Goal: Task Accomplishment & Management: Manage account settings

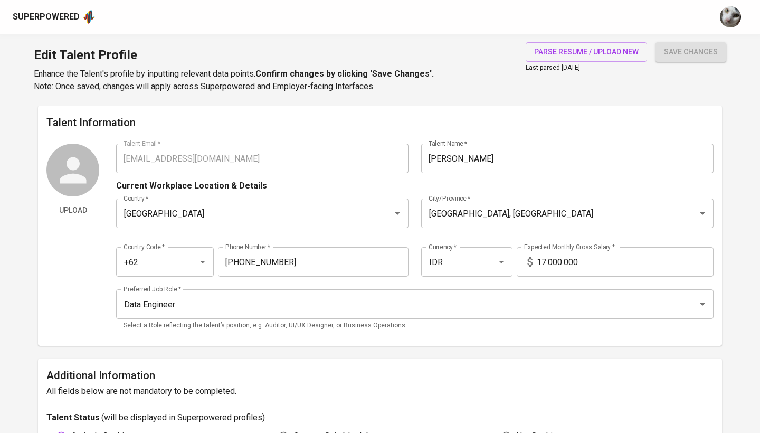
click at [71, 13] on div "Superpowered" at bounding box center [46, 17] width 67 height 12
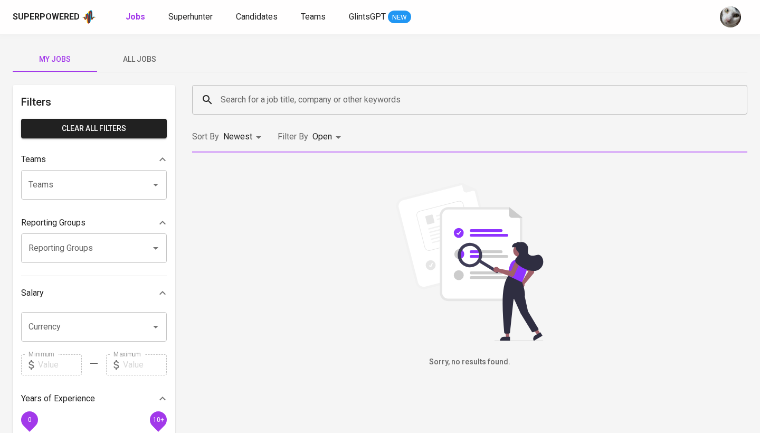
click at [258, 84] on div "Search for a job title, company or other keywords Search for a job title, compa…" at bounding box center [470, 100] width 568 height 42
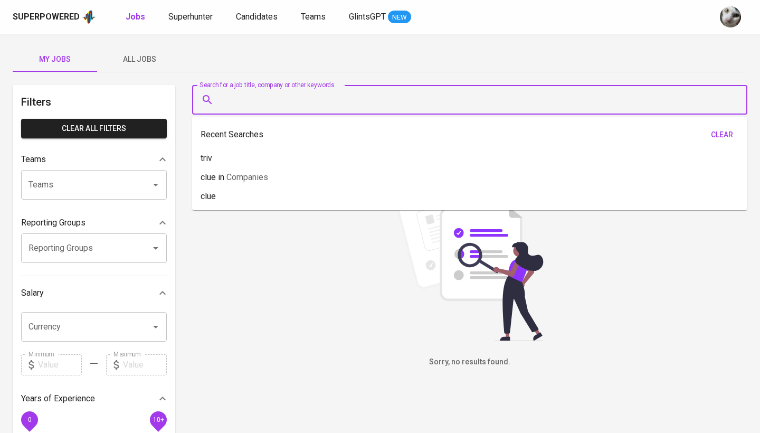
click at [228, 93] on input "Search for a job title, company or other keywords" at bounding box center [472, 100] width 509 height 20
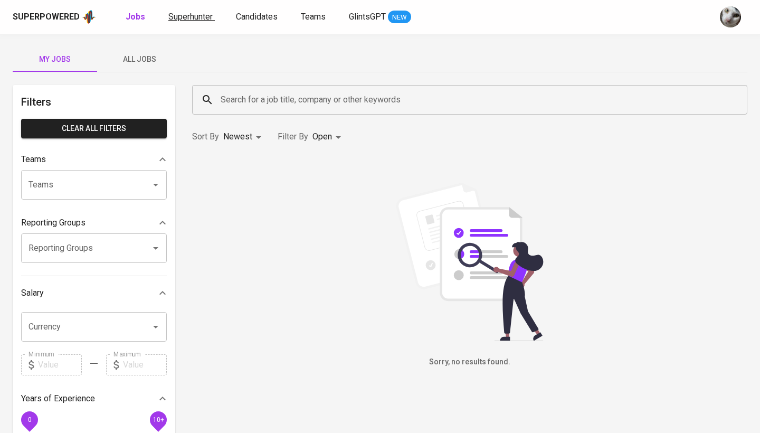
click at [201, 22] on link "Superhunter" at bounding box center [191, 17] width 46 height 13
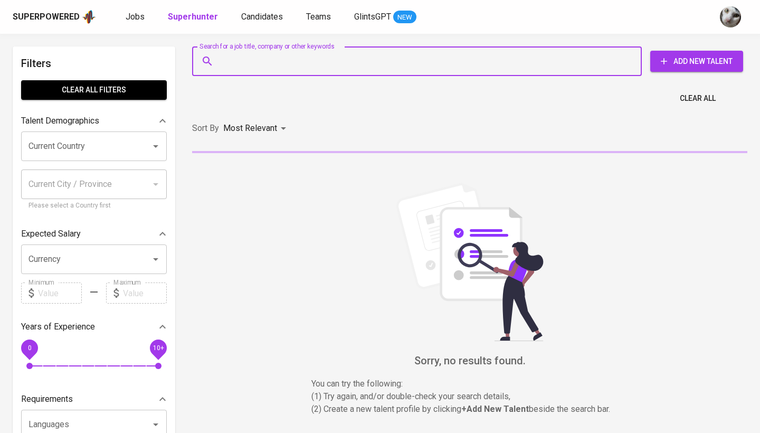
click at [349, 60] on input "Search for a job title, company or other keywords" at bounding box center [419, 61] width 403 height 20
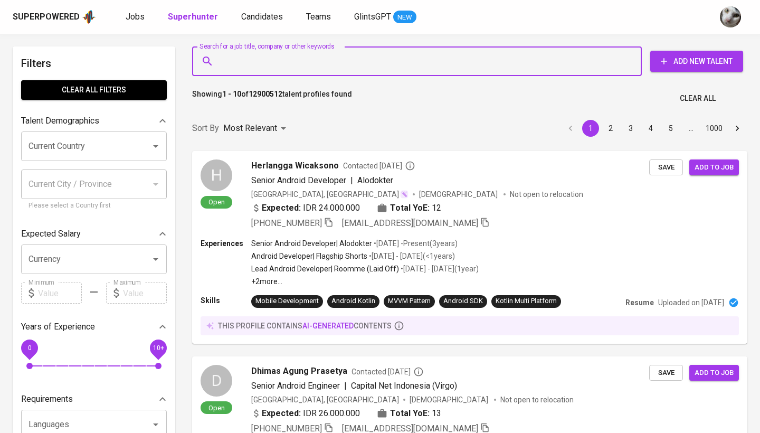
paste input "febrizky_ramadani@hotmail.com"
type input "febrizky_ramadani@hotmail.com"
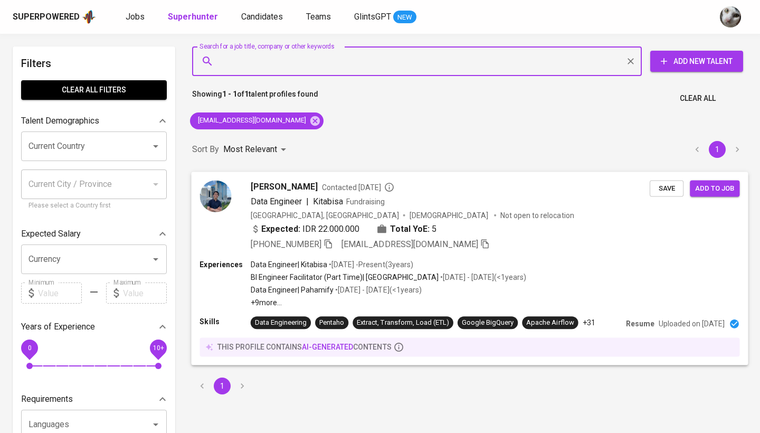
click at [669, 197] on div "Febrizky Ramadani Contacted 1 year ago Data Engineer | Kitabisa Fundraising Ind…" at bounding box center [469, 216] width 557 height 88
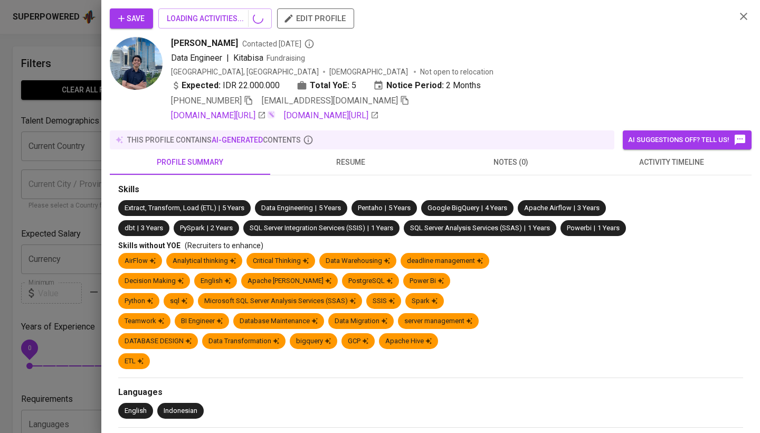
click at [669, 194] on div "Save LOADING ACTIVITIES... edit profile Febrizky Ramadani Contacted 1 year ago …" at bounding box center [380, 216] width 760 height 433
drag, startPoint x: 668, startPoint y: 190, endPoint x: 514, endPoint y: 50, distance: 208.6
click at [668, 190] on div "Skills" at bounding box center [430, 190] width 625 height 12
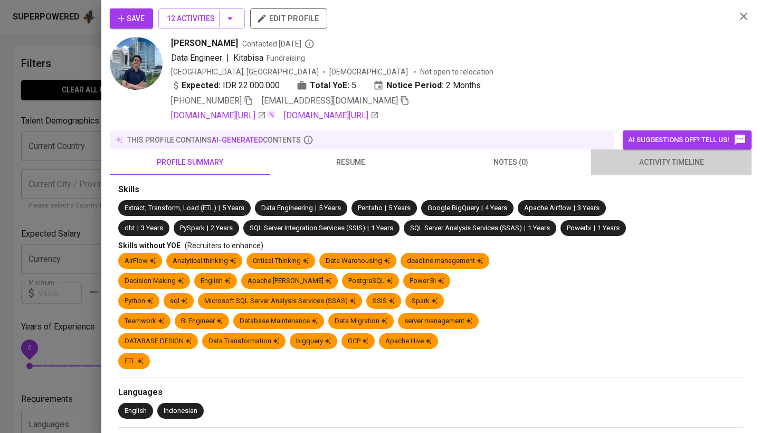
click at [653, 162] on span "activity timeline" at bounding box center [672, 162] width 148 height 13
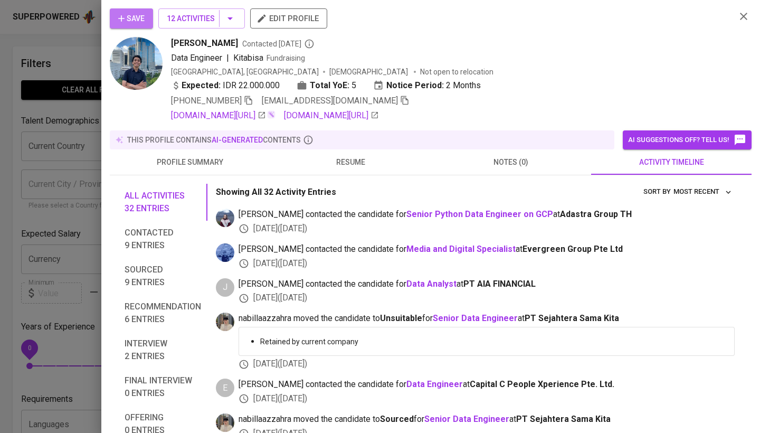
click at [139, 19] on span "Save" at bounding box center [131, 18] width 26 height 13
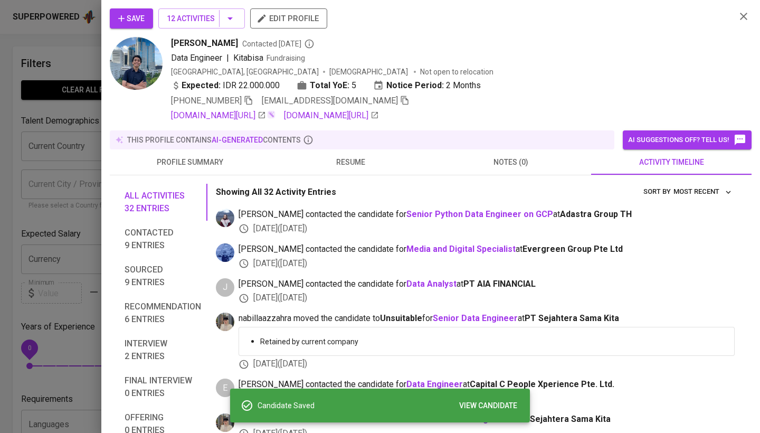
click at [16, 317] on div at bounding box center [380, 216] width 760 height 433
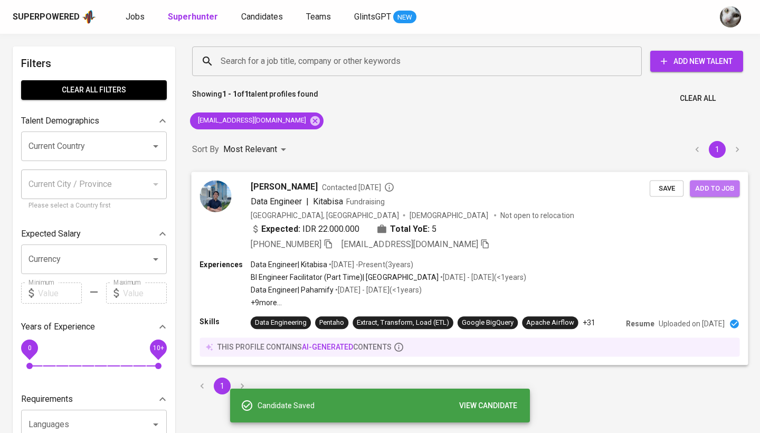
click at [712, 192] on span "Add to job" at bounding box center [714, 188] width 39 height 12
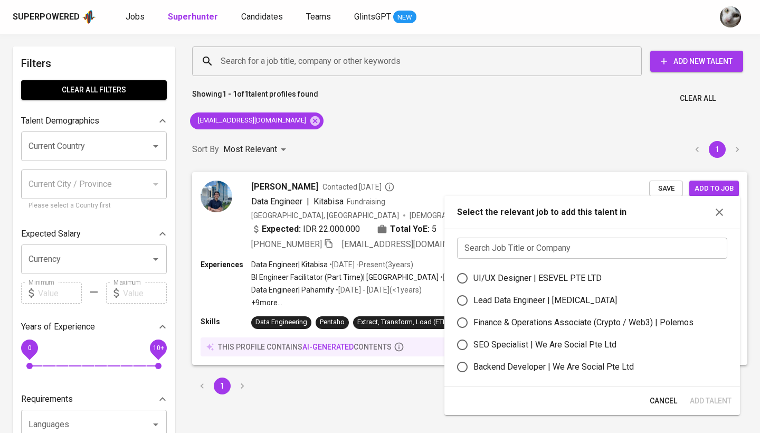
click at [606, 256] on input "text" at bounding box center [592, 248] width 270 height 21
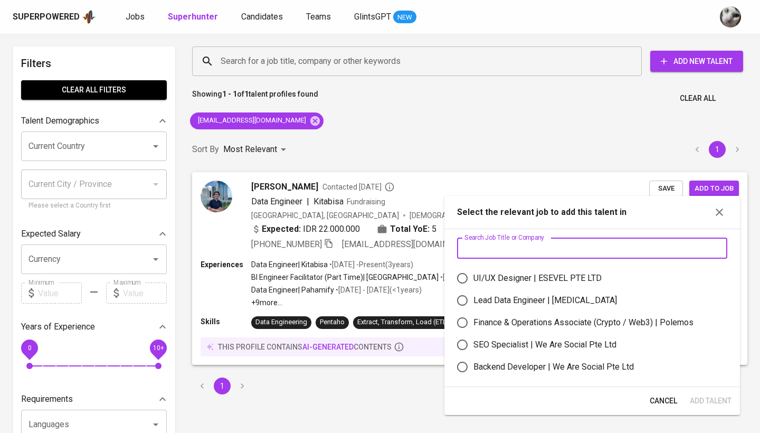
click at [586, 296] on div "Lead Data Engineer | Meridia" at bounding box center [597, 300] width 246 height 13
click at [474, 296] on input "Lead Data Engineer | Meridia" at bounding box center [462, 300] width 22 height 22
radio input "true"
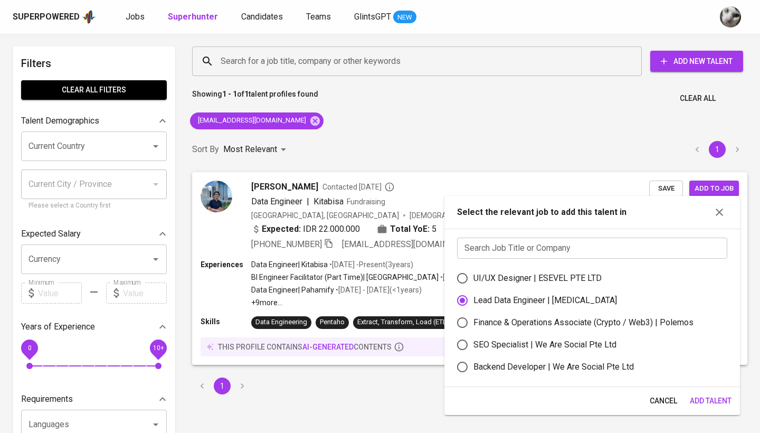
click at [700, 401] on span "Add Talent" at bounding box center [711, 400] width 42 height 13
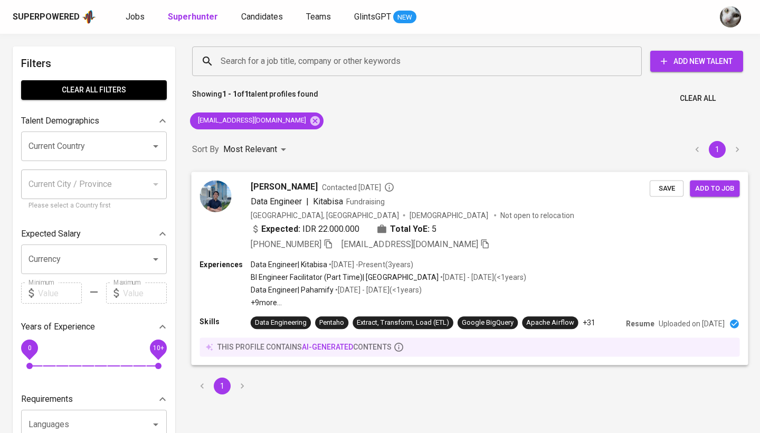
click at [728, 185] on span "Add to job" at bounding box center [714, 188] width 39 height 12
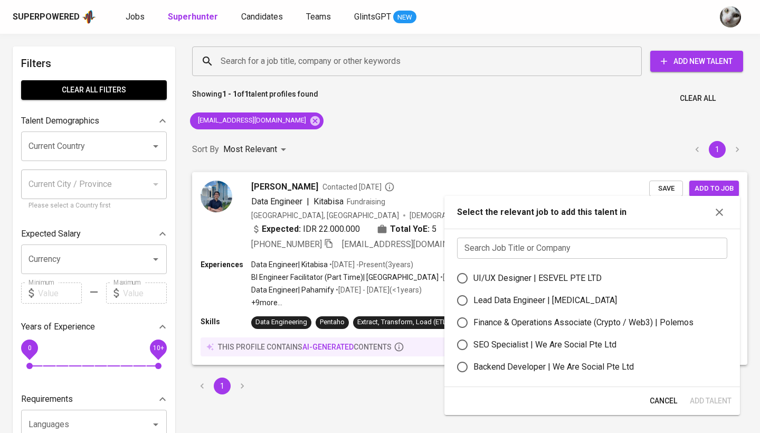
click at [556, 299] on div "Lead Data Engineer | Meridia" at bounding box center [546, 300] width 144 height 13
click at [474, 299] on input "Lead Data Engineer | Meridia" at bounding box center [462, 300] width 22 height 22
radio input "true"
click at [727, 405] on span "Add Talent" at bounding box center [710, 400] width 42 height 13
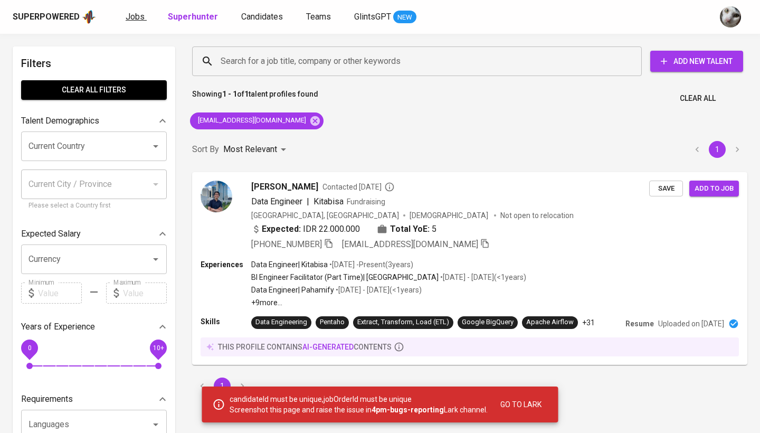
click at [133, 16] on span "Jobs" at bounding box center [135, 17] width 19 height 10
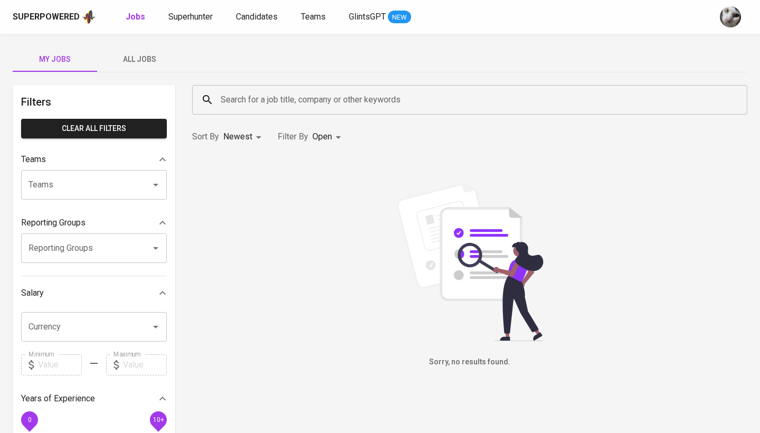
click at [143, 51] on button "All Jobs" at bounding box center [139, 58] width 84 height 25
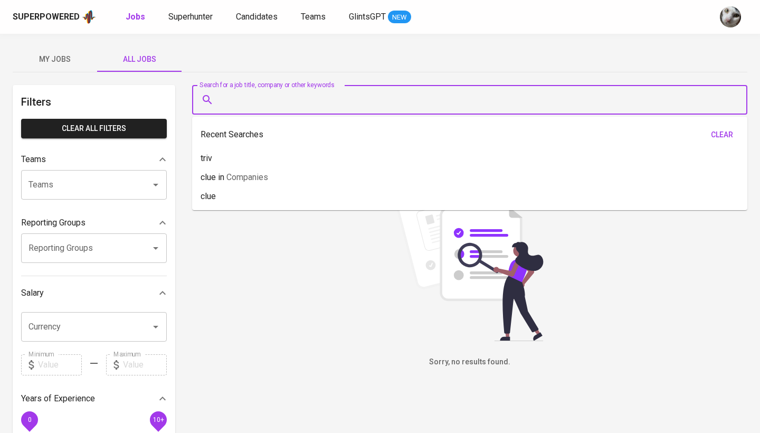
click at [249, 96] on input "Search for a job title, company or other keywords" at bounding box center [472, 100] width 509 height 20
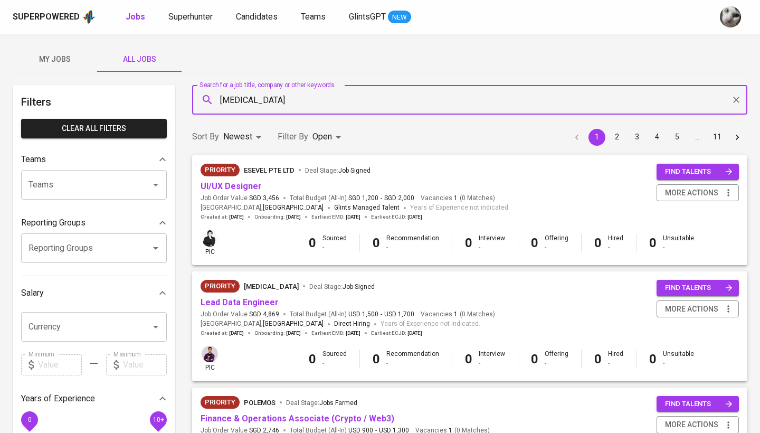
type input "[MEDICAL_DATA]"
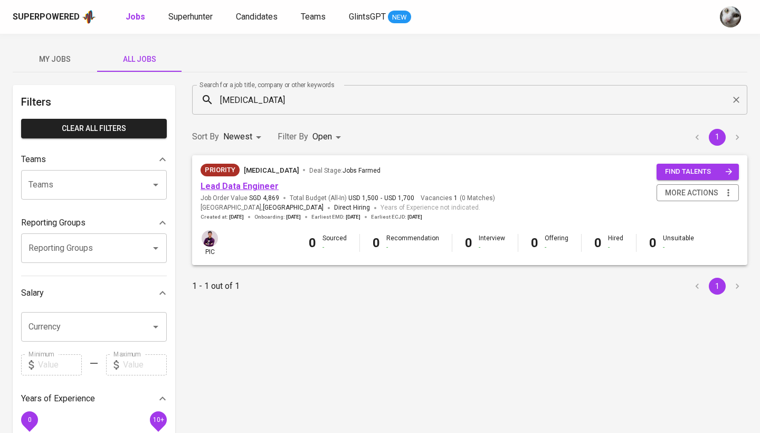
click at [257, 181] on link "Lead Data Engineer" at bounding box center [240, 186] width 78 height 10
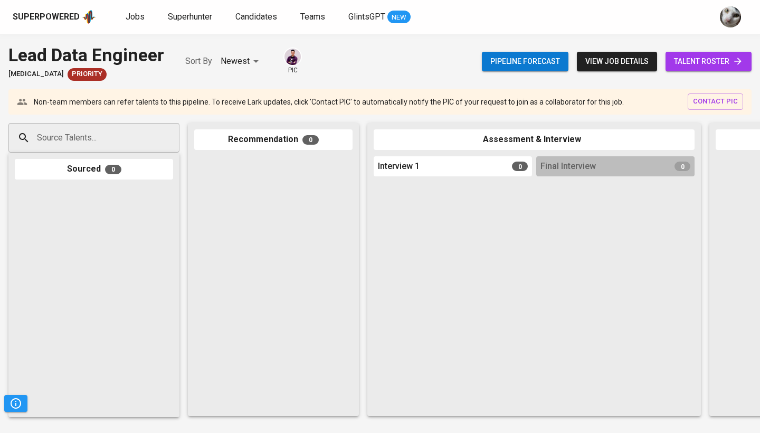
click at [705, 68] on link "talent roster" at bounding box center [709, 62] width 86 height 20
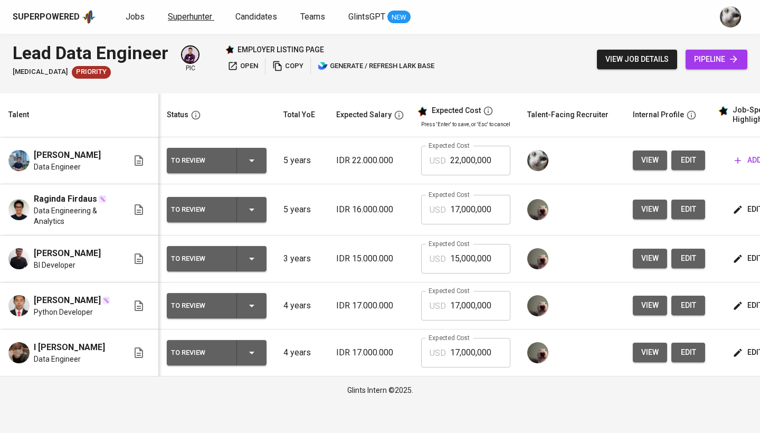
click at [193, 19] on span "Superhunter" at bounding box center [190, 17] width 44 height 10
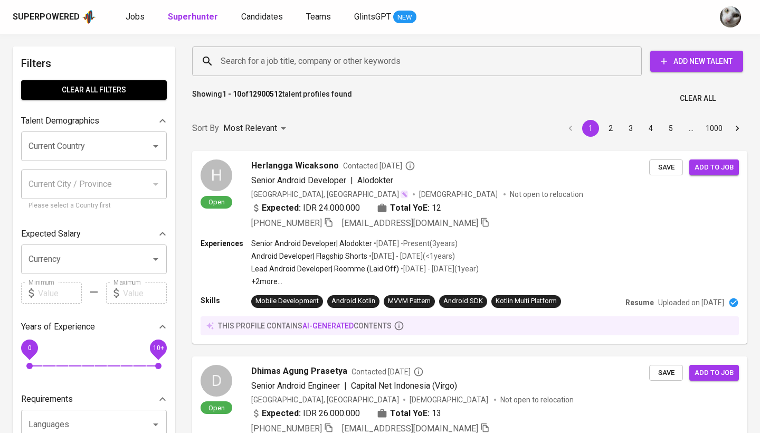
click at [317, 75] on div "Search for a job title, company or other keywords" at bounding box center [417, 61] width 450 height 30
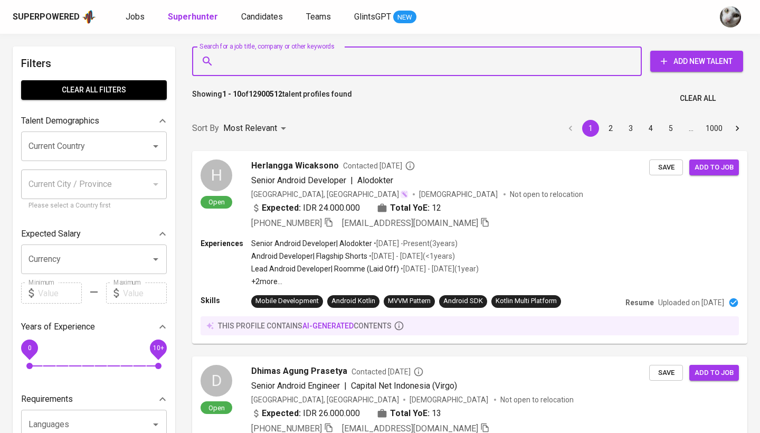
paste input "av.leonardif@gmail.com"
type input "av.leonardif@gmail.com"
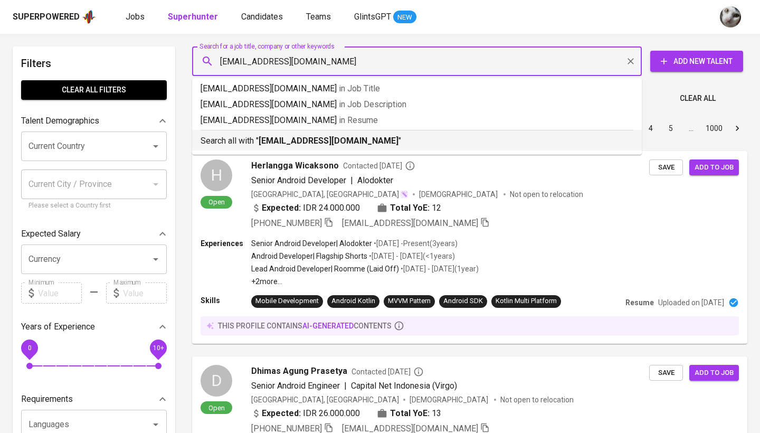
click at [298, 141] on b "av.leonardif@gmail.com" at bounding box center [329, 141] width 140 height 10
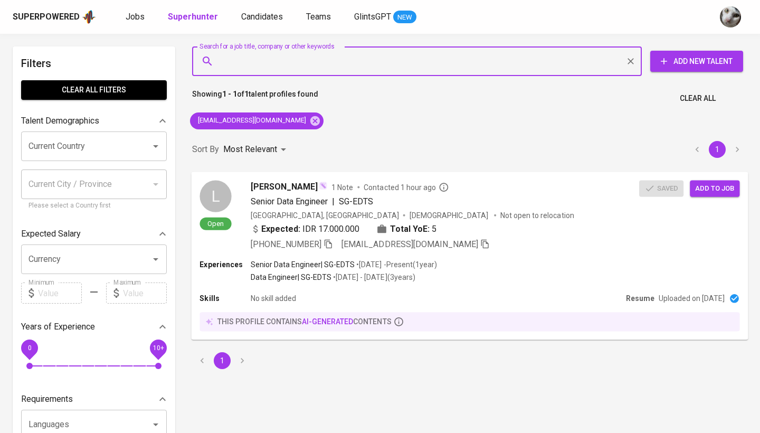
click at [589, 212] on div "Indonesia, Jakarta Pusat Male Not open to relocation" at bounding box center [445, 215] width 389 height 11
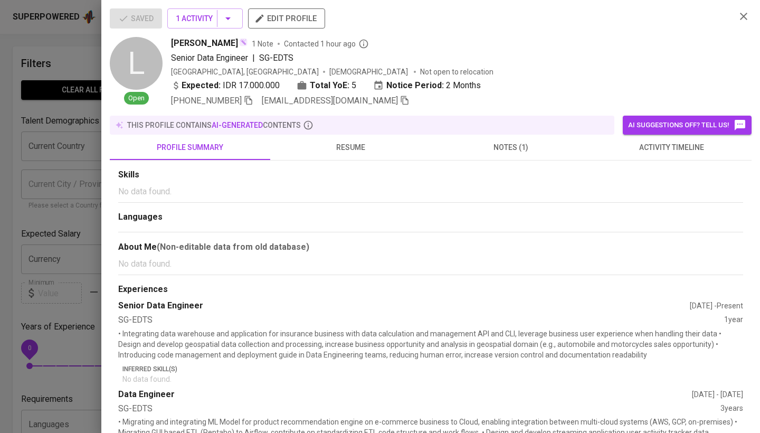
click at [650, 150] on span "activity timeline" at bounding box center [672, 147] width 148 height 13
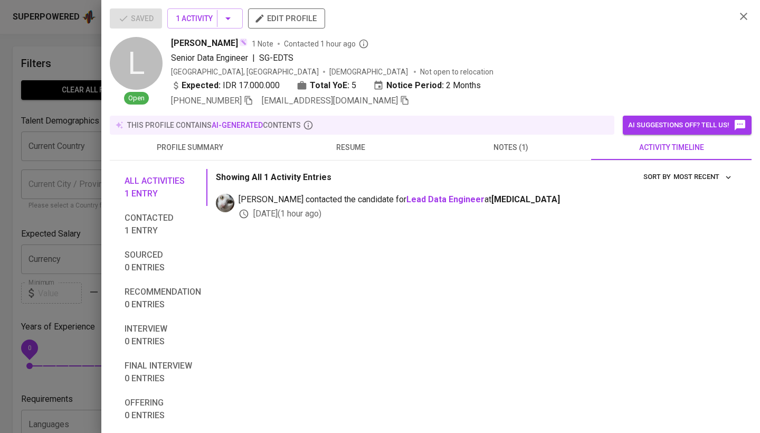
click at [475, 153] on span "notes (1)" at bounding box center [511, 147] width 148 height 13
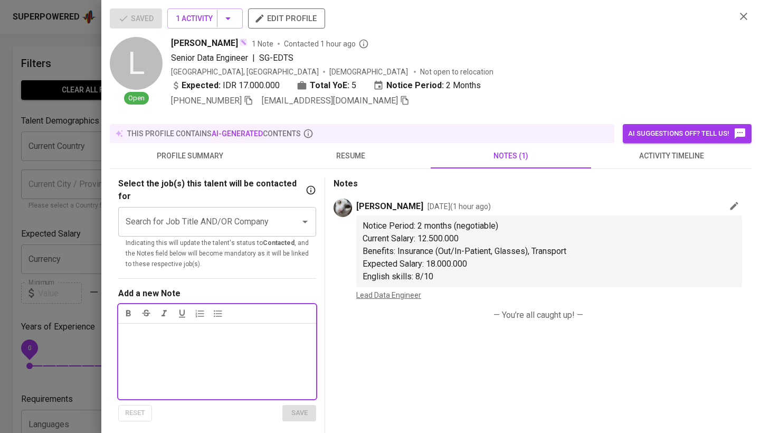
click at [71, 172] on div at bounding box center [380, 216] width 760 height 433
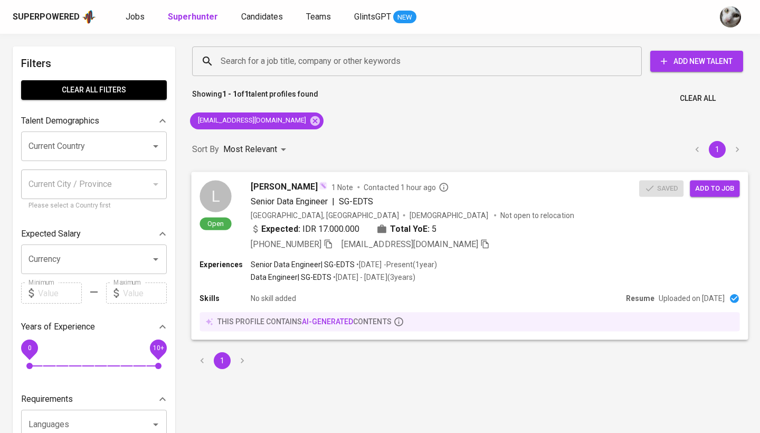
click at [720, 187] on span "Add to job" at bounding box center [714, 188] width 39 height 12
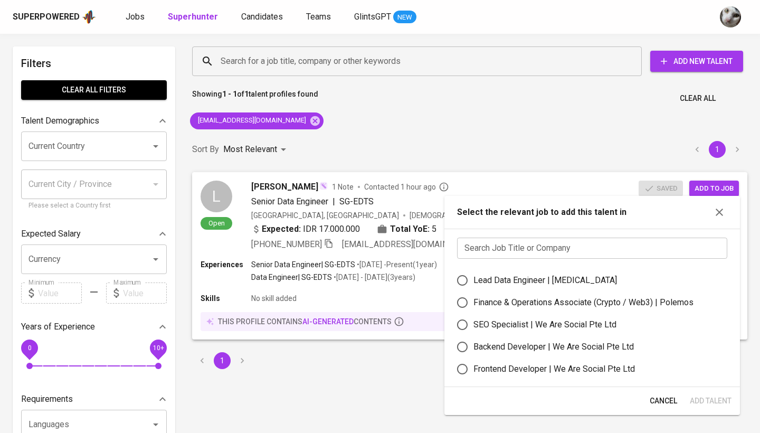
scroll to position [15, 0]
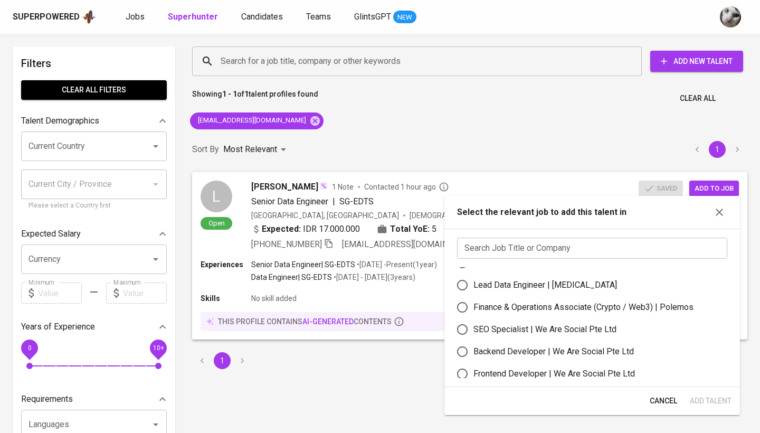
click at [529, 287] on div "Lead Data Engineer | Meridia" at bounding box center [546, 285] width 144 height 13
click at [474, 287] on input "Lead Data Engineer | Meridia" at bounding box center [462, 285] width 22 height 22
radio input "true"
click at [695, 397] on span "Add Talent" at bounding box center [711, 400] width 42 height 13
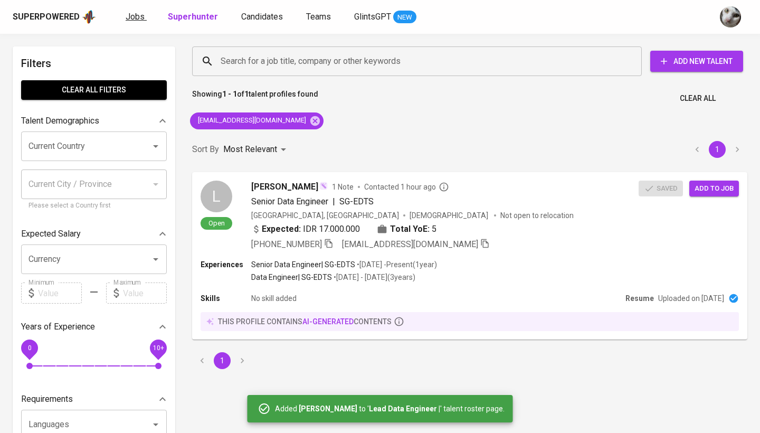
click at [137, 22] on link "Jobs" at bounding box center [136, 17] width 21 height 13
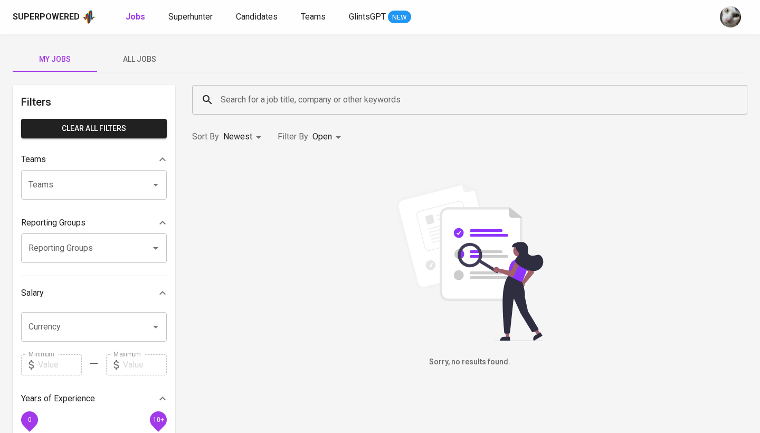
click at [146, 64] on span "All Jobs" at bounding box center [139, 59] width 72 height 13
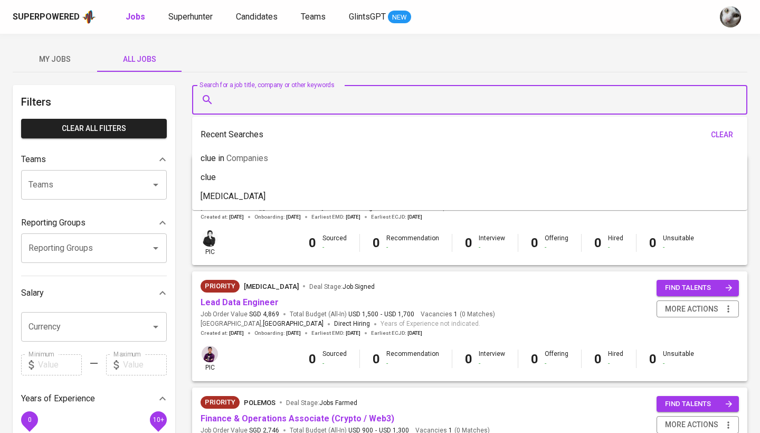
click at [263, 105] on input "Search for a job title, company or other keywords" at bounding box center [472, 100] width 509 height 20
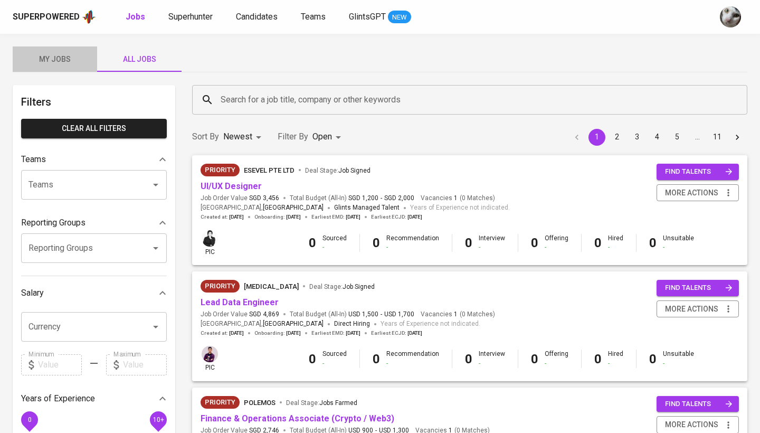
click at [58, 56] on span "My Jobs" at bounding box center [55, 59] width 72 height 13
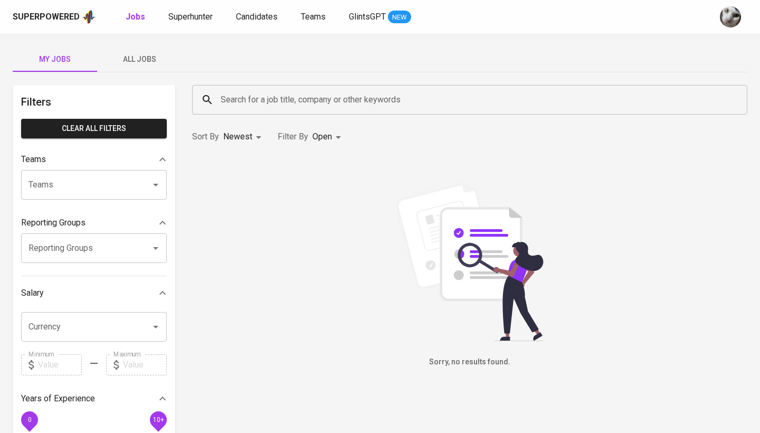
click at [136, 61] on span "All Jobs" at bounding box center [139, 59] width 72 height 13
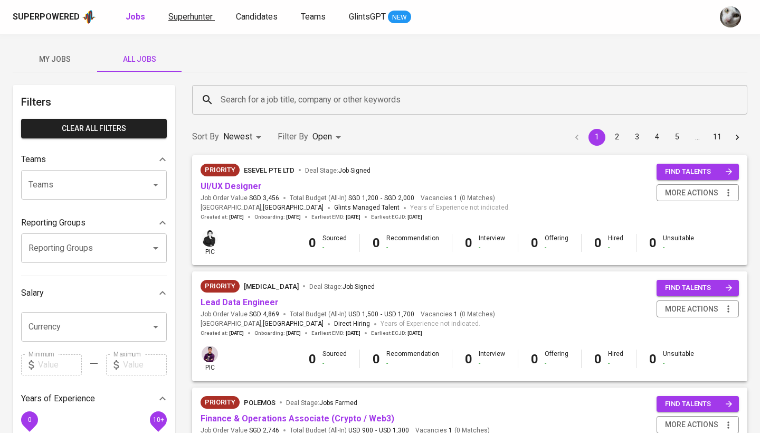
click at [179, 19] on span "Superhunter" at bounding box center [190, 17] width 44 height 10
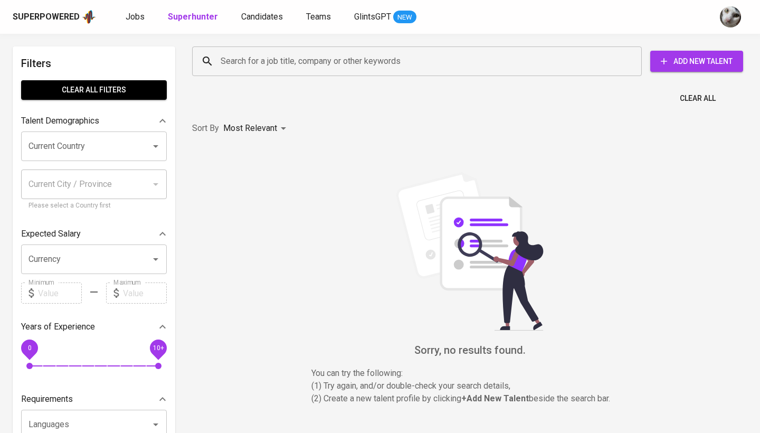
click at [246, 70] on input "Search for a job title, company or other keywords" at bounding box center [419, 61] width 403 height 20
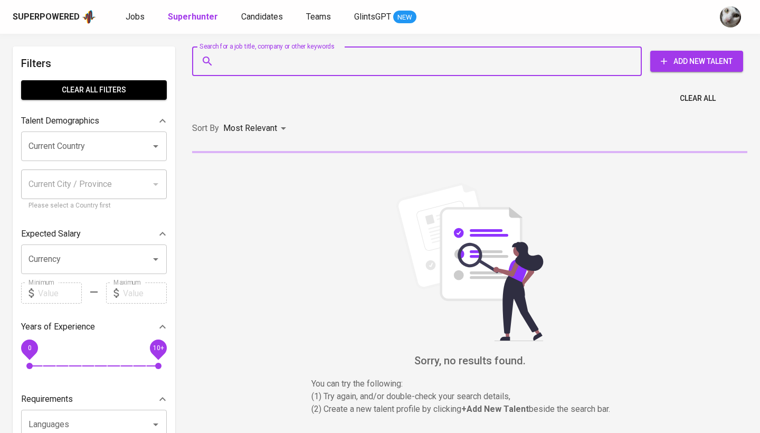
paste input "av.leonardif@gmail.com"
type input "av.leonardif@gmail.com"
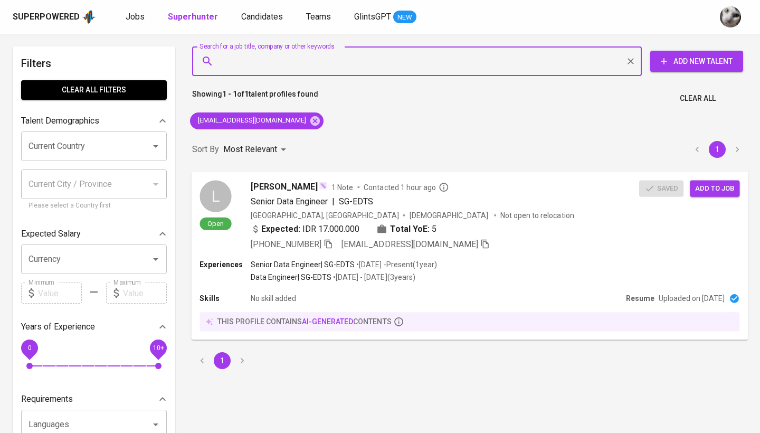
click at [582, 186] on div "Leonardi Fabianto 1 Note Contacted 1 hour ago" at bounding box center [445, 186] width 389 height 13
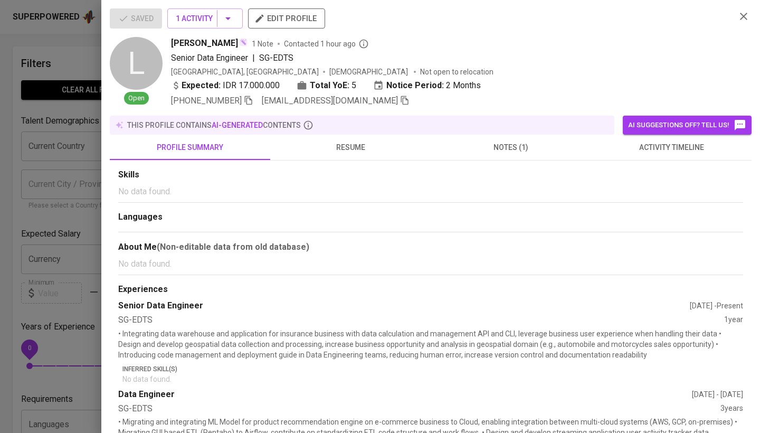
click at [476, 147] on span "notes (1)" at bounding box center [511, 147] width 148 height 13
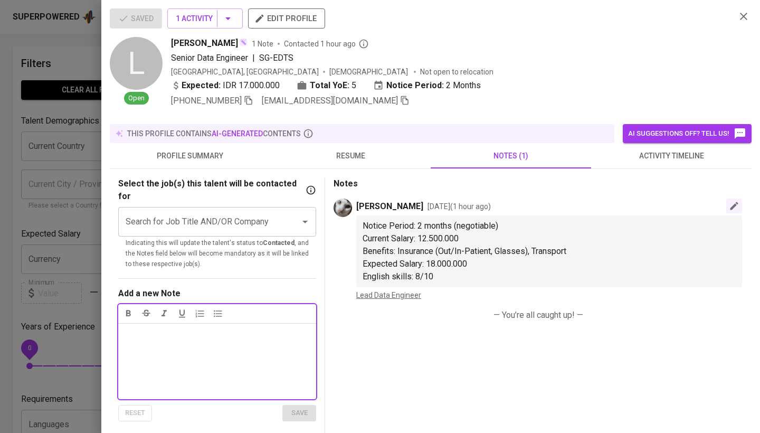
click at [735, 208] on icon "button" at bounding box center [734, 206] width 11 height 11
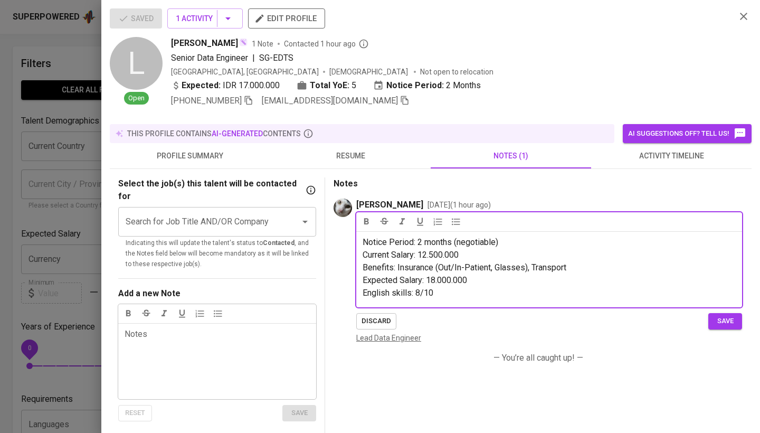
click at [476, 258] on p "Current Salary: 12.500.000" at bounding box center [549, 255] width 373 height 13
click at [477, 285] on p "Expected Salary: 18.000.000" at bounding box center [549, 280] width 373 height 13
click at [729, 322] on span "save" at bounding box center [725, 321] width 23 height 12
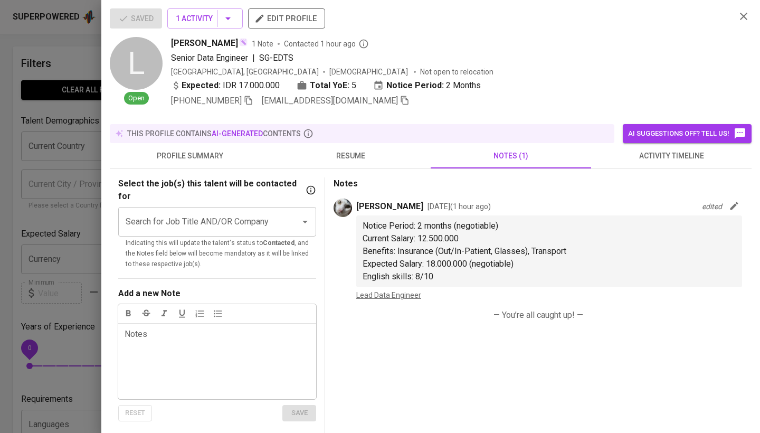
click at [741, 17] on icon "button" at bounding box center [744, 16] width 13 height 13
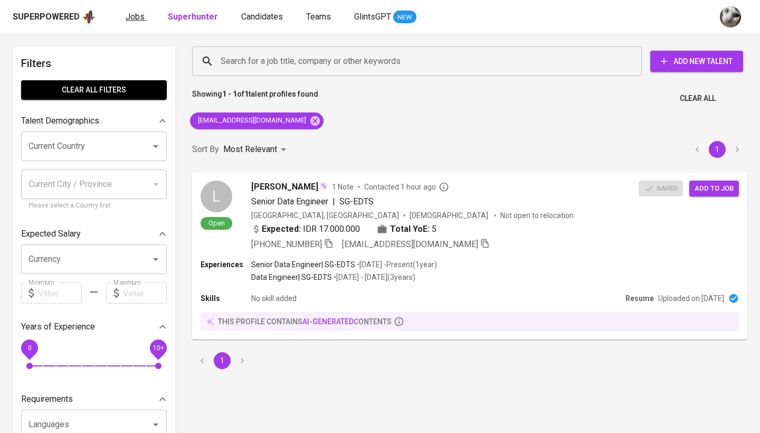
click at [136, 16] on span "Jobs" at bounding box center [135, 17] width 19 height 10
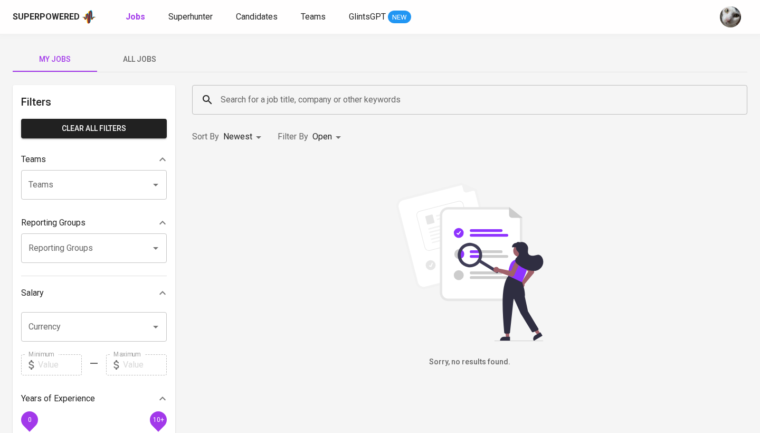
click at [135, 61] on span "All Jobs" at bounding box center [139, 59] width 72 height 13
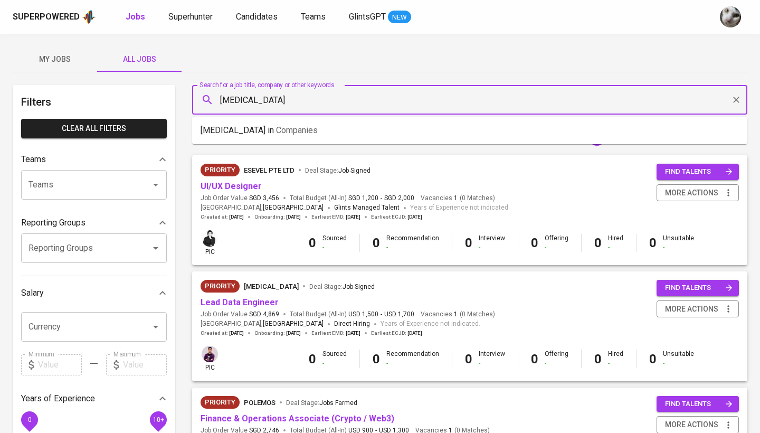
type input "[MEDICAL_DATA]"
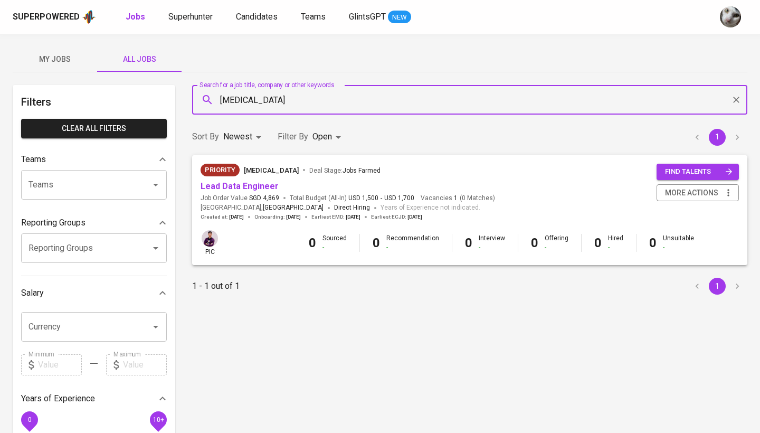
click at [223, 180] on div "Priority [MEDICAL_DATA] Deal Stage : Jobs Farmed" at bounding box center [348, 172] width 295 height 17
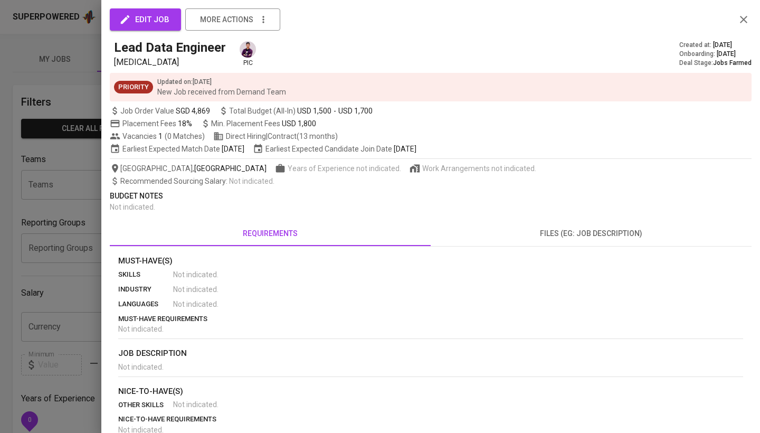
click at [63, 181] on div at bounding box center [380, 216] width 760 height 433
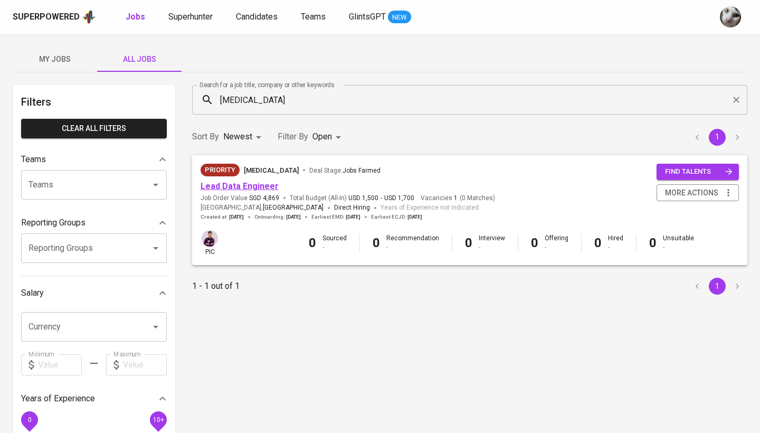
click at [261, 187] on link "Lead Data Engineer" at bounding box center [240, 186] width 78 height 10
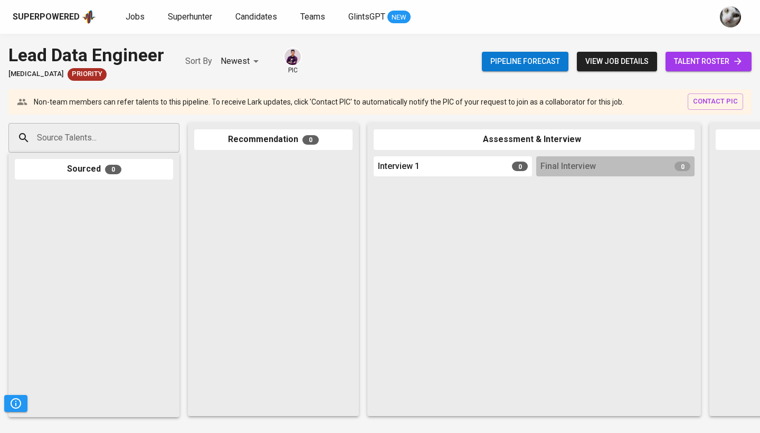
click at [695, 63] on span "talent roster" at bounding box center [708, 61] width 69 height 13
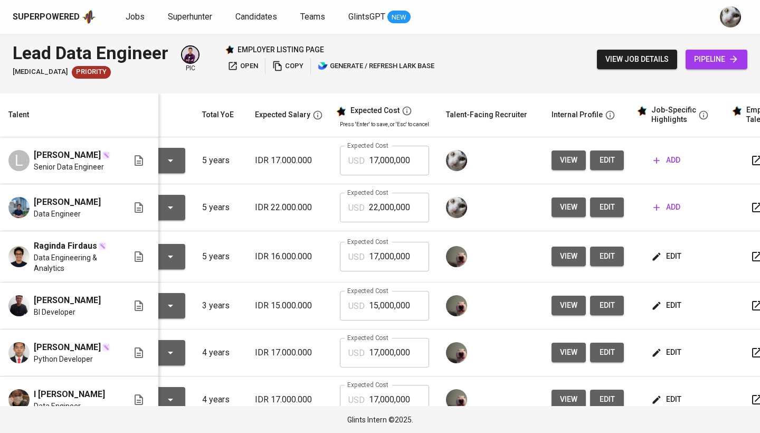
scroll to position [0, 81]
click at [609, 205] on span "edit" at bounding box center [607, 207] width 17 height 13
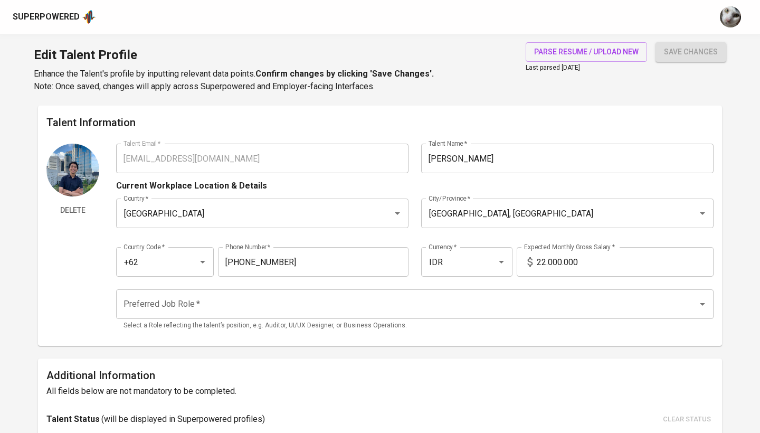
click at [607, 50] on span "parse resume / upload new" at bounding box center [586, 51] width 105 height 13
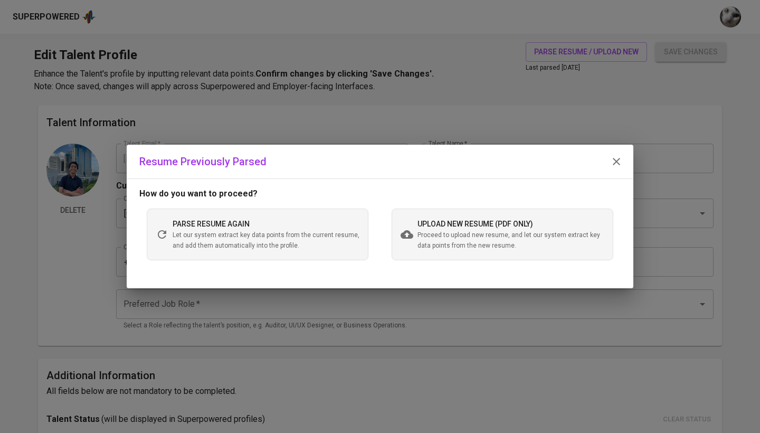
click at [415, 241] on div "upload new resume (pdf only) Proceed to upload new resume, and let our system e…" at bounding box center [503, 235] width 222 height 52
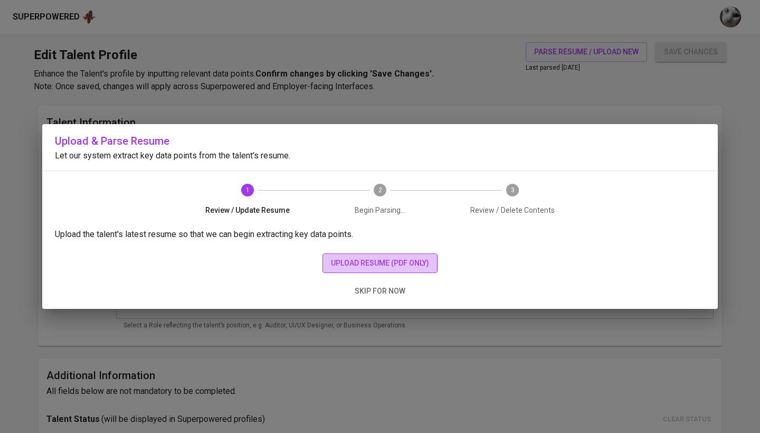
click at [363, 265] on span "upload resume (pdf only)" at bounding box center [380, 263] width 98 height 13
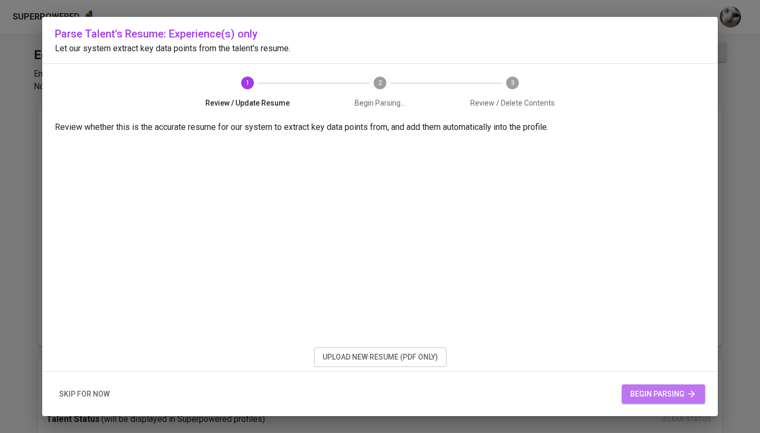
click at [633, 391] on span "begin parsing" at bounding box center [663, 394] width 67 height 13
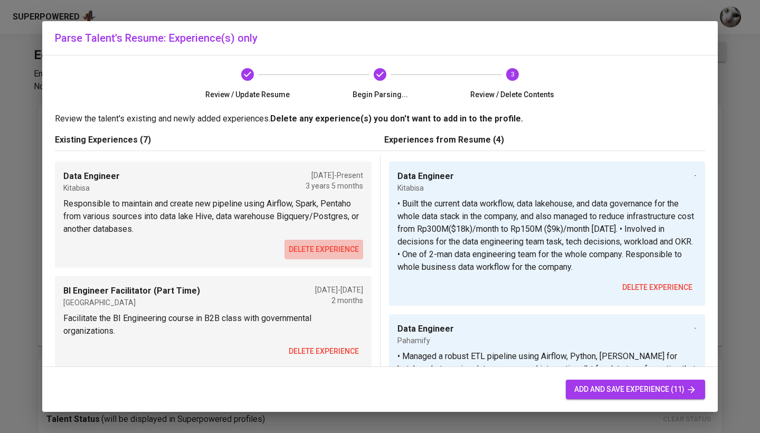
click at [320, 257] on button "delete experience" at bounding box center [324, 250] width 79 height 20
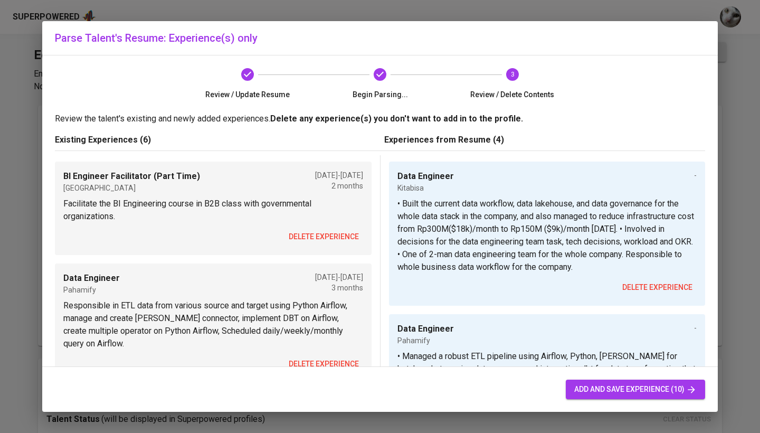
click at [322, 235] on span "delete experience" at bounding box center [324, 236] width 70 height 13
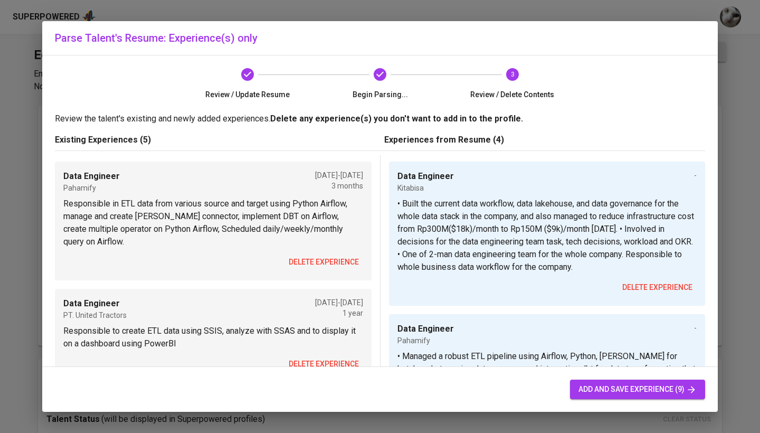
click at [322, 235] on p "Responsible in ETL data from various source and target using Python Airflow, ma…" at bounding box center [213, 222] width 300 height 51
click at [320, 256] on span "delete experience" at bounding box center [324, 262] width 70 height 13
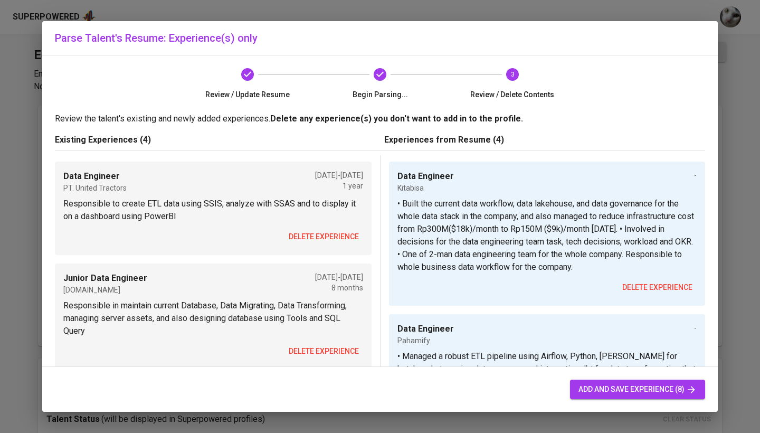
click at [320, 248] on div "Data Engineer PT. United Tractors Nov 2020 - Dec 2021 1 year Responsible to cre…" at bounding box center [213, 208] width 317 height 93
click at [320, 233] on span "delete experience" at bounding box center [324, 236] width 70 height 13
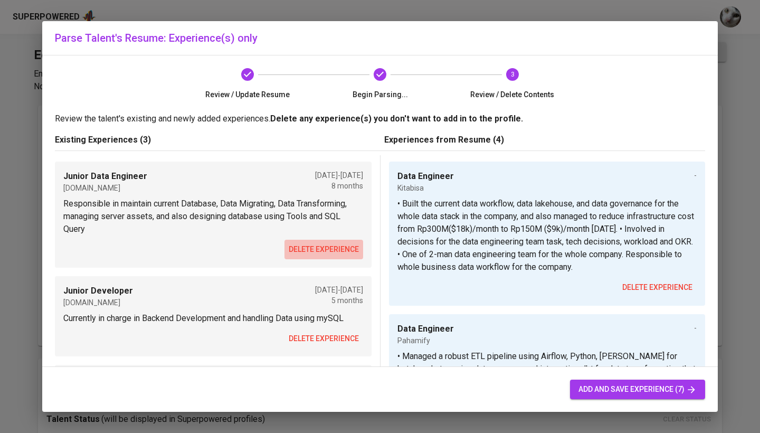
click at [316, 253] on span "delete experience" at bounding box center [324, 249] width 70 height 13
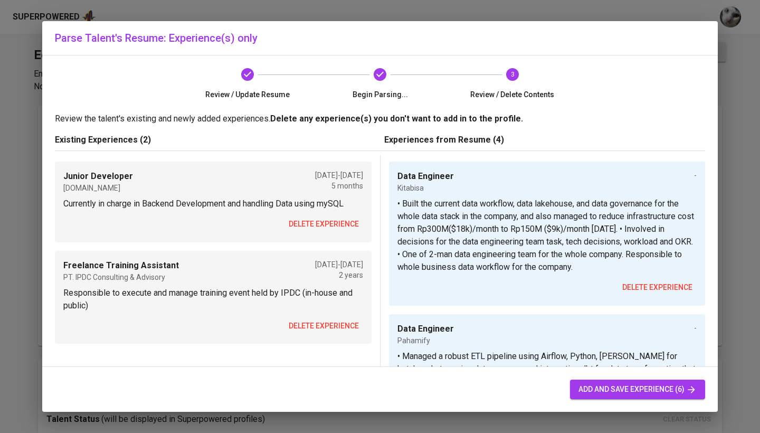
click at [317, 225] on span "delete experience" at bounding box center [324, 224] width 70 height 13
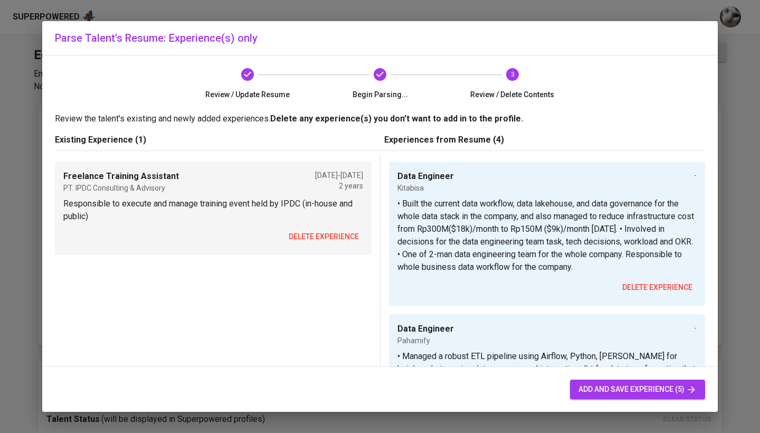
click at [320, 239] on span "delete experience" at bounding box center [324, 236] width 70 height 13
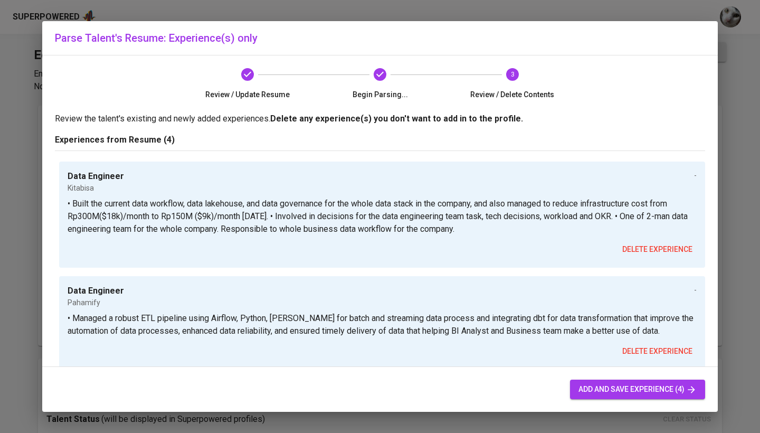
click at [628, 387] on span "add and save experience (4)" at bounding box center [638, 389] width 118 height 13
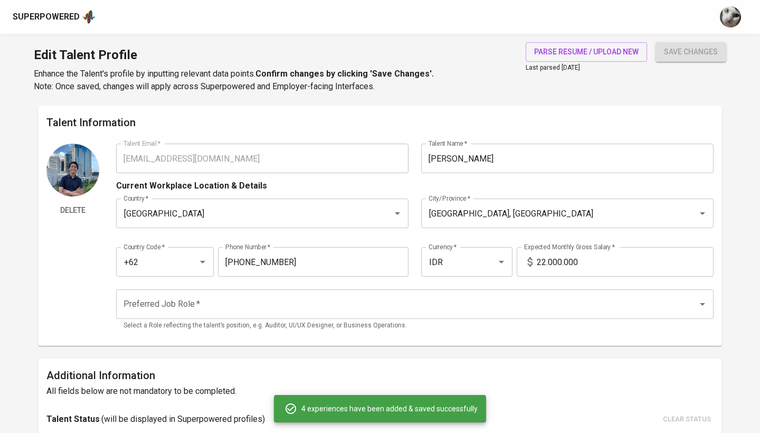
type input "RoomMe"
checkbox input "false"
type input "Data Engineer"
type input "United Tractors Tbk."
type input "Kitabisa"
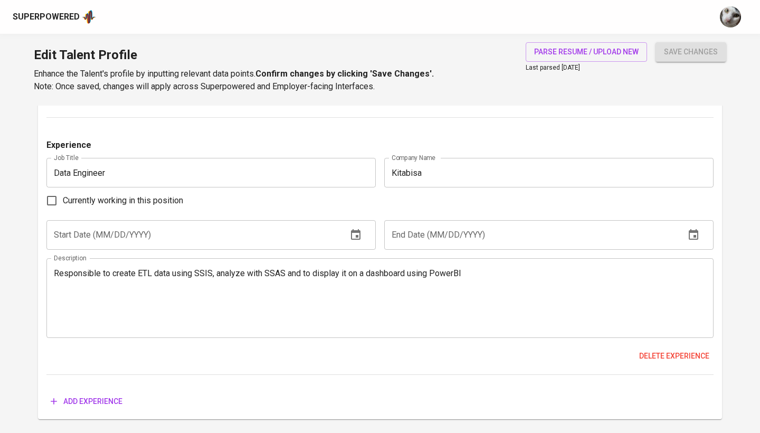
scroll to position [1760, 0]
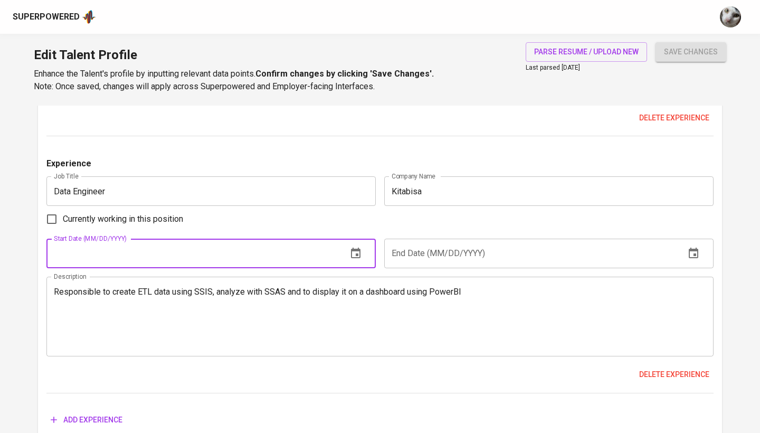
click at [244, 248] on input "text" at bounding box center [192, 254] width 293 height 30
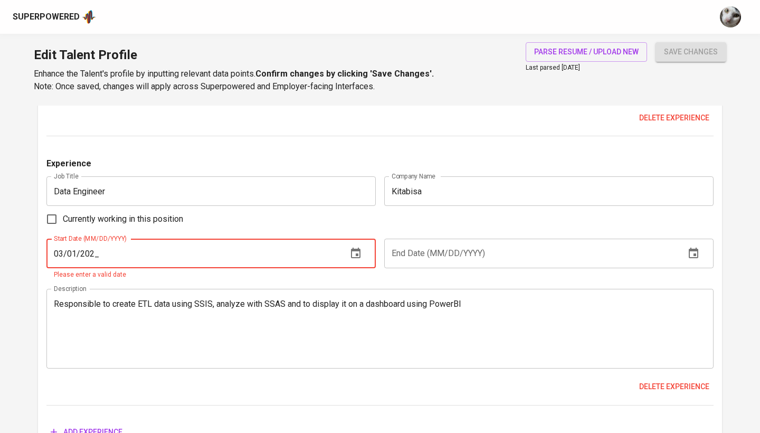
type input "03/01/2022"
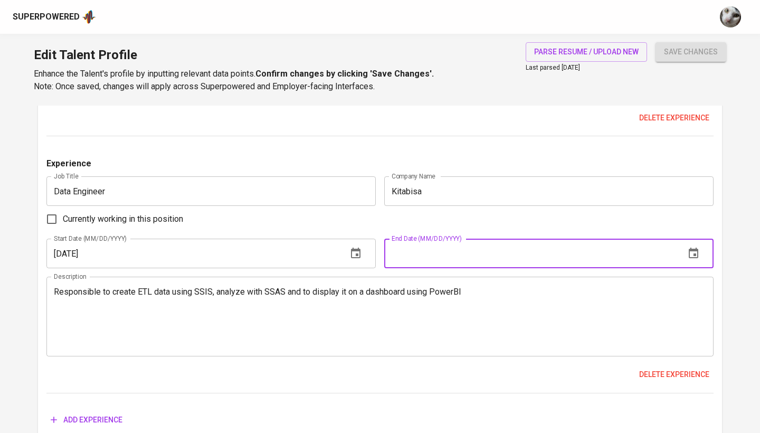
click at [418, 240] on input "text" at bounding box center [530, 254] width 293 height 30
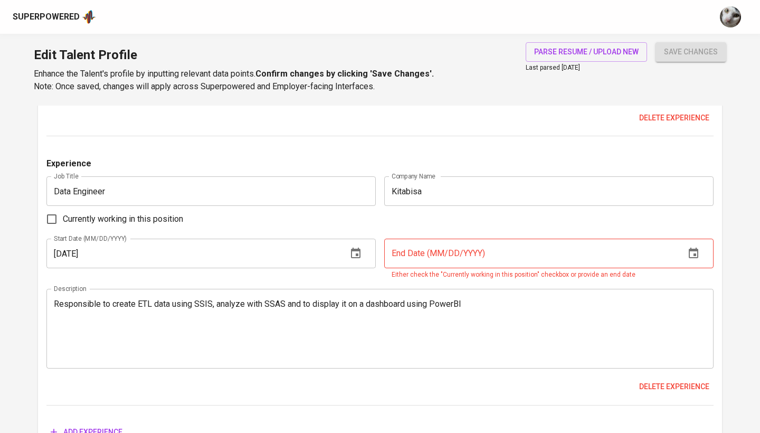
click at [124, 208] on label "Currently working in this position" at bounding box center [112, 219] width 143 height 22
click at [63, 208] on input "Currently working in this position" at bounding box center [52, 219] width 22 height 22
checkbox input "true"
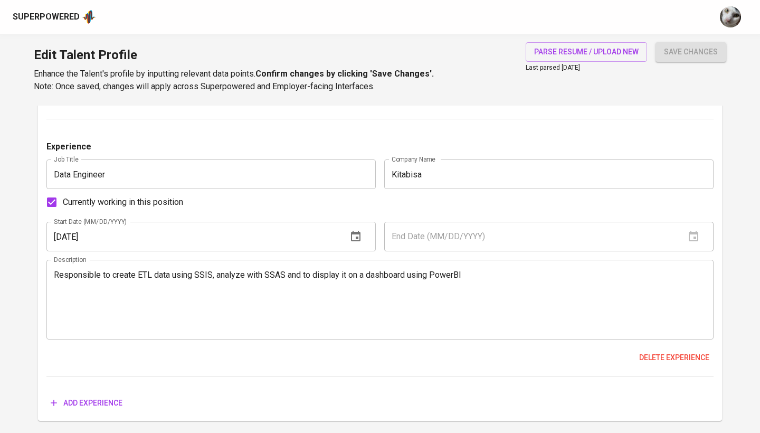
scroll to position [1786, 0]
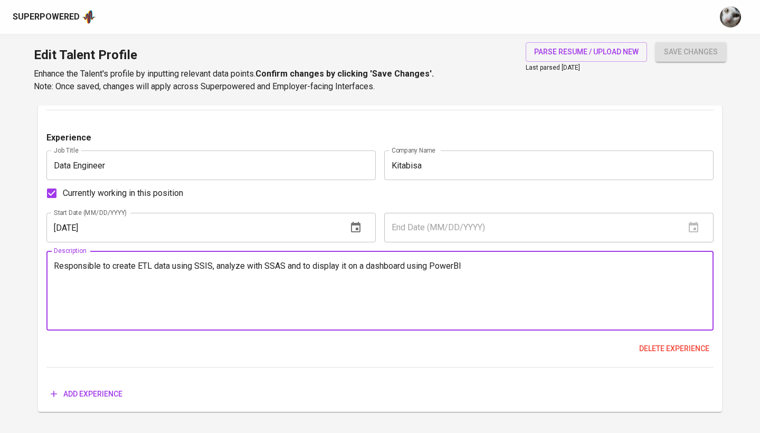
click at [318, 273] on textarea "Responsible to create ETL data using SSIS, analyze with SSAS and to display it …" at bounding box center [380, 291] width 653 height 60
type textarea "• Built the current data workflow, data lakehouse, and data governance for the …"
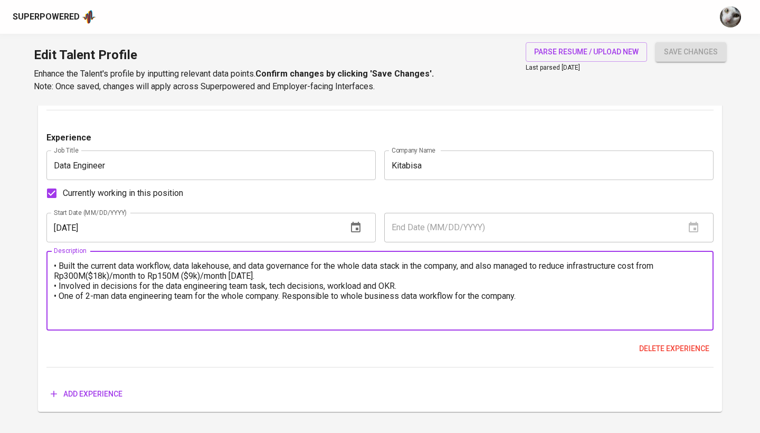
click at [529, 304] on textarea "• Built the current data workflow, data lakehouse, and data governance for the …" at bounding box center [380, 291] width 653 height 60
drag, startPoint x: 532, startPoint y: 298, endPoint x: 0, endPoint y: 235, distance: 535.3
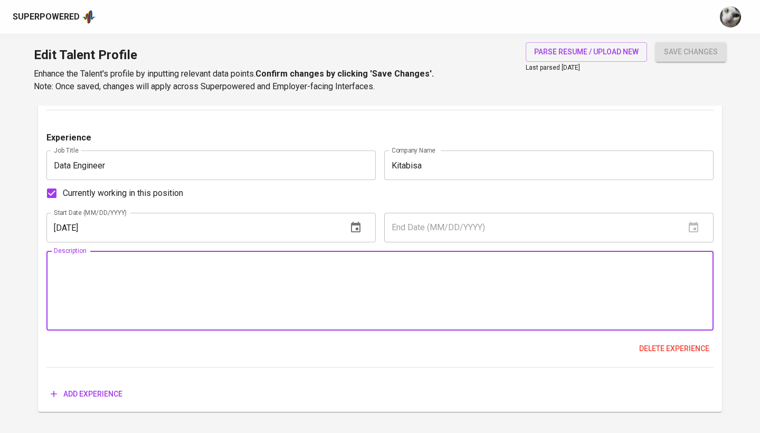
paste textarea "Collaborated with BI Analysts, Marketing, and Engineering teams to create and m…"
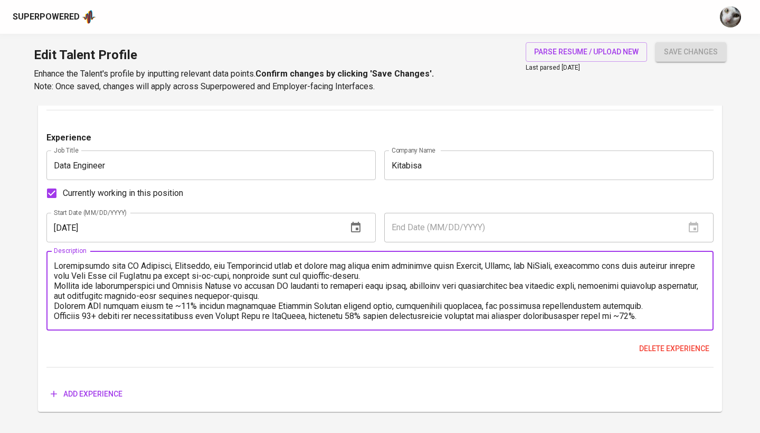
scroll to position [0, 0]
click at [56, 263] on textarea at bounding box center [380, 291] width 653 height 60
click at [54, 303] on textarea at bounding box center [380, 291] width 653 height 60
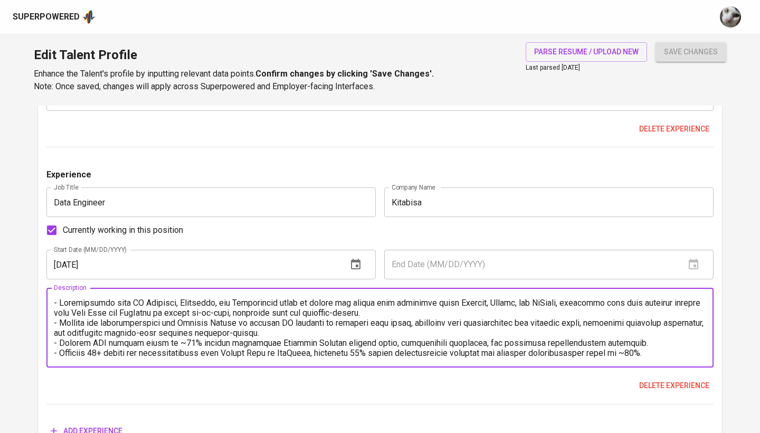
scroll to position [1746, 0]
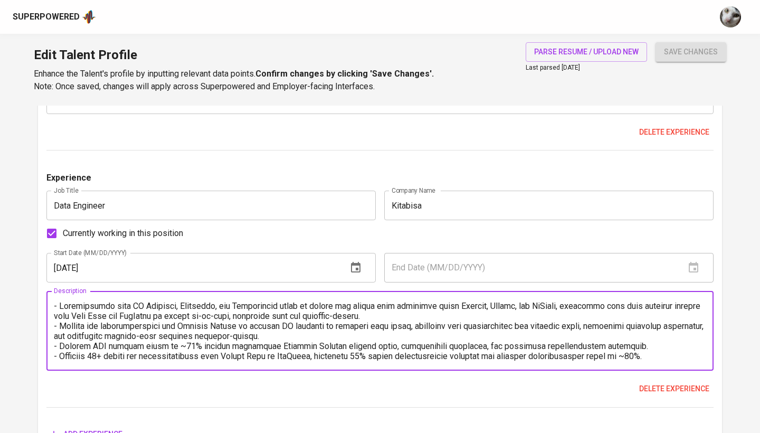
type textarea "- Collaborated with BI Analysts, Marketing, and Engineering teams to create and…"
click at [210, 393] on div "Delete experience" at bounding box center [379, 389] width 667 height 20
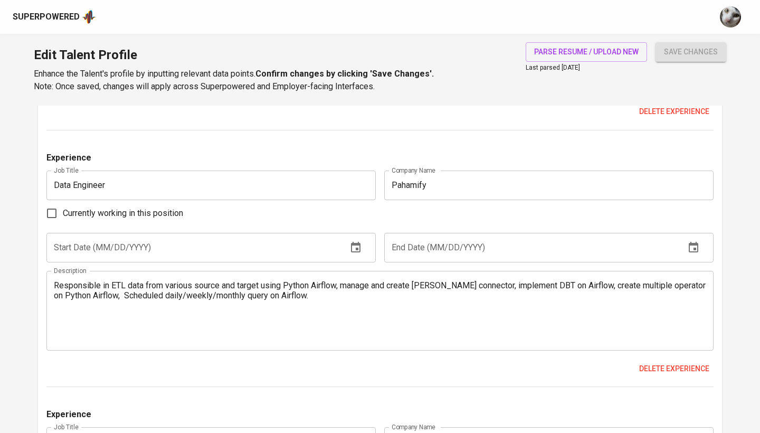
scroll to position [1508, 0]
click at [251, 289] on textarea "Responsible in ETL data from various source and target using Python Airflow, ma…" at bounding box center [380, 311] width 653 height 60
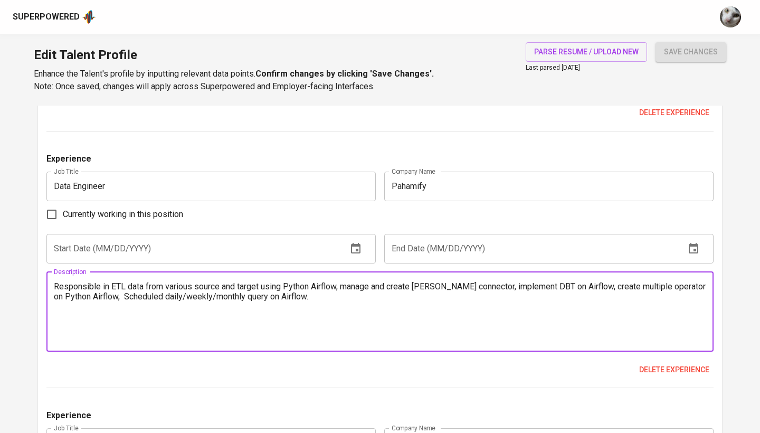
click at [251, 289] on textarea "Responsible in ETL data from various source and target using Python Airflow, ma…" at bounding box center [380, 311] width 653 height 60
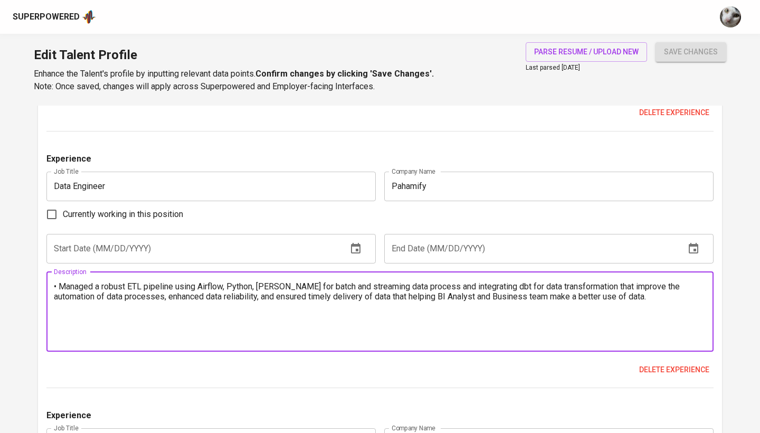
paste textarea "Managed a robust ETL pipeline using Airflow, Python, and Kafka for both batch a…"
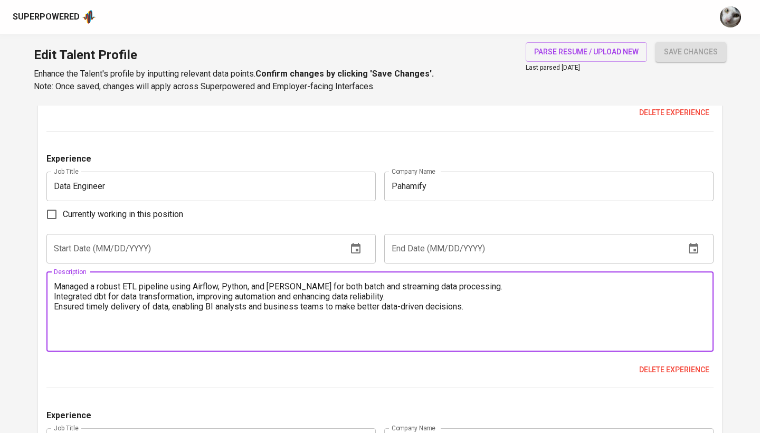
click at [55, 285] on textarea "Managed a robust ETL pipeline using Airflow, Python, and Kafka for both batch a…" at bounding box center [380, 311] width 653 height 60
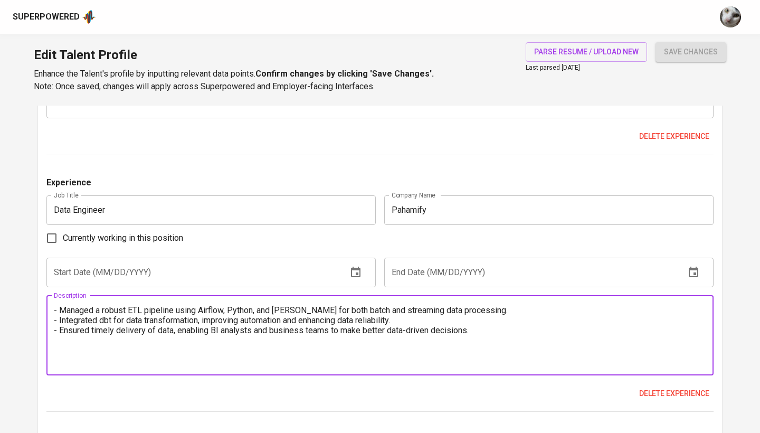
scroll to position [1472, 0]
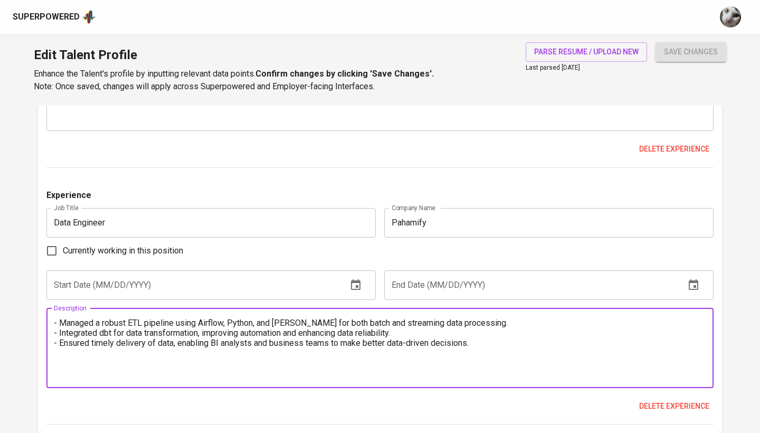
type textarea "- Managed a robust ETL pipeline using Airflow, Python, and Kafka for both batch…"
click at [111, 280] on input "text" at bounding box center [192, 285] width 293 height 30
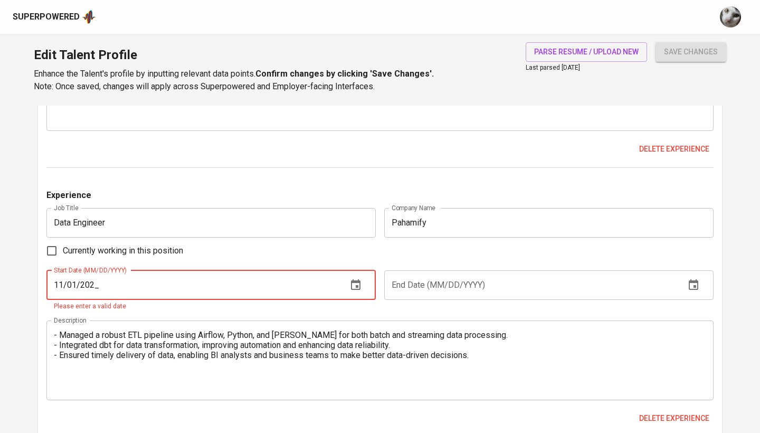
type input "11/01/2021"
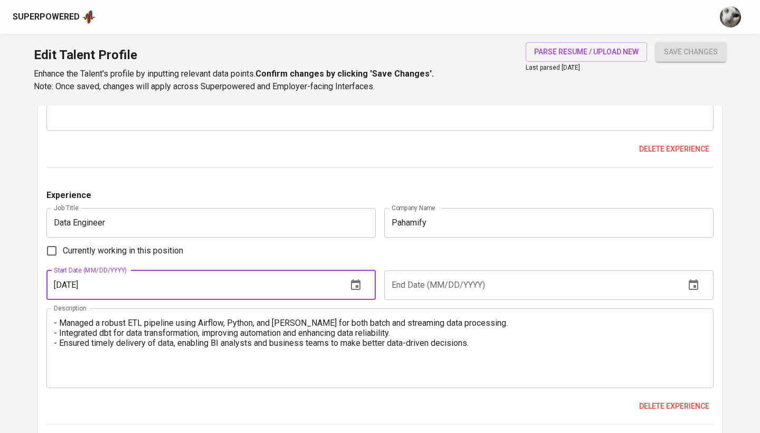
click at [440, 280] on input "text" at bounding box center [530, 285] width 293 height 30
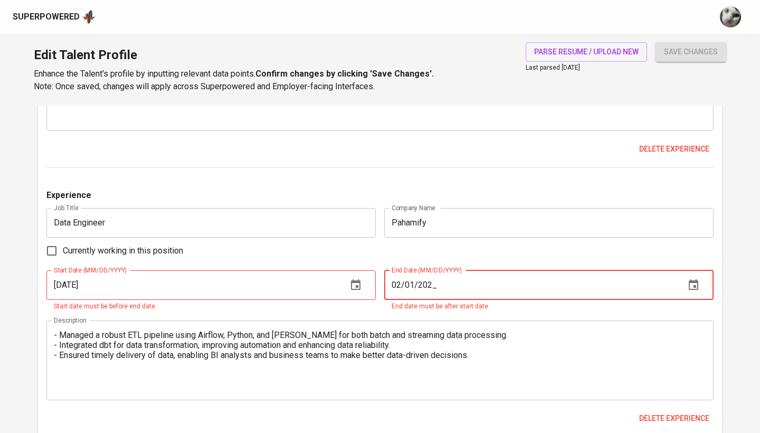
type input "02/01/2022"
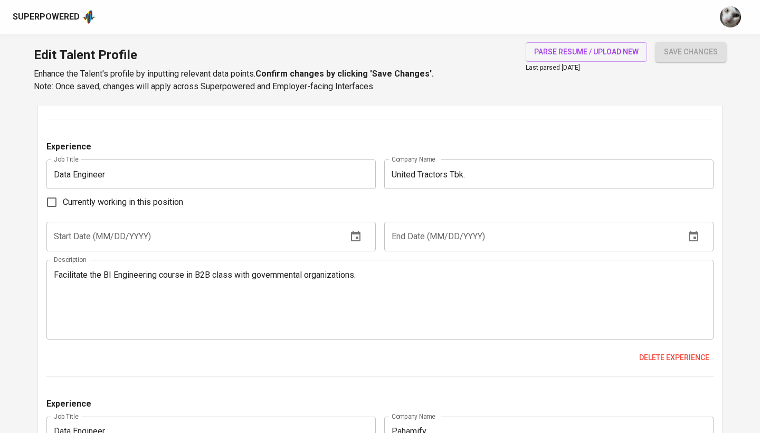
scroll to position [1258, 0]
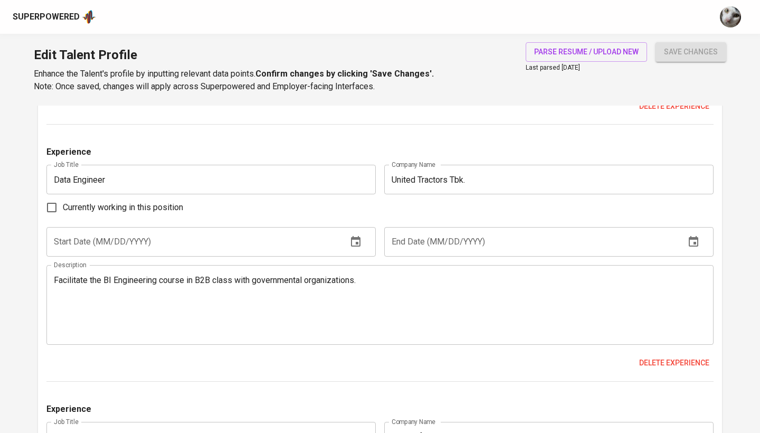
click at [208, 238] on input "text" at bounding box center [192, 242] width 293 height 30
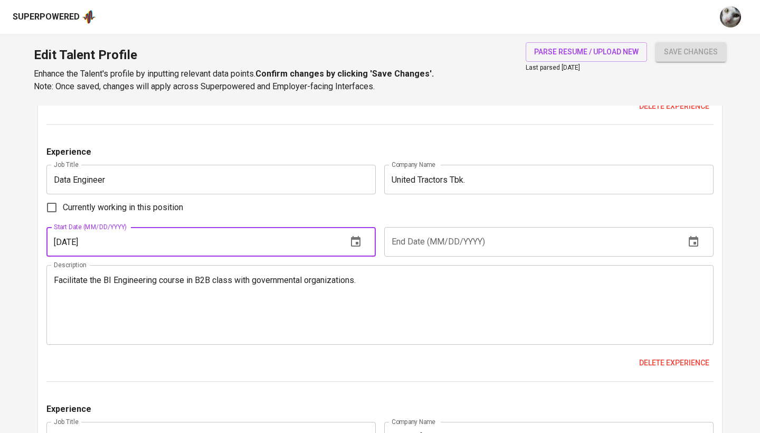
type input "11/01/2020"
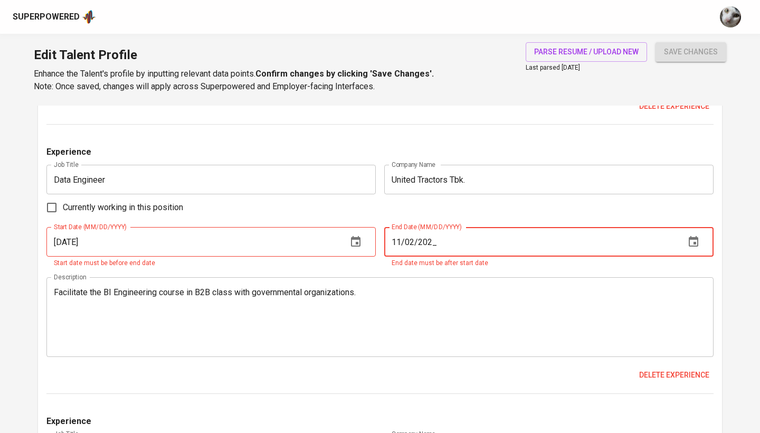
type input "11/02/2021"
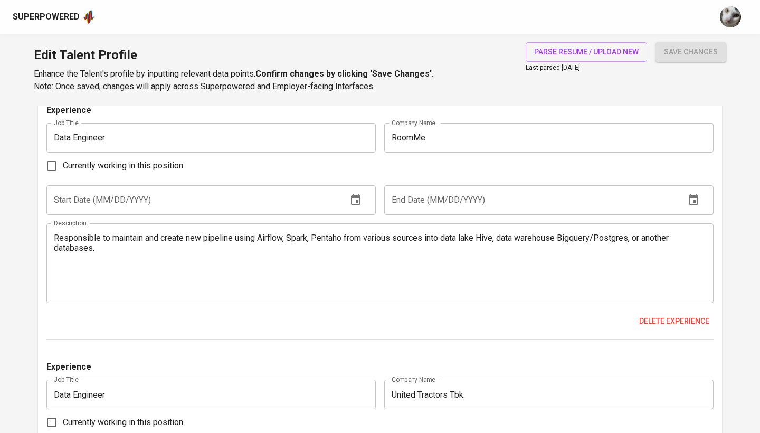
scroll to position [1007, 0]
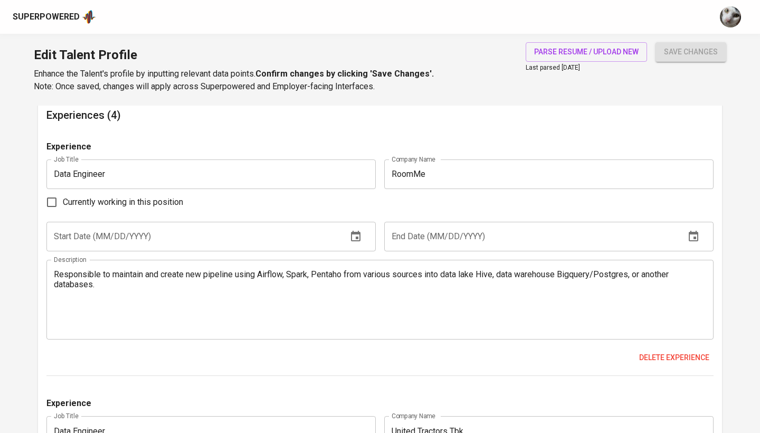
click at [276, 228] on input "text" at bounding box center [192, 237] width 293 height 30
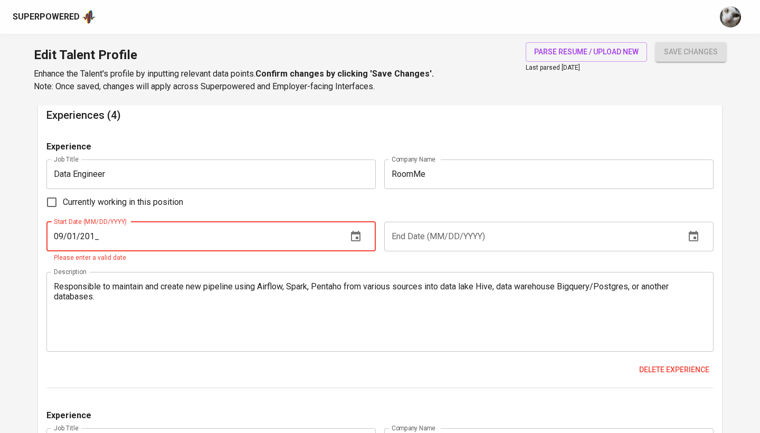
type input "09/01/2019"
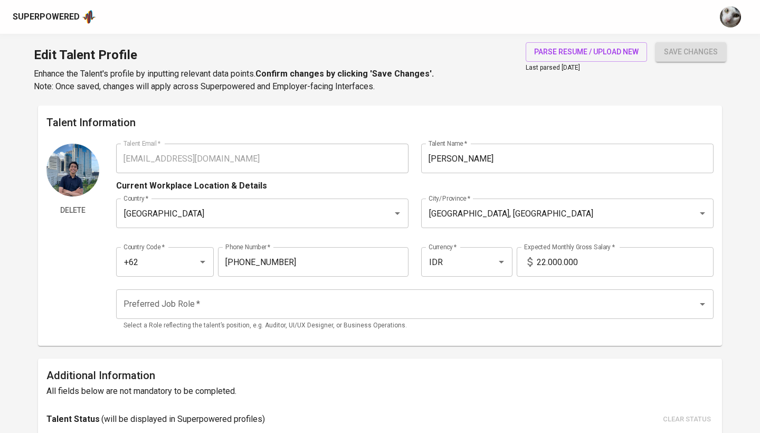
scroll to position [1007, 0]
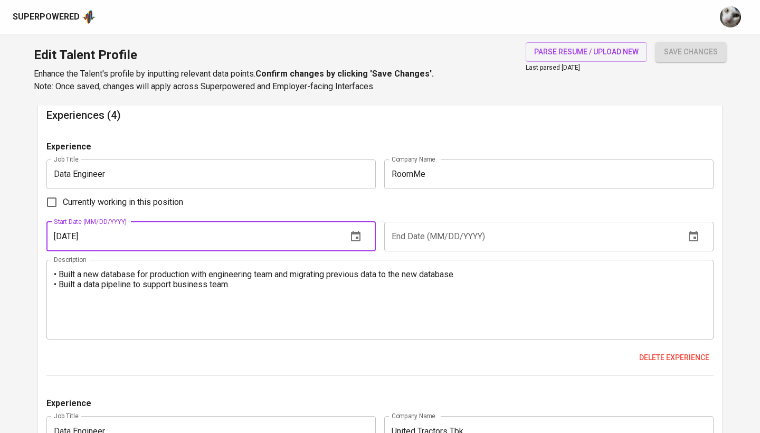
type input "[DATE]"
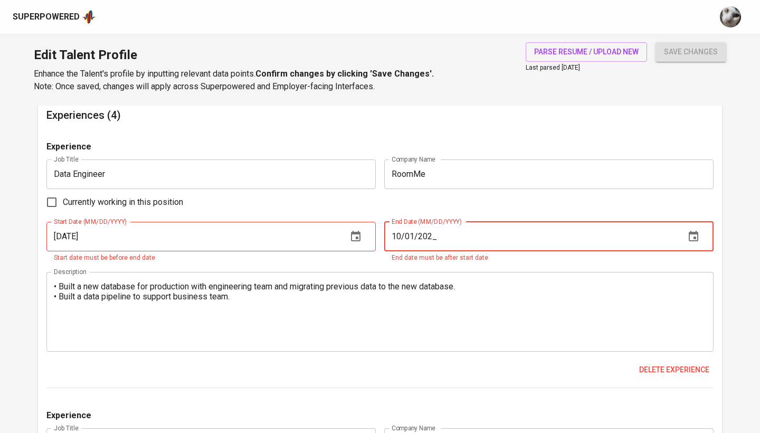
type input "10/01/2020"
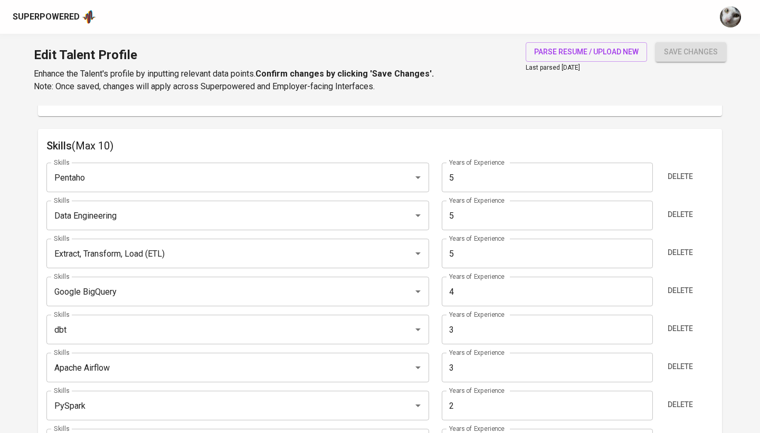
scroll to position [517, 0]
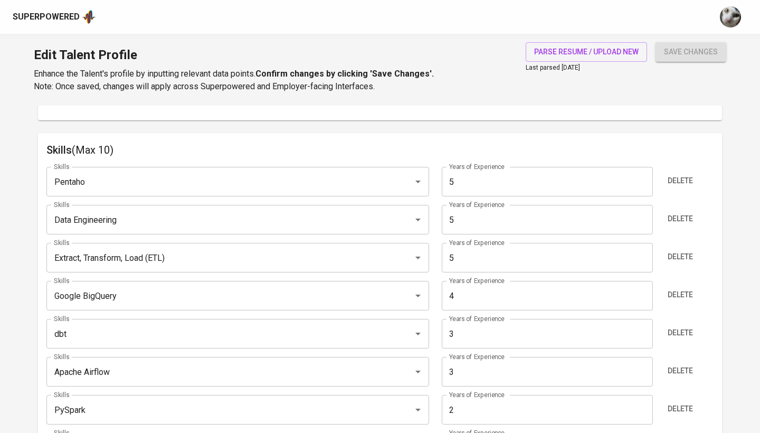
click at [704, 175] on div "Delete" at bounding box center [685, 182] width 55 height 30
click at [691, 175] on span "Delete" at bounding box center [680, 180] width 25 height 13
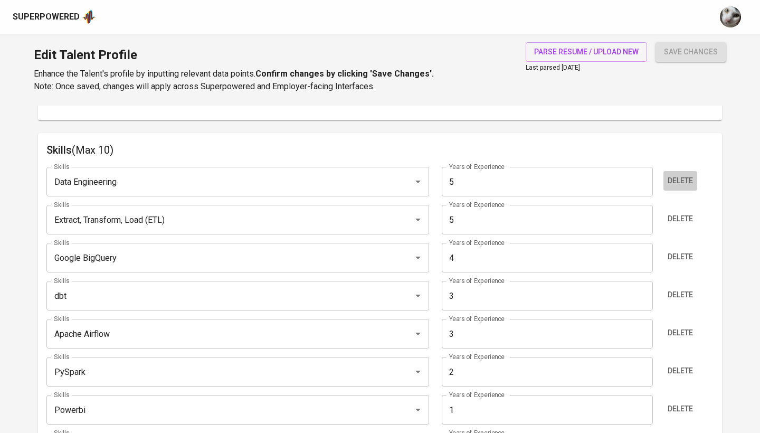
click at [691, 175] on span "Delete" at bounding box center [680, 180] width 25 height 13
click at [691, 212] on span "Delete" at bounding box center [680, 218] width 25 height 13
click at [691, 250] on span "Delete" at bounding box center [680, 256] width 25 height 13
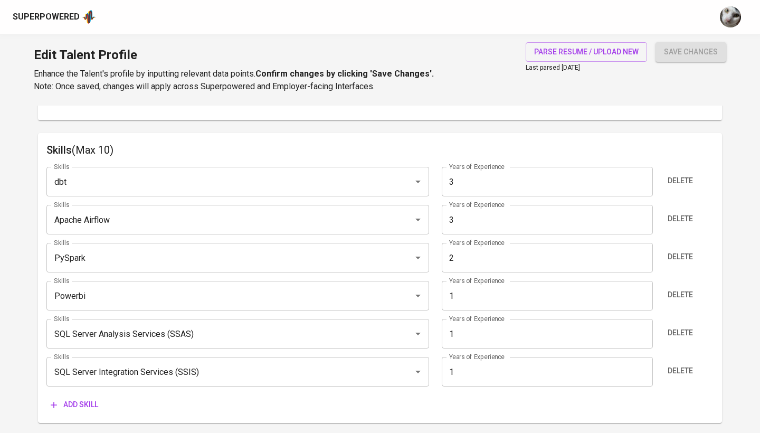
click at [691, 175] on span "Delete" at bounding box center [680, 180] width 25 height 13
click at [691, 212] on span "Delete" at bounding box center [680, 218] width 25 height 13
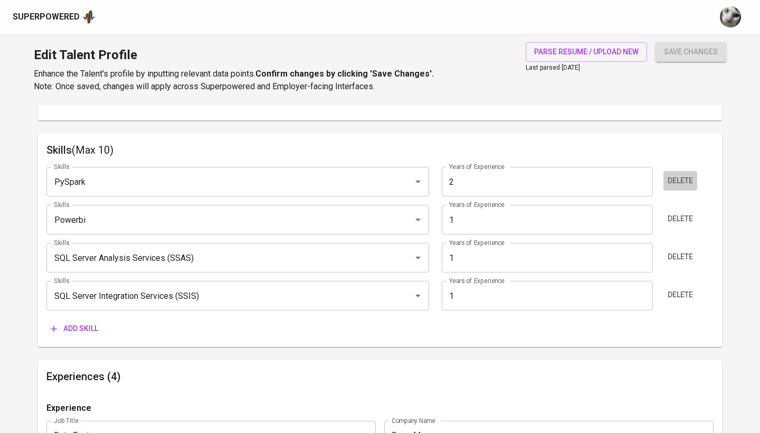
click at [691, 175] on span "Delete" at bounding box center [680, 180] width 25 height 13
click at [691, 212] on span "Delete" at bounding box center [680, 218] width 25 height 13
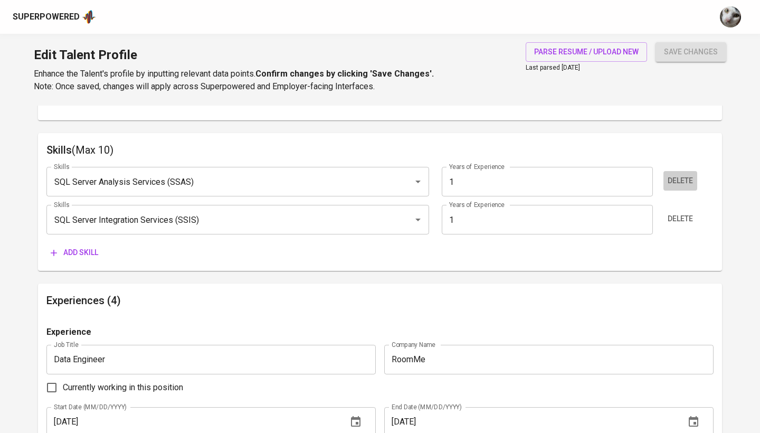
click at [691, 175] on span "Delete" at bounding box center [680, 180] width 25 height 13
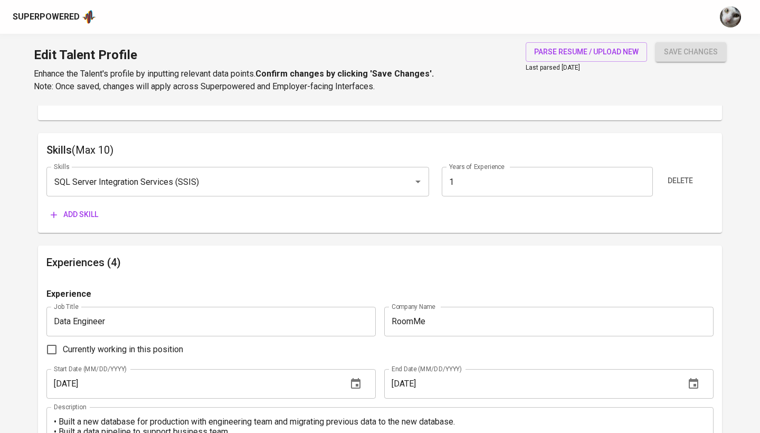
click at [691, 175] on span "Delete" at bounding box center [680, 180] width 25 height 13
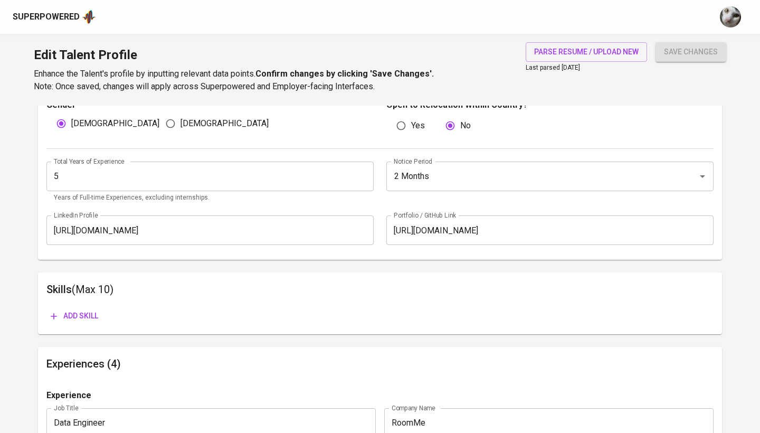
scroll to position [367, 0]
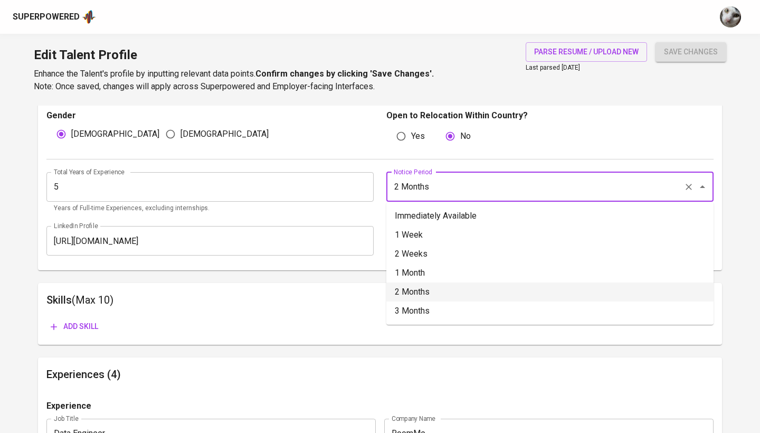
click at [442, 180] on input "2 Months" at bounding box center [535, 187] width 288 height 20
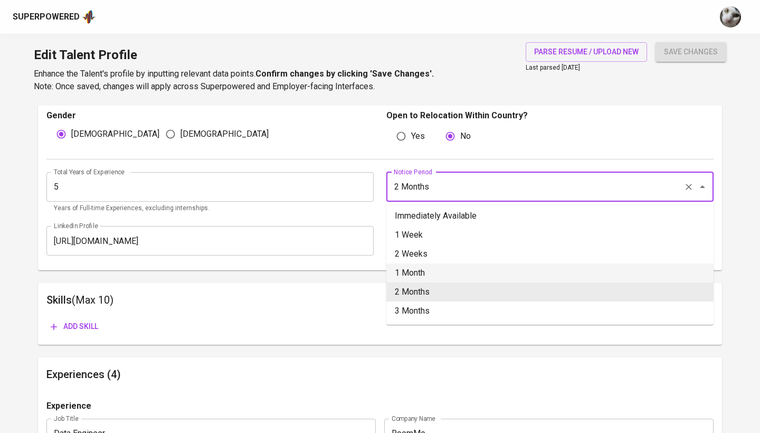
click at [427, 273] on li "1 Month" at bounding box center [549, 272] width 327 height 19
type input "1 Month"
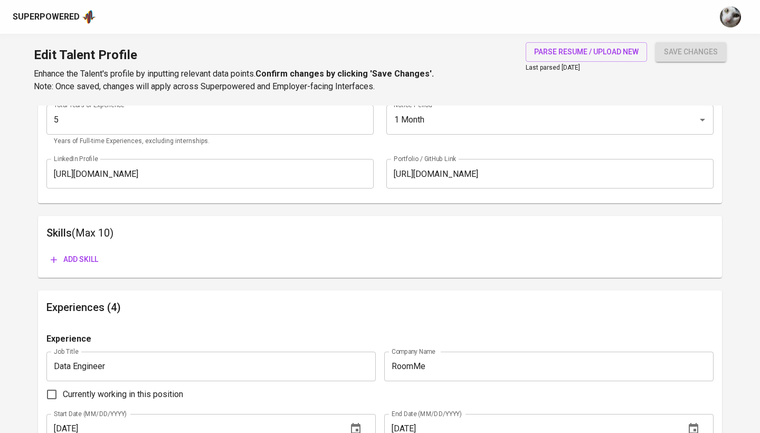
scroll to position [438, 0]
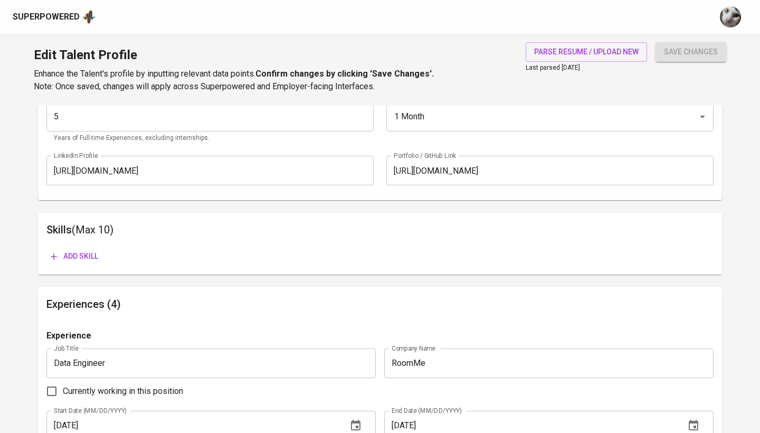
click at [93, 258] on span "Add skill" at bounding box center [75, 256] width 48 height 13
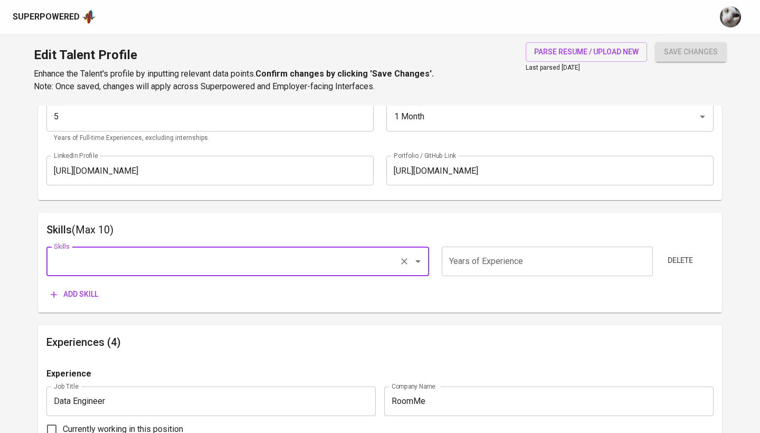
type input "p"
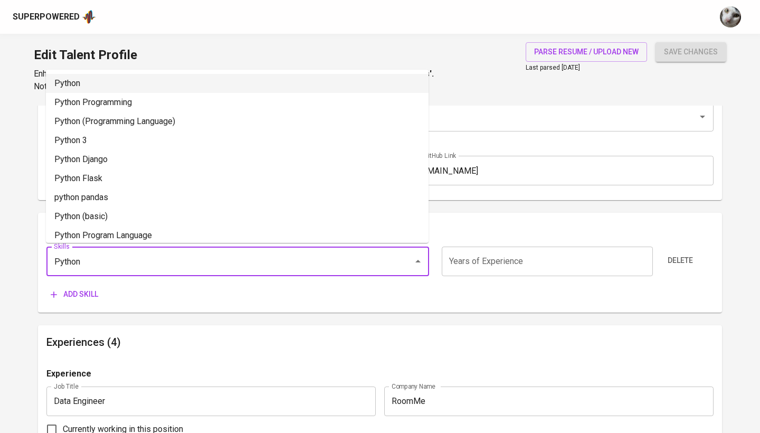
click at [144, 80] on li "Python" at bounding box center [237, 83] width 383 height 19
type input "Python"
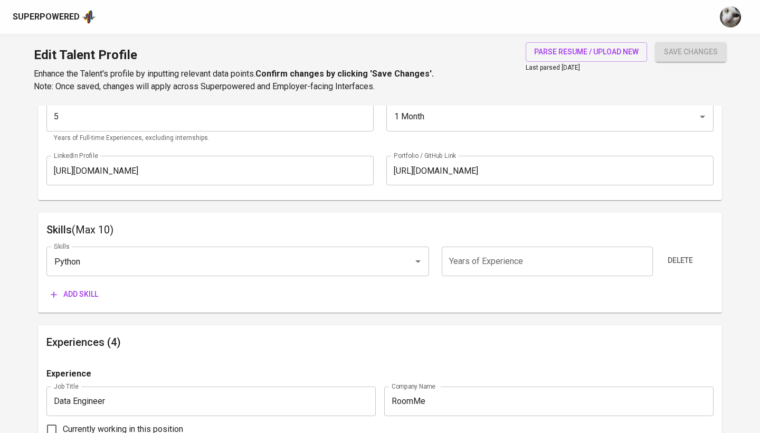
click at [463, 248] on input "number" at bounding box center [547, 262] width 211 height 30
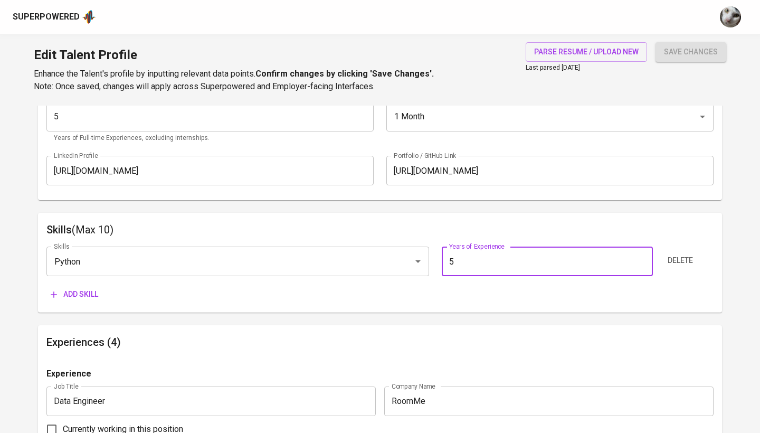
type input "5"
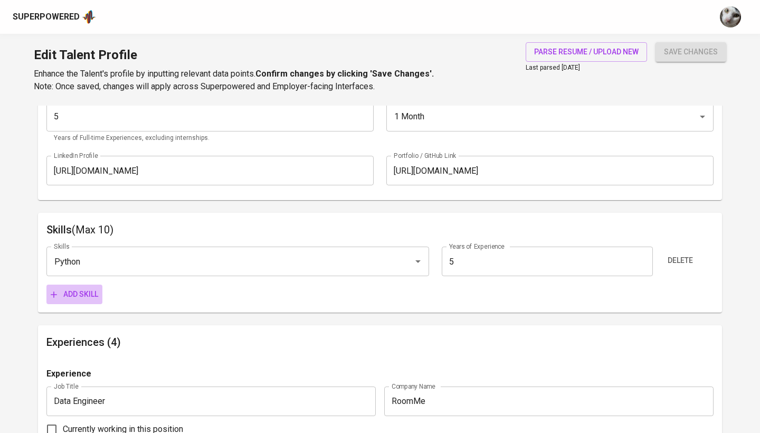
click at [76, 294] on span "Add skill" at bounding box center [75, 294] width 48 height 13
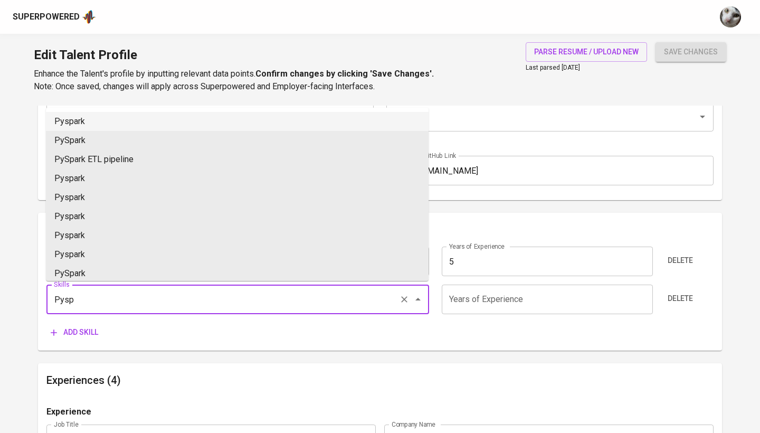
click at [125, 116] on li "Pyspark" at bounding box center [237, 121] width 383 height 19
type input "Pyspark"
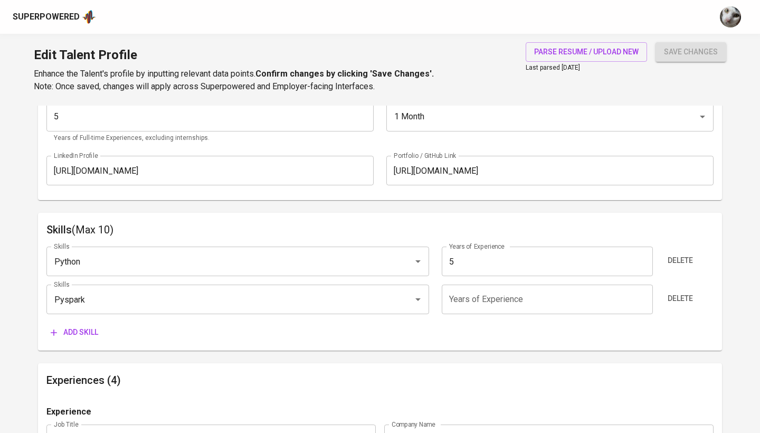
click at [456, 288] on input "number" at bounding box center [547, 300] width 211 height 30
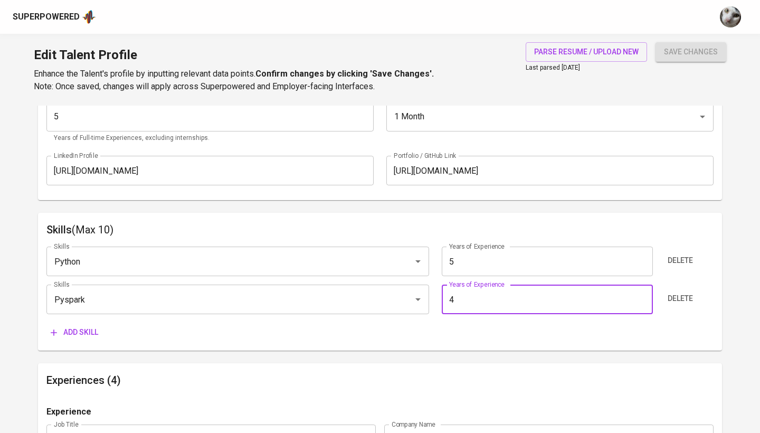
type input "4"
click at [92, 332] on span "Add skill" at bounding box center [75, 332] width 48 height 13
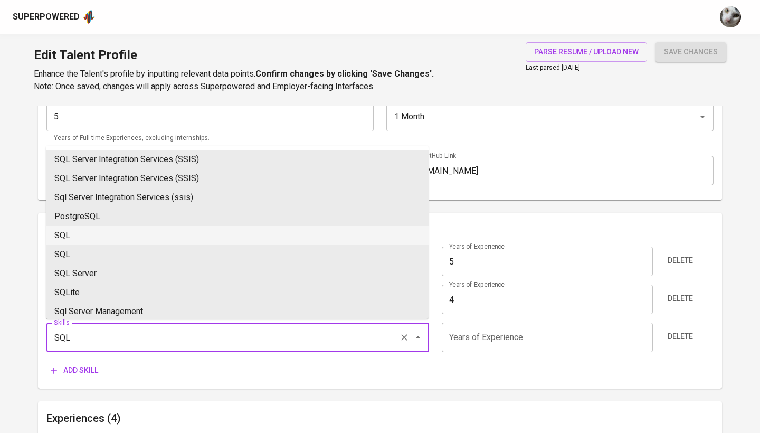
click at [238, 232] on li "SQL" at bounding box center [237, 235] width 383 height 19
type input "SQL"
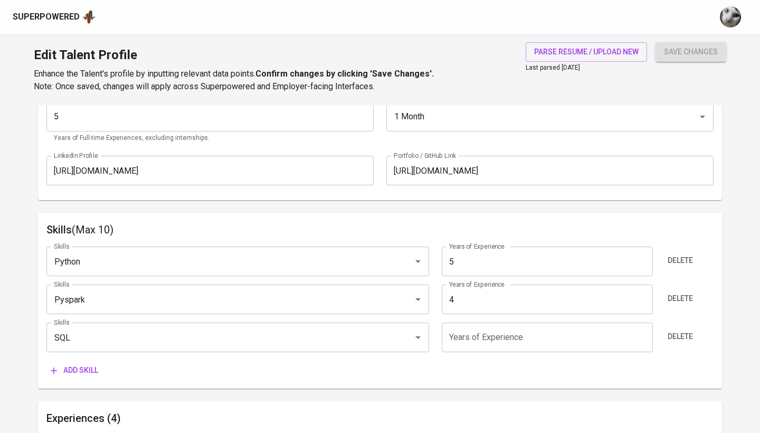
click at [477, 338] on input "number" at bounding box center [547, 338] width 211 height 30
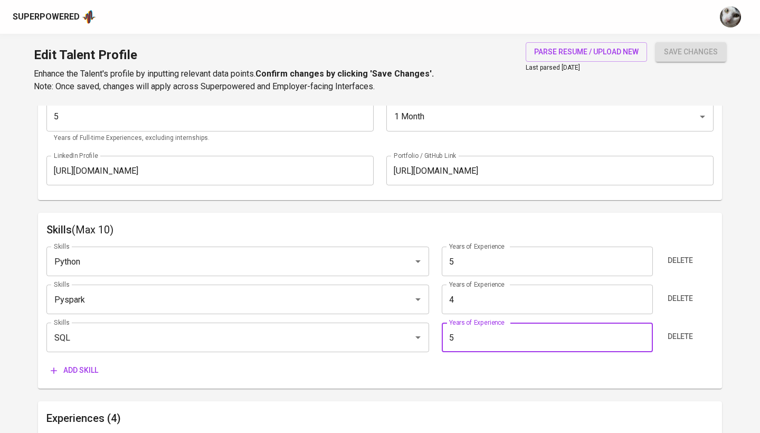
type input "5"
click at [84, 369] on span "Add skill" at bounding box center [75, 370] width 48 height 13
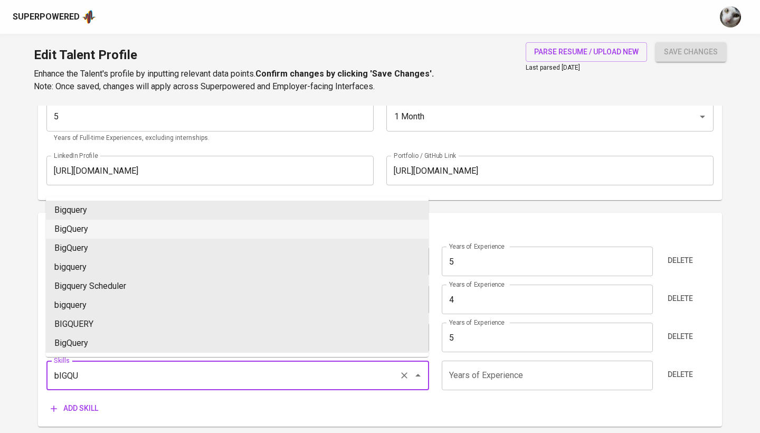
click at [106, 226] on li "BigQuery" at bounding box center [237, 229] width 383 height 19
type input "BigQuery"
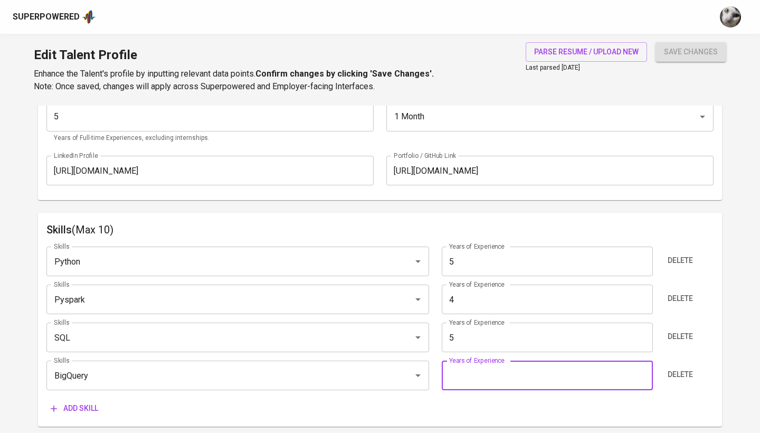
click at [466, 378] on input "number" at bounding box center [547, 376] width 211 height 30
type input "4"
click at [80, 397] on div "Skills Python Skills Years of Experience 5 Years of Experience Delete Skills Py…" at bounding box center [379, 328] width 667 height 180
click at [90, 404] on span "Add skill" at bounding box center [75, 408] width 48 height 13
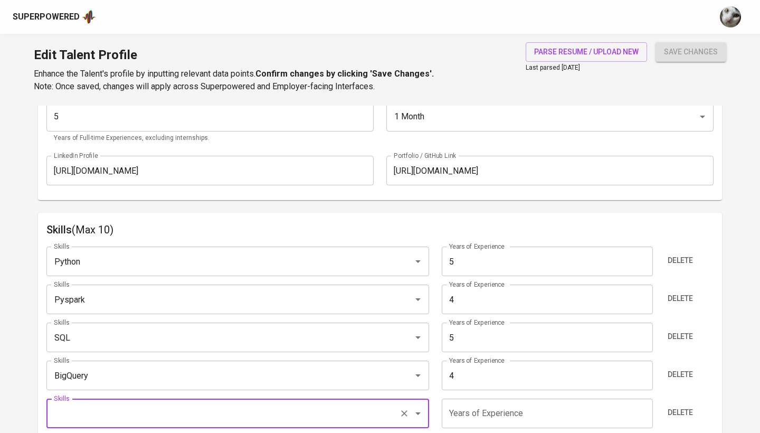
click at [195, 399] on div "Skills" at bounding box center [237, 414] width 383 height 30
paste input "Apache Airflow"
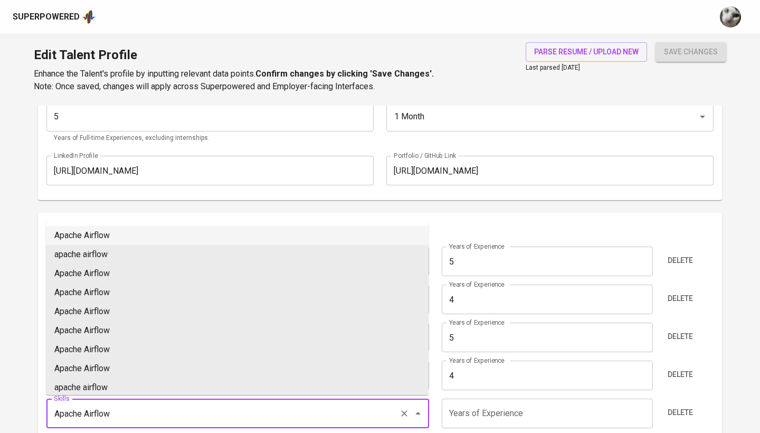
click at [185, 241] on li "Apache Airflow" at bounding box center [237, 235] width 383 height 19
type input "Apache Airflow"
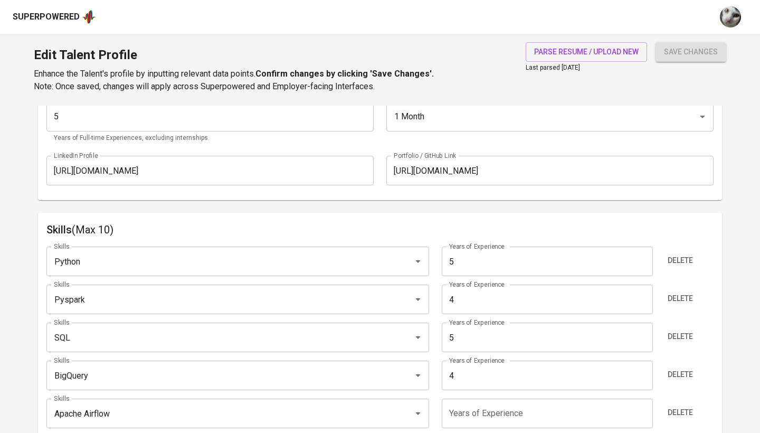
click at [455, 418] on input "number" at bounding box center [547, 414] width 211 height 30
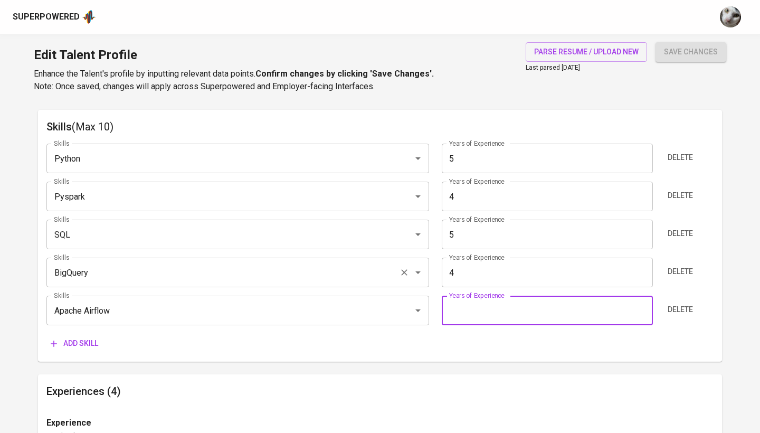
scroll to position [542, 0]
type input "4"
click at [95, 345] on span "Add skill" at bounding box center [75, 342] width 48 height 13
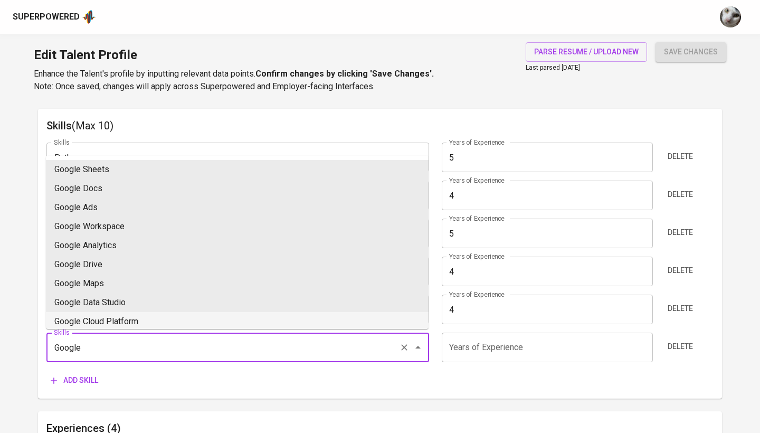
click at [224, 316] on li "Google Cloud Platform" at bounding box center [237, 321] width 383 height 19
type input "Google Cloud Platform"
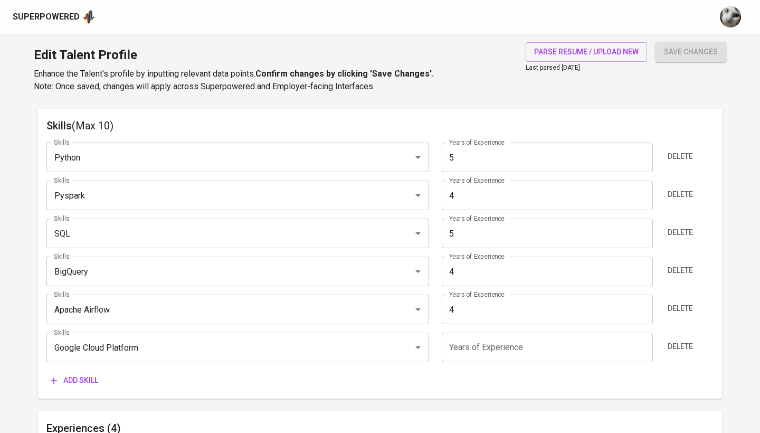
click at [456, 336] on input "number" at bounding box center [547, 348] width 211 height 30
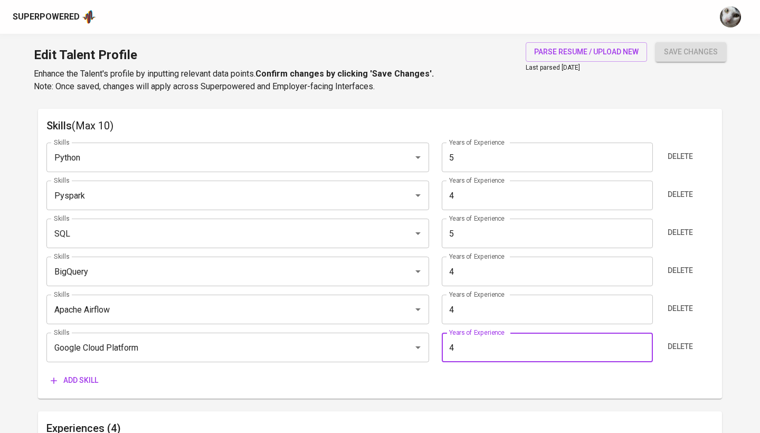
type input "4"
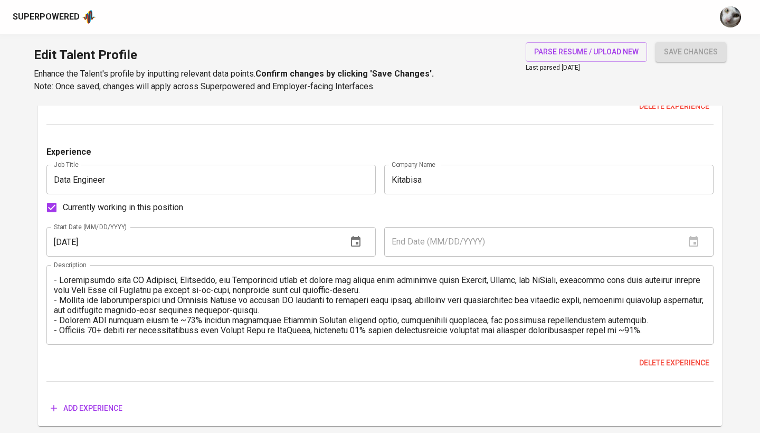
scroll to position [1555, 0]
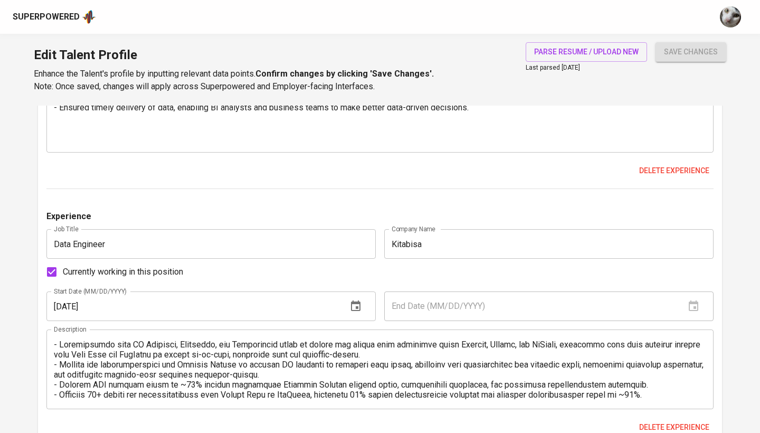
click at [59, 273] on input "Currently working in this position" at bounding box center [52, 272] width 22 height 22
click at [50, 270] on input "Currently working in this position" at bounding box center [52, 272] width 22 height 22
checkbox input "true"
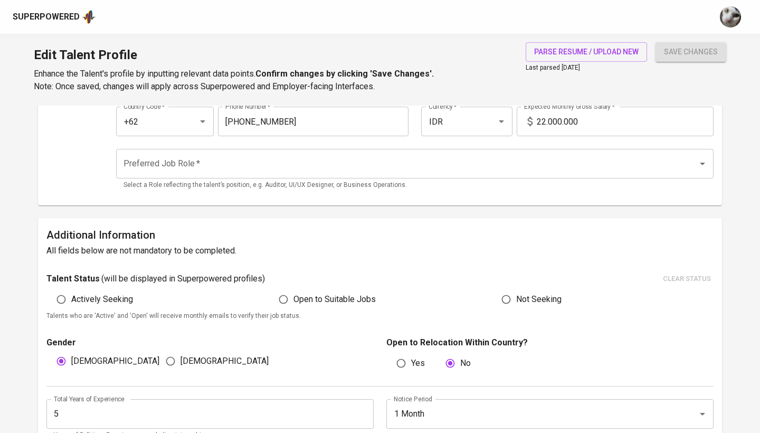
scroll to position [160, 0]
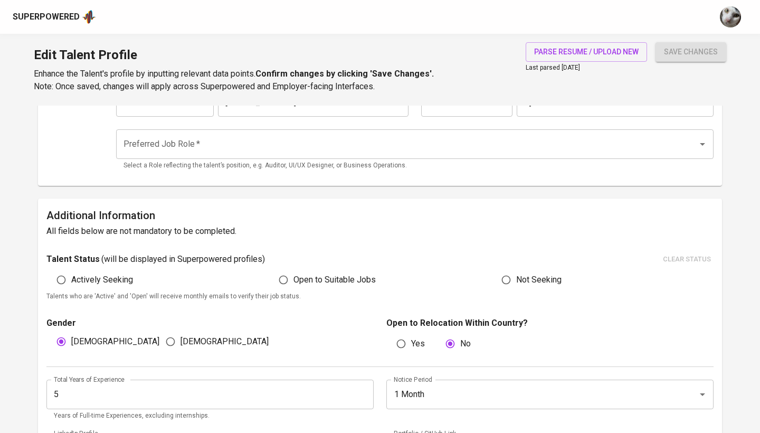
click at [125, 281] on span "Actively Seeking" at bounding box center [102, 279] width 62 height 13
click at [71, 281] on input "Actively Seeking" at bounding box center [61, 280] width 20 height 20
radio input "true"
click at [281, 279] on input "Open to Suitable Jobs" at bounding box center [283, 280] width 20 height 20
radio input "true"
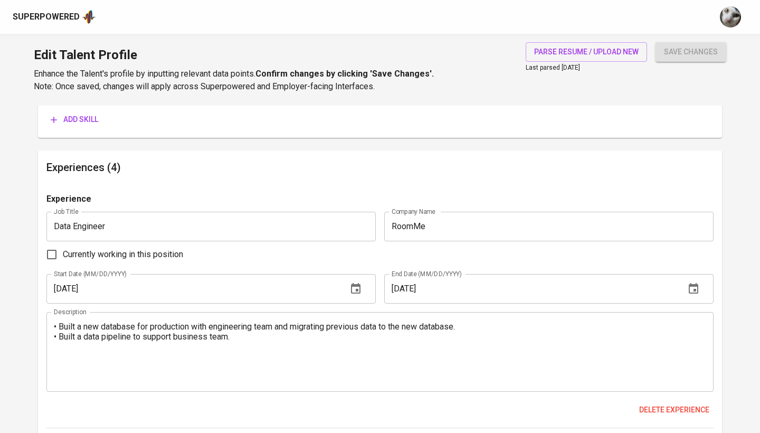
scroll to position [818, 0]
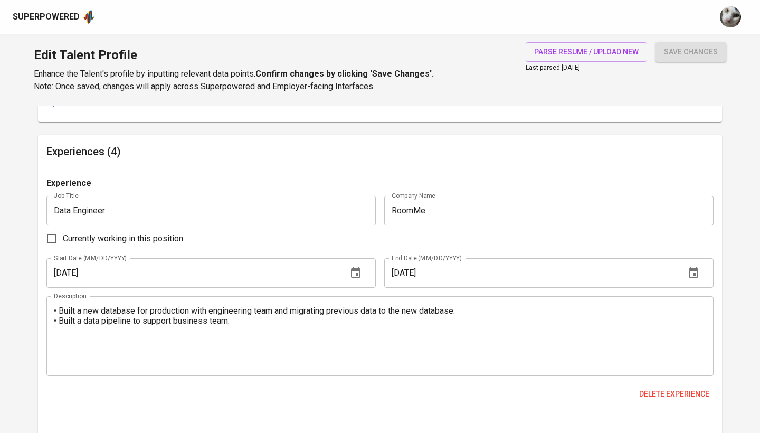
click at [516, 275] on input "10/01/2020" at bounding box center [530, 273] width 293 height 30
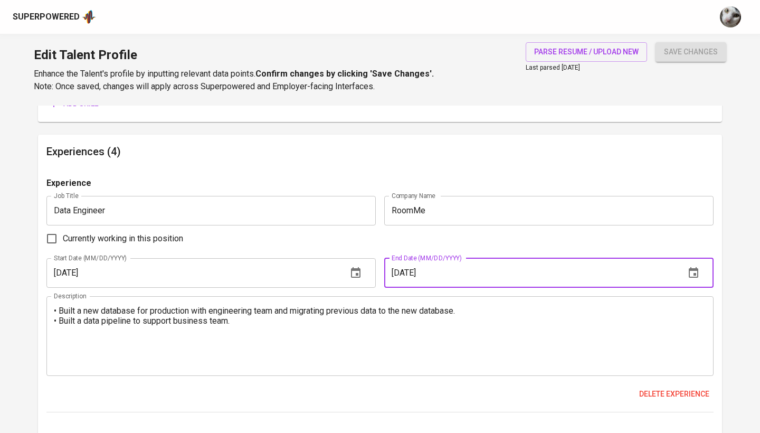
click at [103, 234] on span "Currently working in this position" at bounding box center [123, 238] width 120 height 13
click at [63, 234] on input "Currently working in this position" at bounding box center [52, 239] width 22 height 22
checkbox input "true"
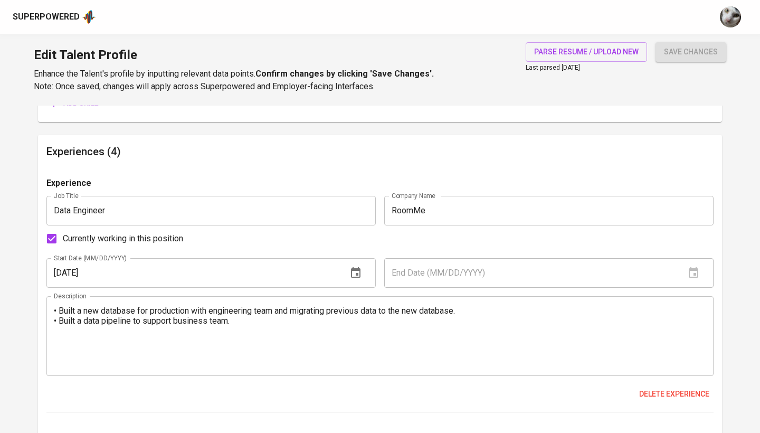
click at [103, 234] on span "Currently working in this position" at bounding box center [123, 238] width 120 height 13
click at [63, 234] on input "Currently working in this position" at bounding box center [52, 239] width 22 height 22
checkbox input "false"
click at [422, 262] on input "text" at bounding box center [530, 273] width 293 height 30
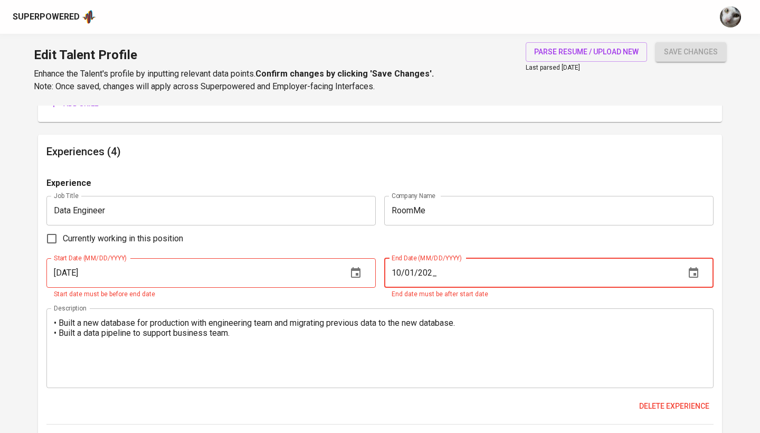
type input "10/01/2020"
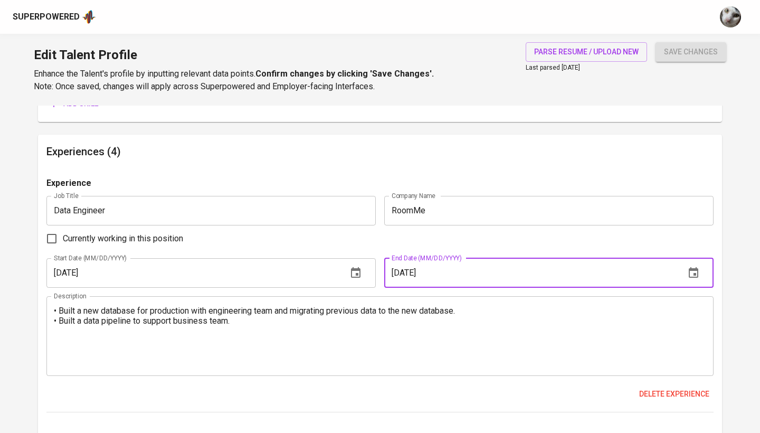
click at [760, 166] on main "Talent Information Delete Talent Email   * febrizky_ramadani@hotmail.com Talent…" at bounding box center [380, 266] width 760 height 1959
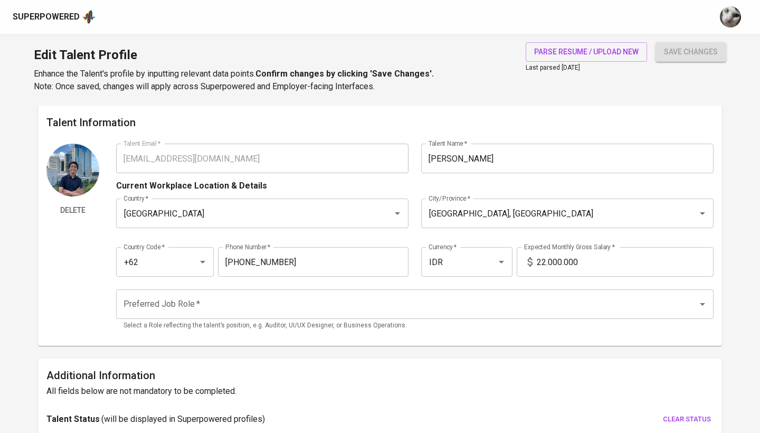
scroll to position [0, 0]
click at [577, 303] on input "Preferred Job Role   *" at bounding box center [400, 304] width 559 height 20
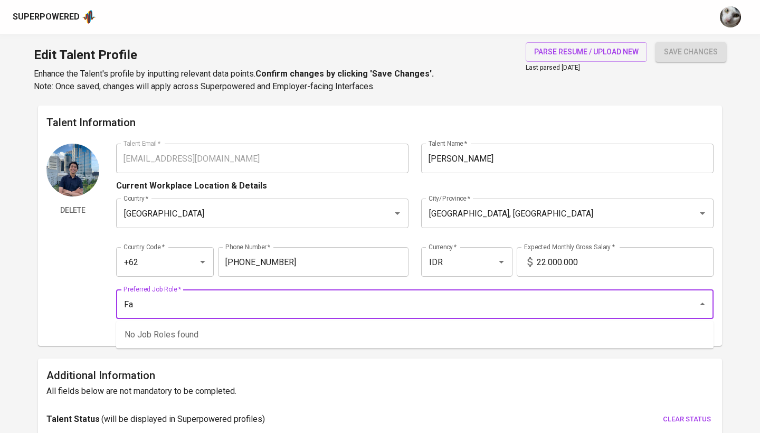
type input "F"
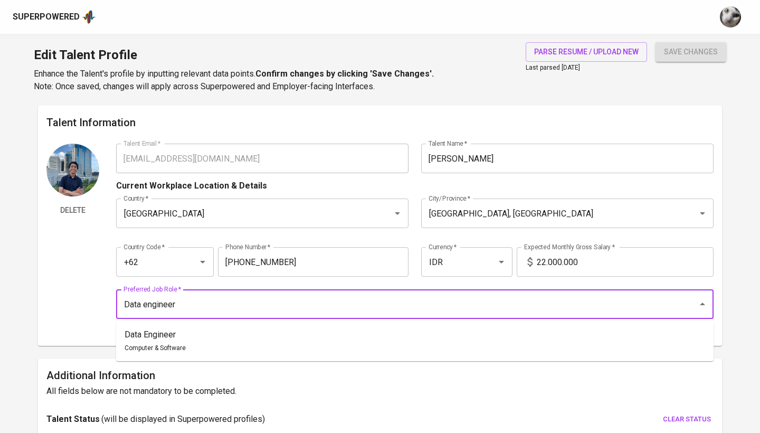
click at [231, 338] on li "Data Engineer Computer & Software" at bounding box center [415, 341] width 598 height 32
type input "Data Engineer"
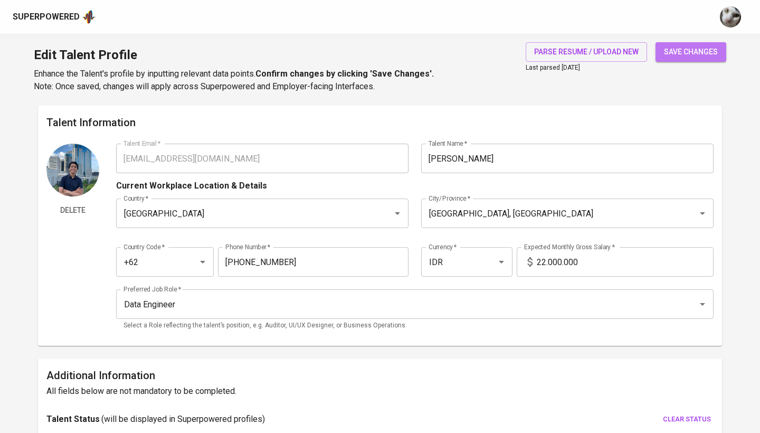
click at [671, 54] on span "save changes" at bounding box center [691, 51] width 54 height 13
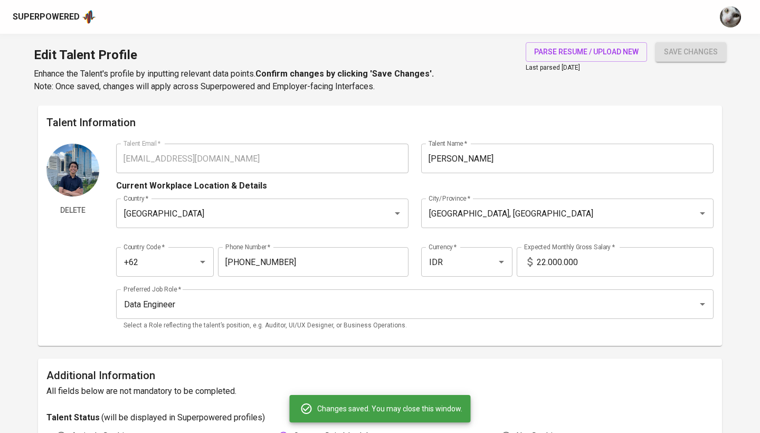
type input "SQL"
type input "Python"
type input "5"
type input "Google Cloud Platform"
type input "4"
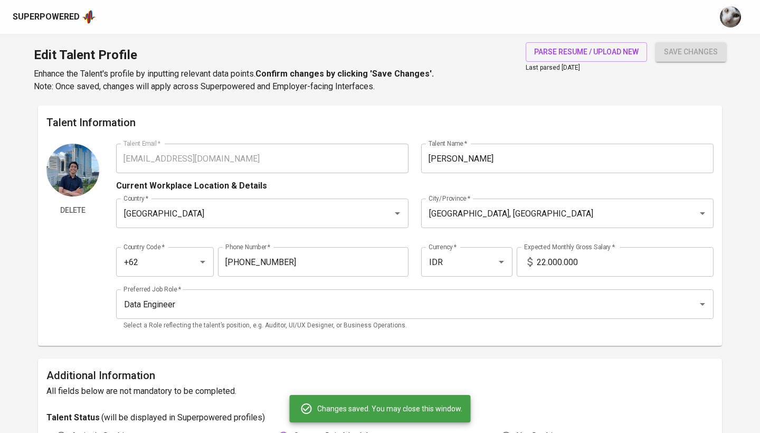
type input "Apache Airflow"
type input "BigQuery"
type input "PySpark"
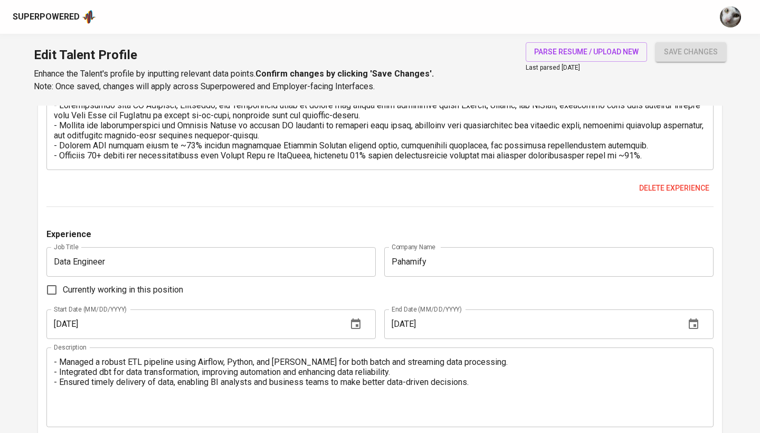
scroll to position [980, 0]
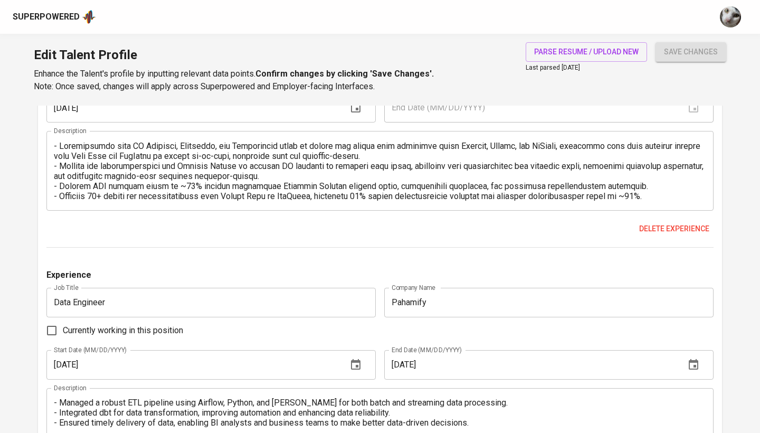
click at [363, 182] on textarea at bounding box center [380, 171] width 653 height 60
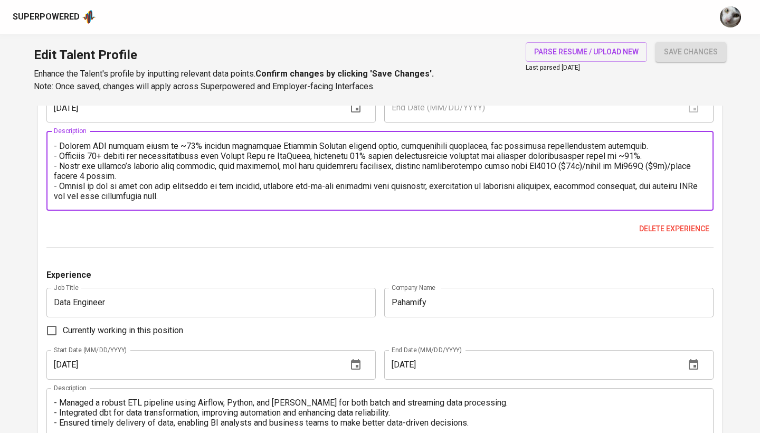
scroll to position [40, 0]
click at [199, 194] on textarea at bounding box center [380, 171] width 653 height 60
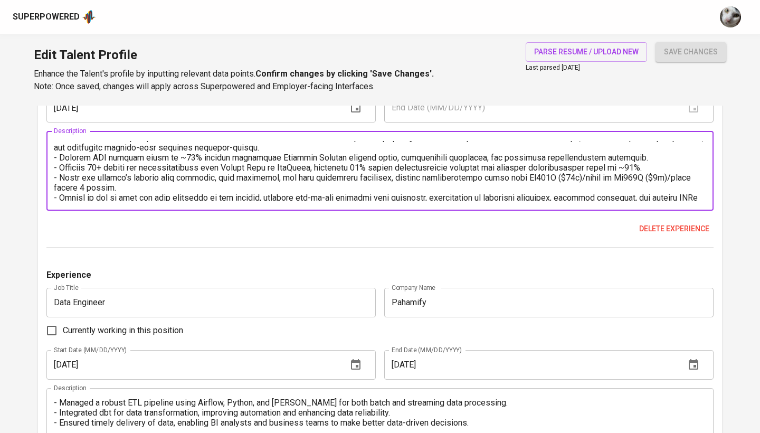
scroll to position [0, 0]
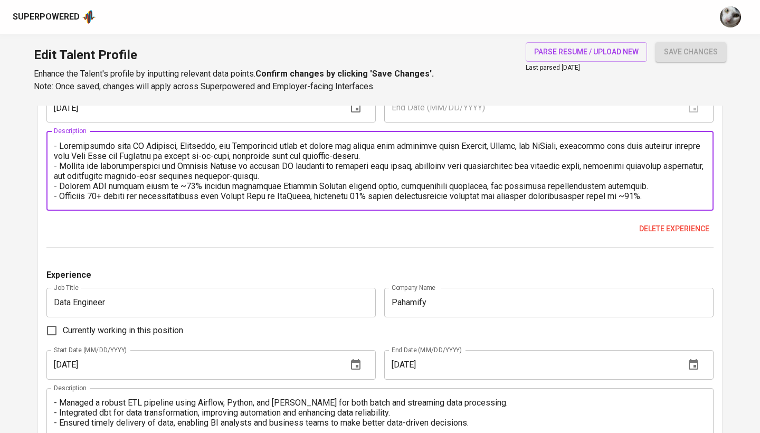
drag, startPoint x: 197, startPoint y: 194, endPoint x: 26, endPoint y: 115, distance: 188.5
click at [26, 115] on main "Talent Information Delete Talent Email   * febrizky_ramadani@hotmail.com Talent…" at bounding box center [380, 104] width 760 height 1956
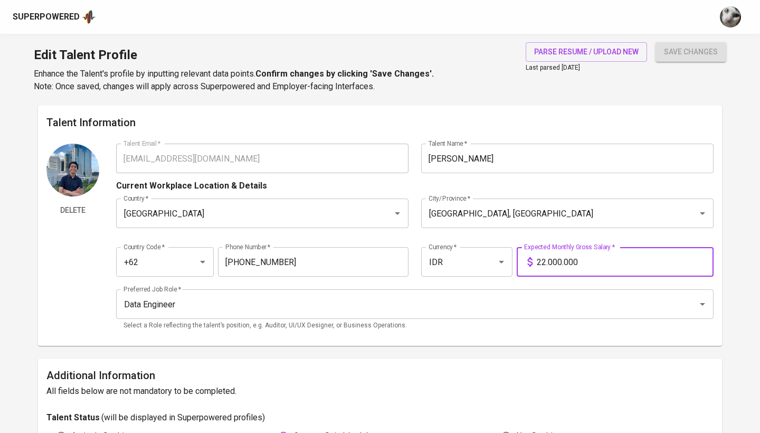
drag, startPoint x: 597, startPoint y: 265, endPoint x: 516, endPoint y: 265, distance: 80.8
click at [516, 265] on div "Expected Monthly Gross Salary   * 22.000.000 Expected Monthly Gross Salary *" at bounding box center [614, 262] width 199 height 30
type input "17.000.000"
click at [691, 52] on button "save changes" at bounding box center [691, 52] width 71 height 20
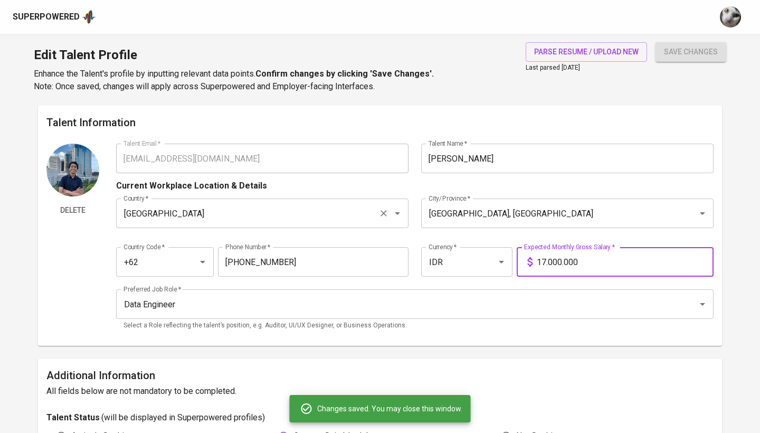
scroll to position [15, 0]
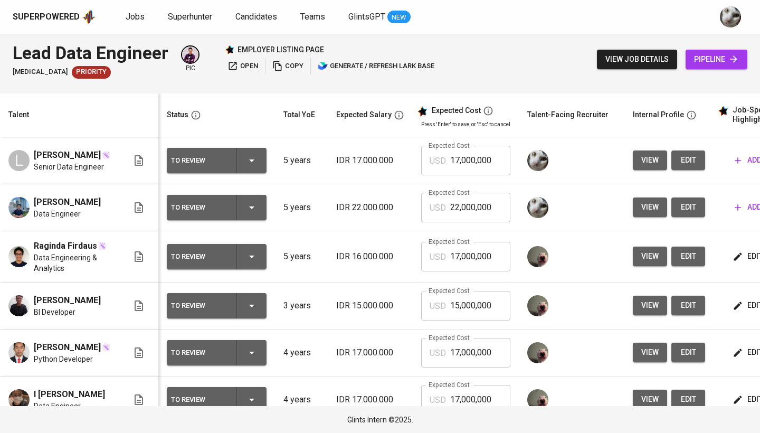
scroll to position [0, 81]
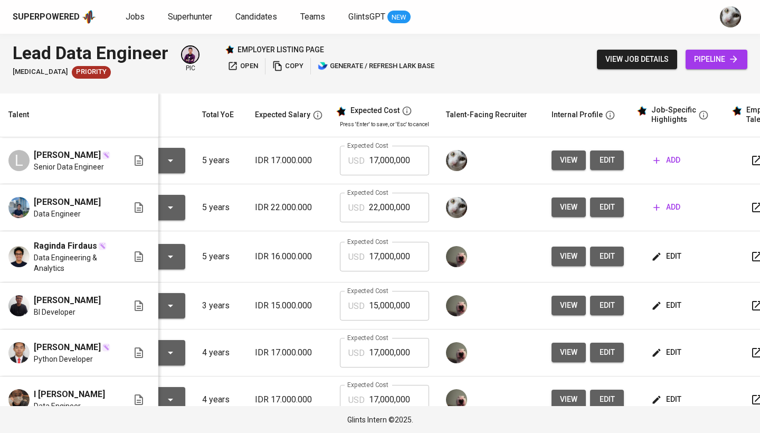
click at [617, 212] on button "edit" at bounding box center [607, 207] width 34 height 20
click at [616, 60] on span "view job details" at bounding box center [637, 59] width 63 height 13
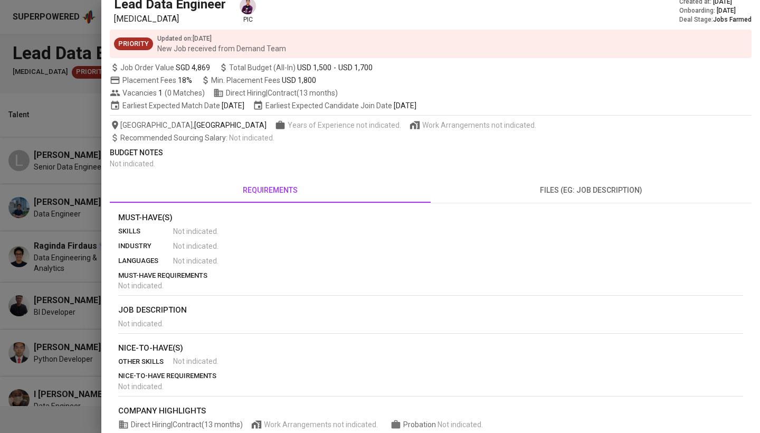
scroll to position [31, 0]
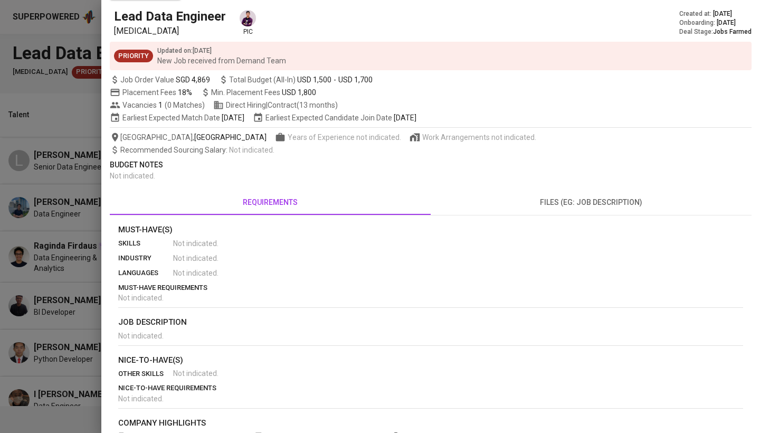
click at [70, 233] on div at bounding box center [380, 216] width 760 height 433
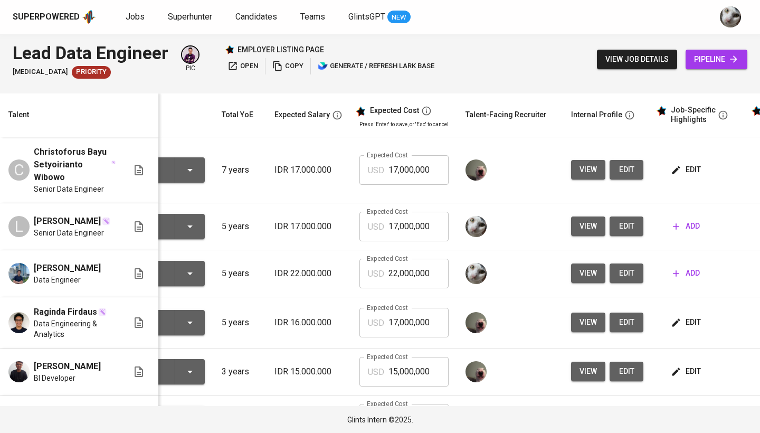
scroll to position [0, 80]
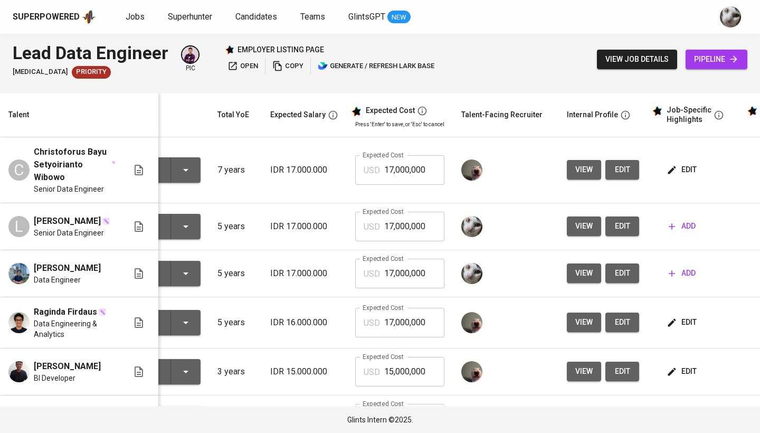
scroll to position [0, 83]
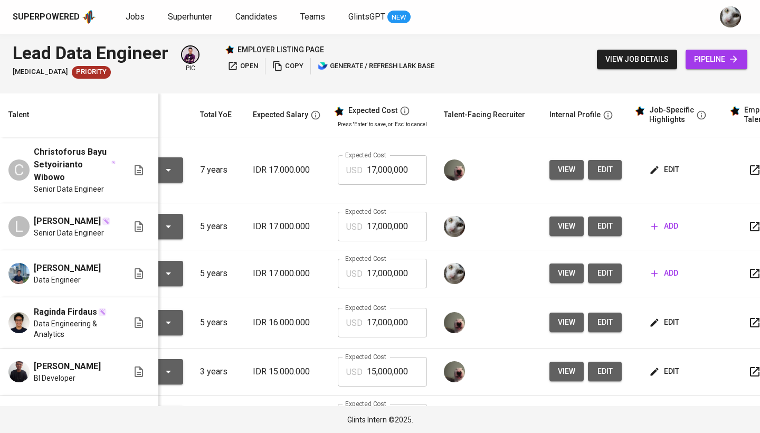
click at [647, 222] on button "add" at bounding box center [664, 226] width 35 height 20
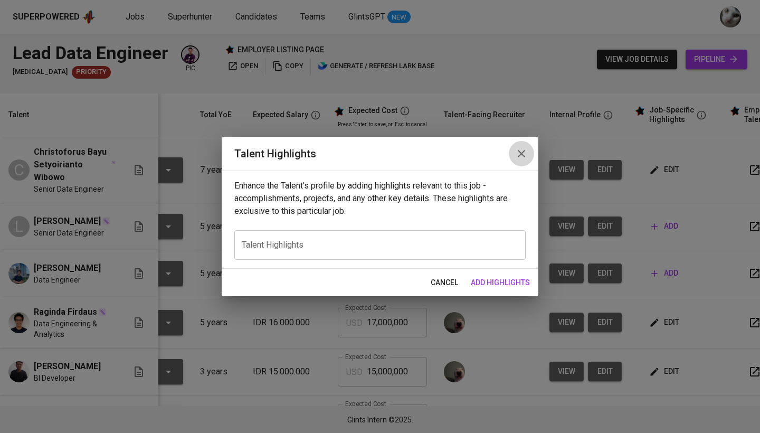
click at [527, 149] on button "button" at bounding box center [521, 153] width 25 height 25
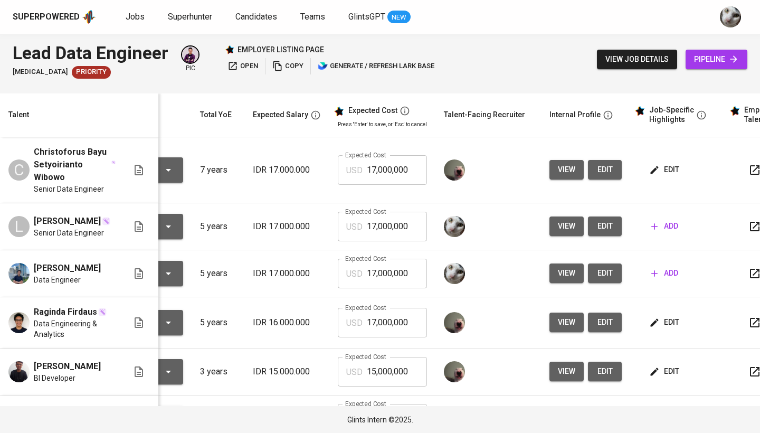
click at [667, 224] on span "add" at bounding box center [665, 226] width 27 height 13
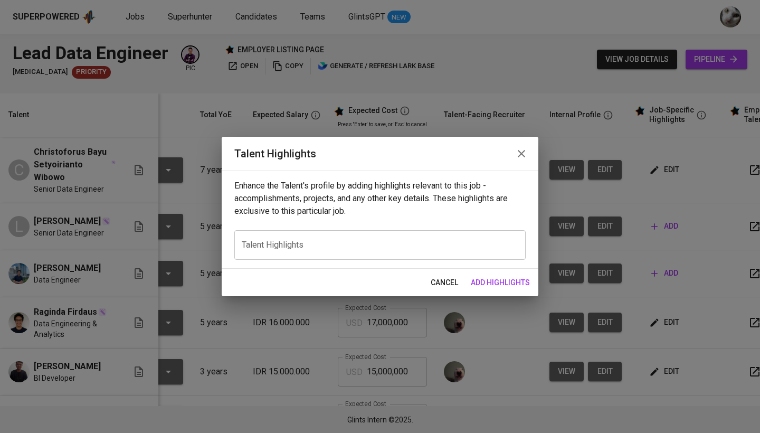
click at [485, 241] on textarea at bounding box center [380, 245] width 277 height 10
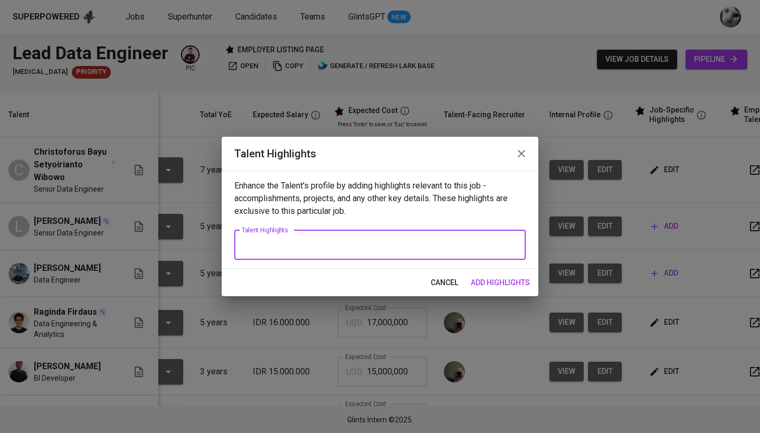
click at [523, 156] on icon "button" at bounding box center [521, 153] width 7 height 7
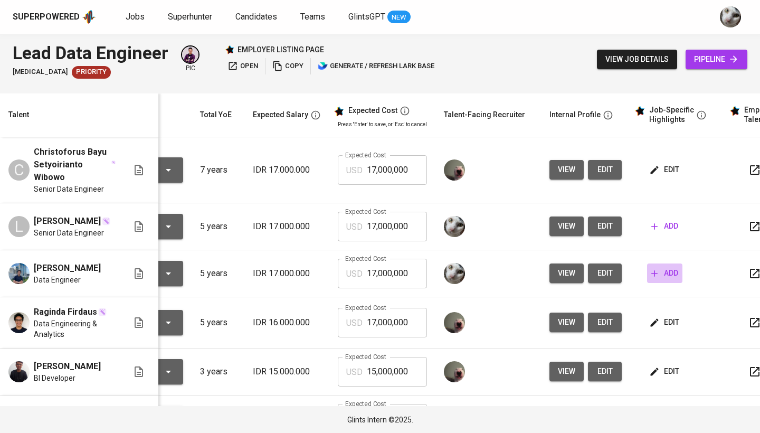
click at [658, 274] on span "add" at bounding box center [665, 273] width 27 height 13
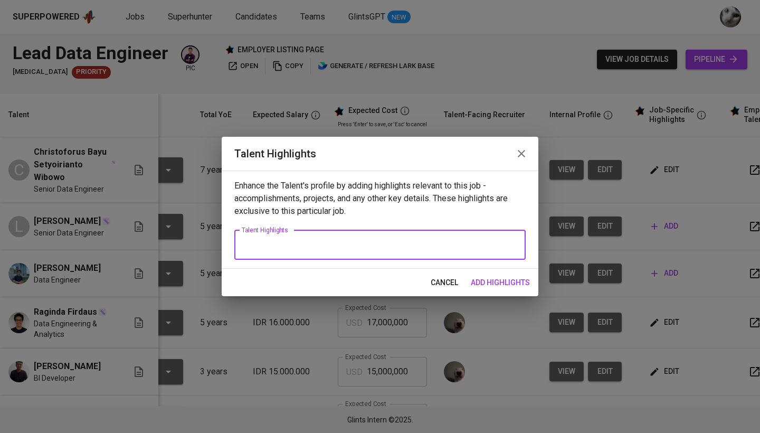
click at [411, 244] on textarea at bounding box center [380, 245] width 277 height 10
paste textarea "At Kitabisa, Febrizky collaborated with BI Analysts, Marketing, and Engineering…"
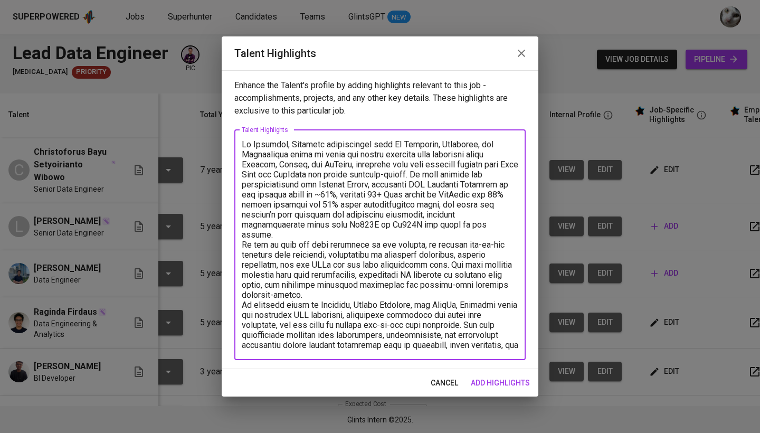
click at [241, 146] on div "x Talent Highlights" at bounding box center [379, 245] width 291 height 230
click at [243, 146] on textarea at bounding box center [380, 244] width 277 height 211
click at [515, 227] on textarea at bounding box center [380, 244] width 277 height 211
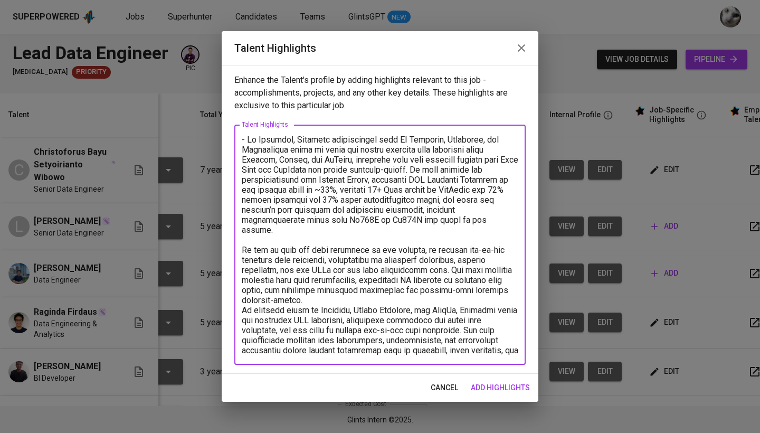
click at [242, 241] on textarea at bounding box center [380, 245] width 277 height 221
click at [322, 289] on textarea at bounding box center [380, 245] width 277 height 221
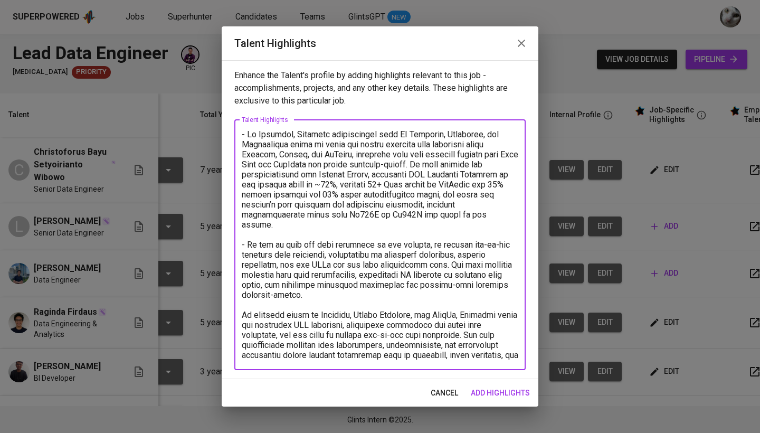
click at [243, 306] on textarea at bounding box center [380, 244] width 277 height 231
click at [385, 356] on textarea at bounding box center [380, 244] width 277 height 231
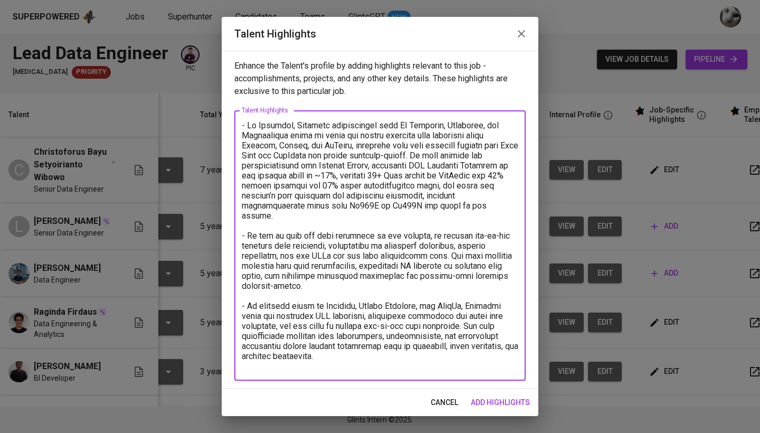
click at [296, 370] on textarea at bounding box center [380, 245] width 277 height 251
paste textarea "B. Eng in Informatics"
click at [291, 365] on textarea at bounding box center [380, 245] width 277 height 251
click at [341, 366] on textarea at bounding box center [380, 245] width 277 height 251
click at [442, 363] on textarea at bounding box center [380, 245] width 277 height 251
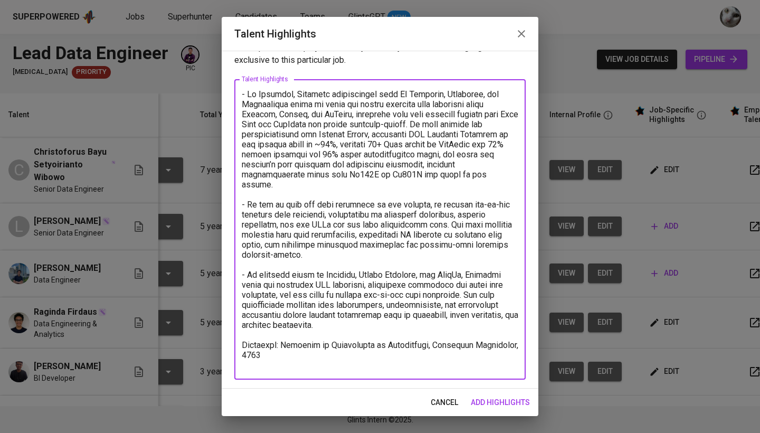
scroll to position [31, 0]
click at [347, 369] on textarea at bounding box center [380, 229] width 277 height 281
click at [419, 365] on textarea at bounding box center [380, 229] width 277 height 281
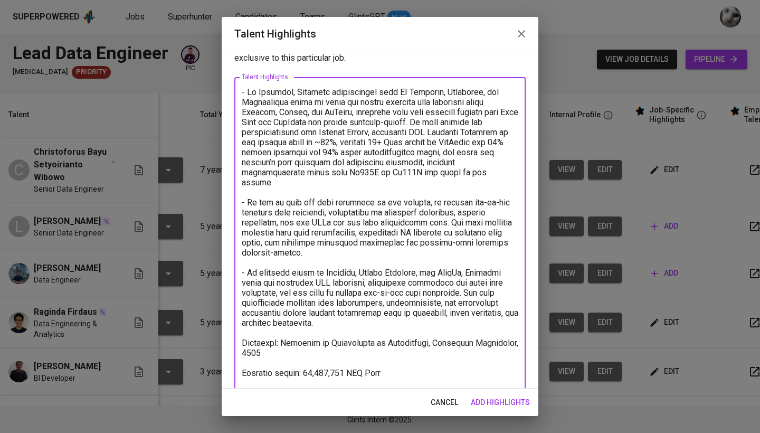
click at [326, 382] on textarea at bounding box center [380, 237] width 277 height 301
paste textarea "https://glints.sg.larksuite.com/minutes/obsg8mkcr18625515331438m?from=from_copy…"
type textarea "- At Kitabisa, Febrizky collaborated with BI Analysts, Marketing, and Engineeri…"
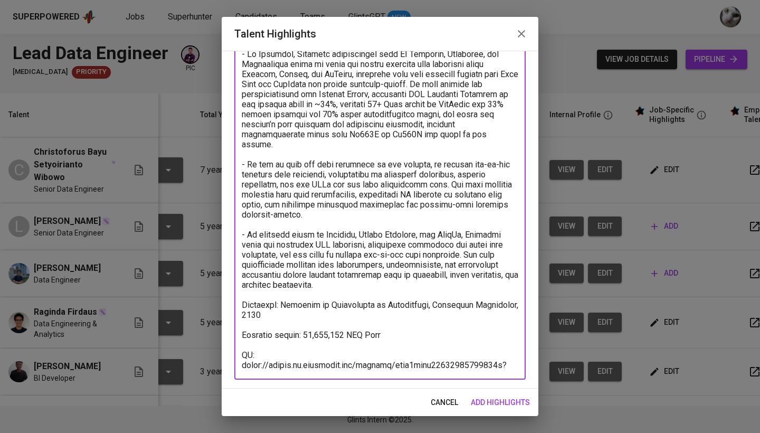
click at [495, 399] on span "add highlights" at bounding box center [500, 402] width 59 height 13
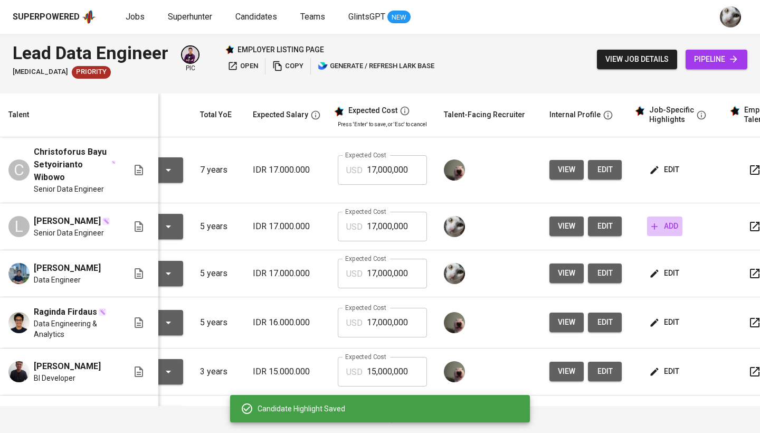
click at [665, 226] on span "add" at bounding box center [665, 226] width 27 height 13
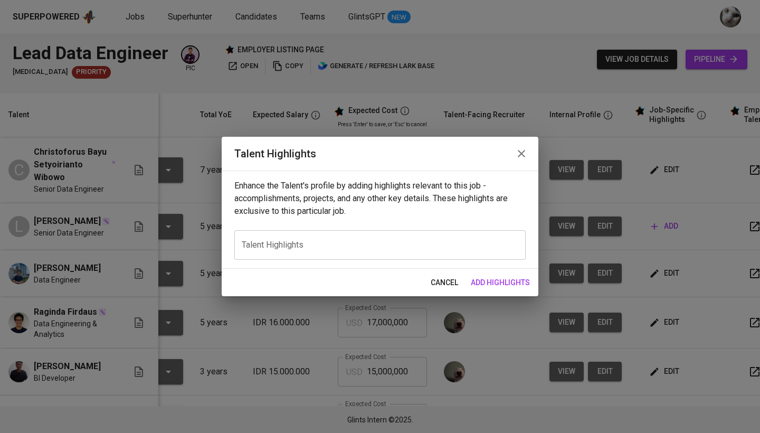
click at [385, 237] on div "x Talent Highlights" at bounding box center [379, 245] width 291 height 30
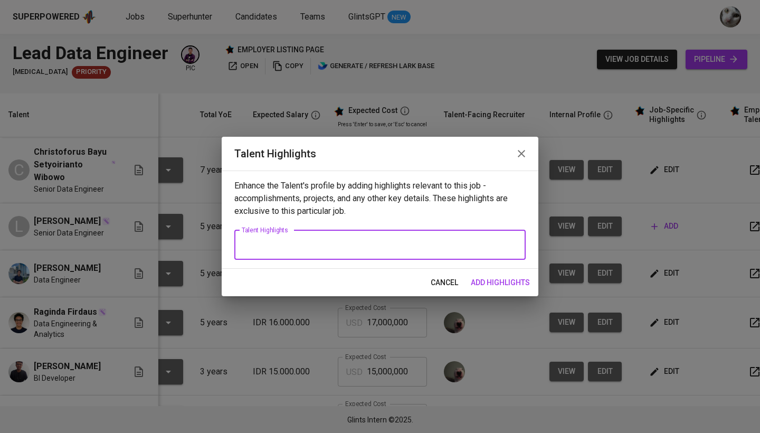
paste textarea "At SG-EDTS, Leonardi built, optimized, and maintained scalable ETL and data pip…"
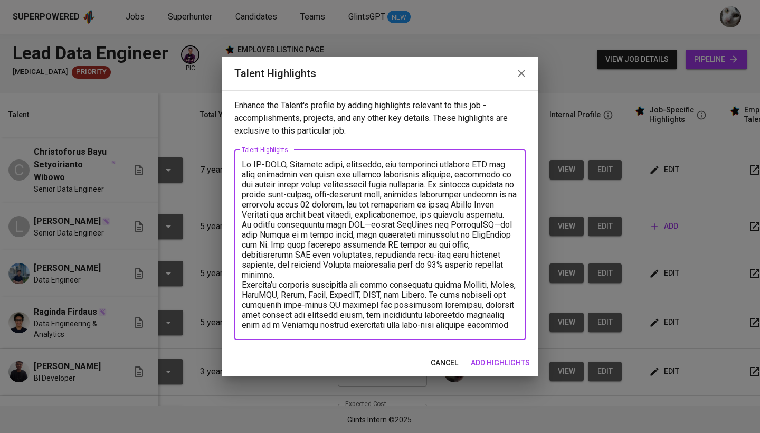
click at [244, 166] on textarea at bounding box center [380, 244] width 277 height 171
click at [242, 224] on textarea at bounding box center [380, 244] width 277 height 171
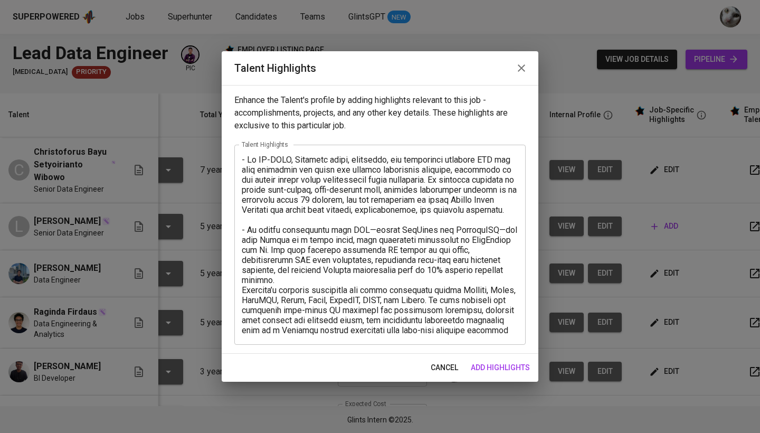
click at [241, 279] on div "x Talent Highlights" at bounding box center [379, 245] width 291 height 200
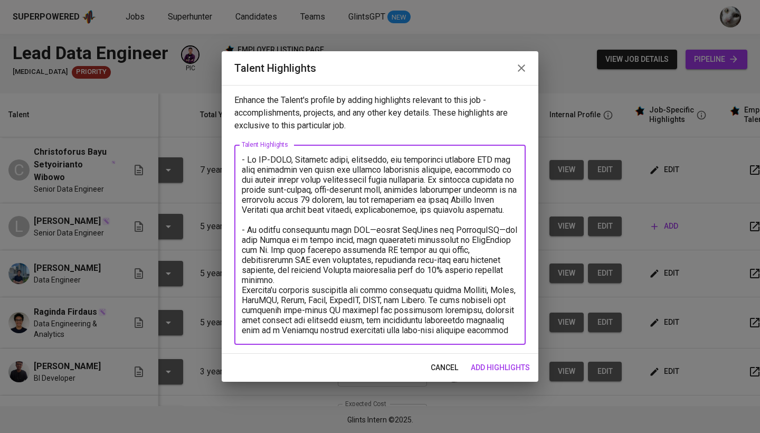
click at [242, 277] on textarea at bounding box center [380, 245] width 277 height 181
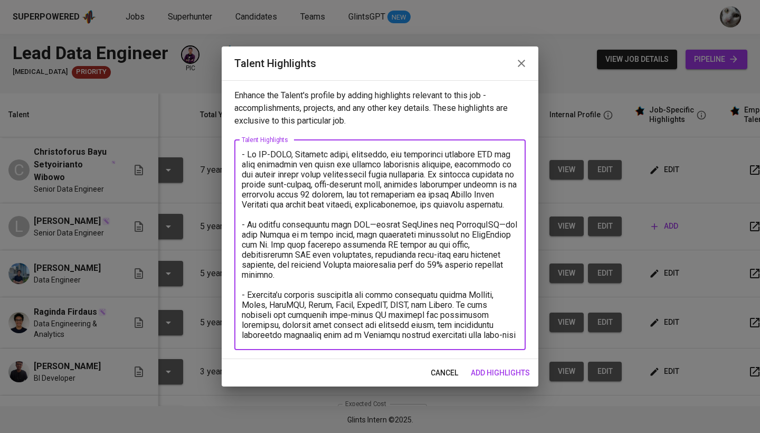
click at [339, 341] on div "x Talent Highlights" at bounding box center [379, 245] width 291 height 210
click at [338, 337] on textarea at bounding box center [380, 244] width 277 height 191
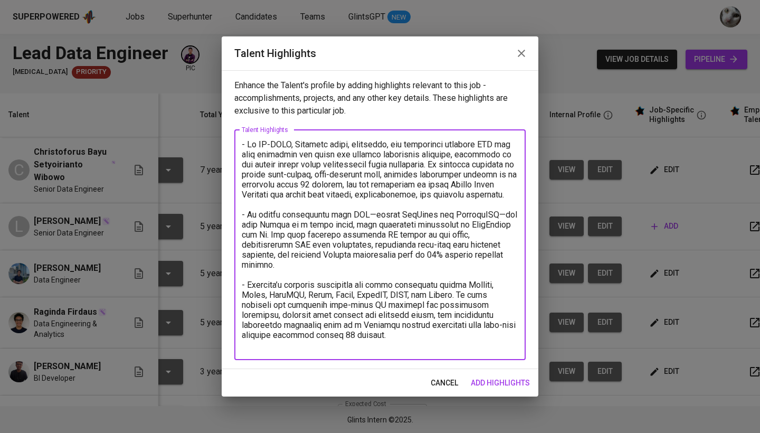
paste textarea "Bachelor of Computer Science"
paste textarea "IPB University"
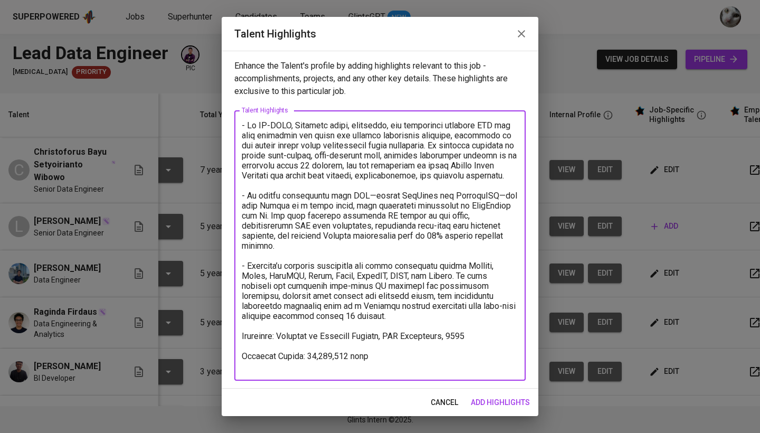
paste textarea "https://glints.sg.larksuite.com/minutes/obsg898x7zke5ev8ho3znb16?from=from_copy…"
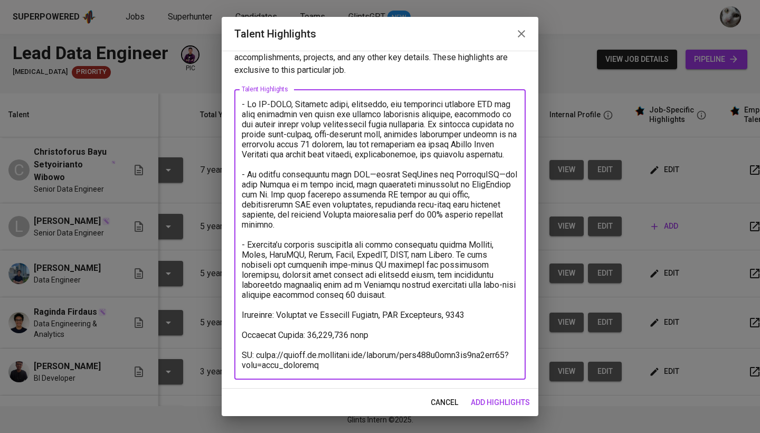
scroll to position [21, 0]
type textarea "- At SG-EDTS, Leonardi built, optimized, and maintained scalable ETL and data p…"
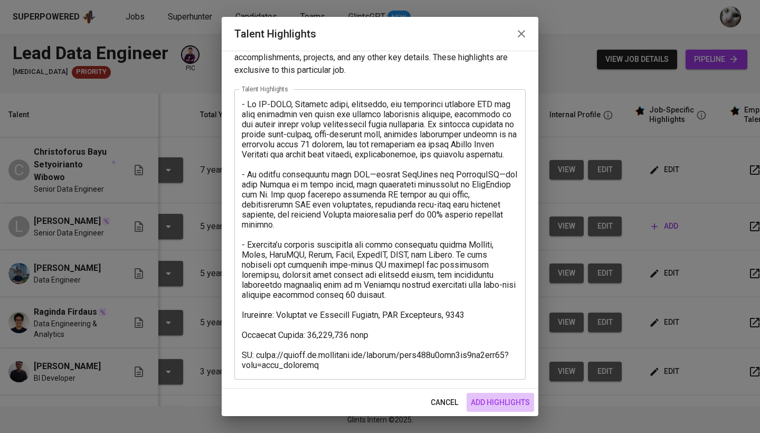
click at [478, 404] on span "add highlights" at bounding box center [500, 402] width 59 height 13
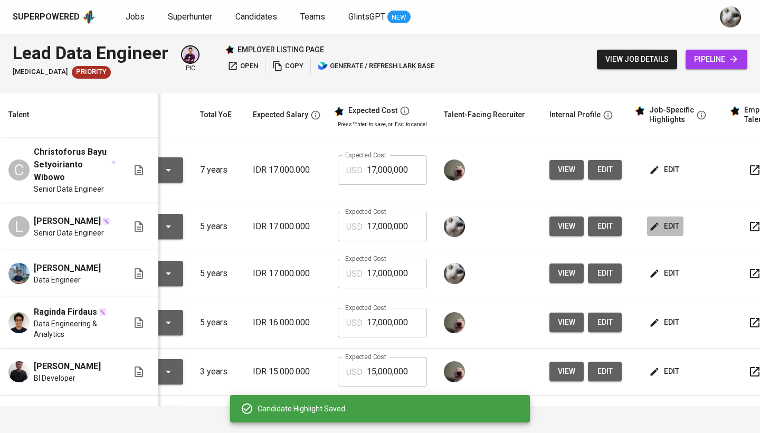
click at [675, 224] on span "edit" at bounding box center [666, 226] width 28 height 13
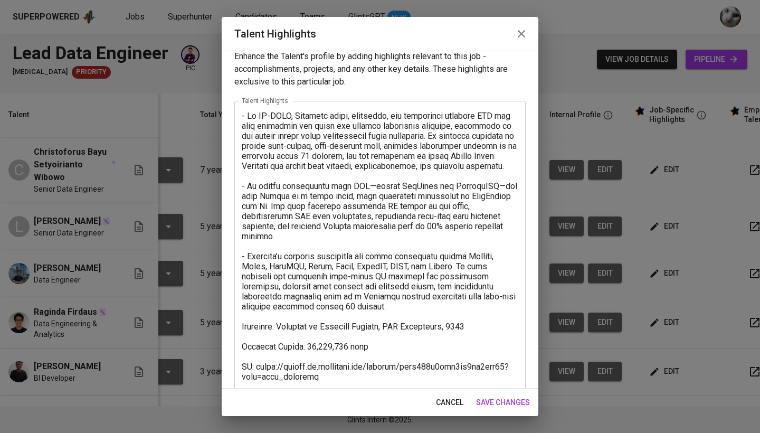
scroll to position [14, 0]
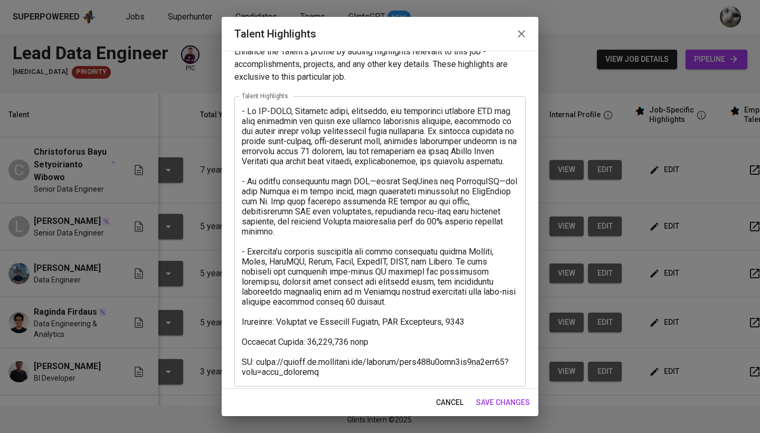
click at [372, 183] on textarea at bounding box center [380, 241] width 277 height 271
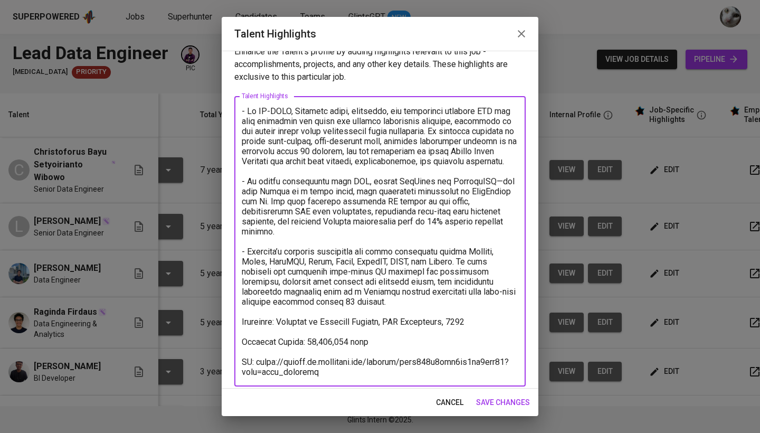
click at [500, 181] on textarea at bounding box center [380, 241] width 277 height 271
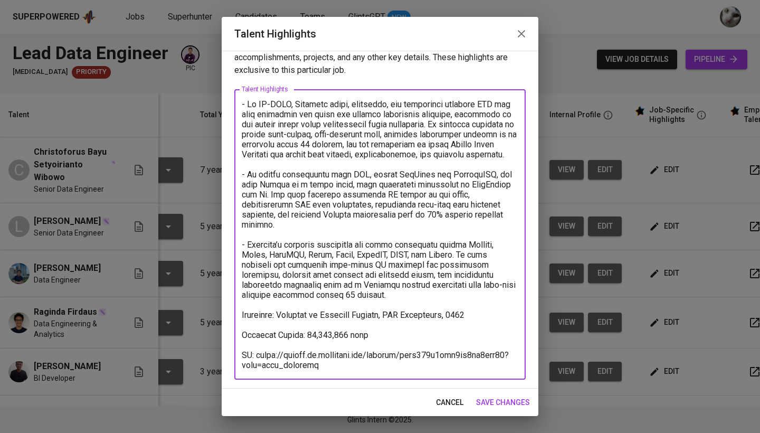
scroll to position [21, 0]
type textarea "- Lo IP-DOLO, Sitametc adipi, elitseddo, eiu temporinci utlabore ETD mag aliq e…"
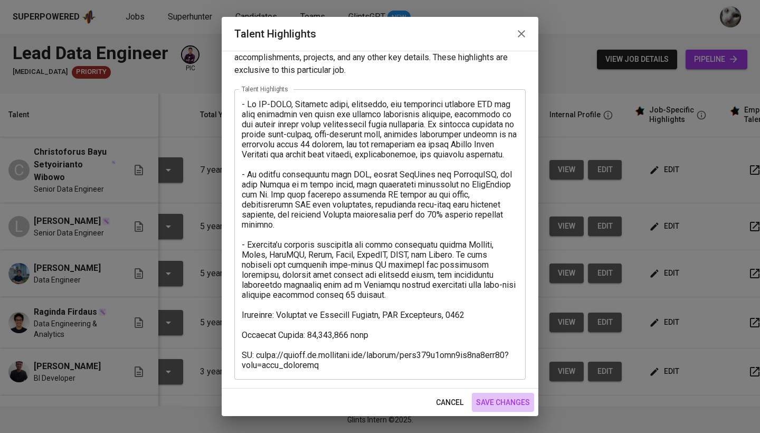
click at [492, 398] on span "save changes" at bounding box center [503, 402] width 54 height 13
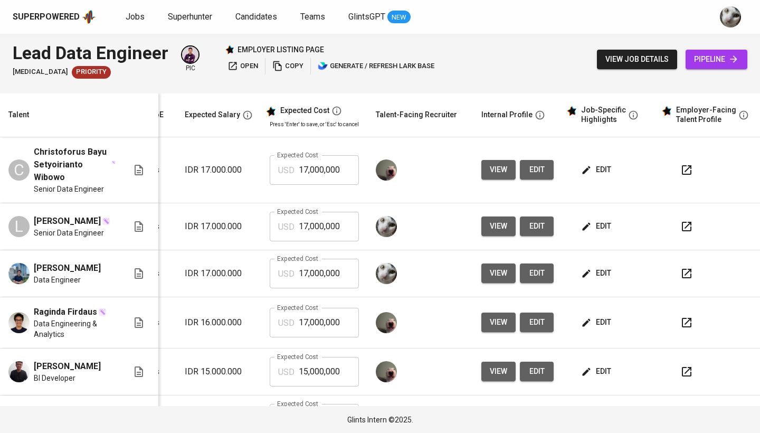
scroll to position [0, 152]
click at [592, 228] on span "edit" at bounding box center [597, 226] width 28 height 13
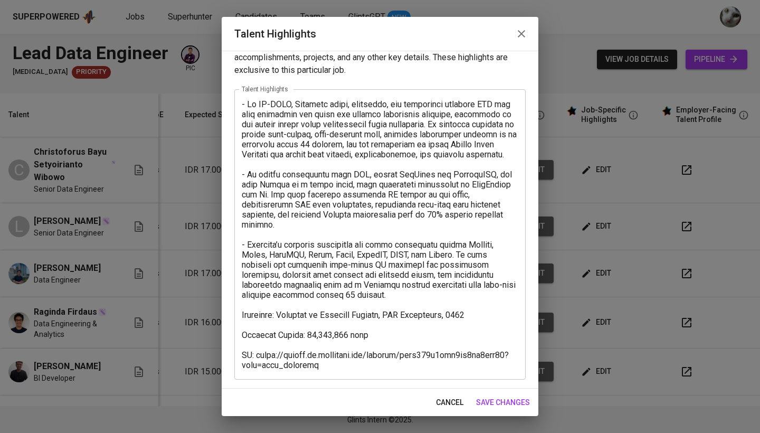
scroll to position [21, 0]
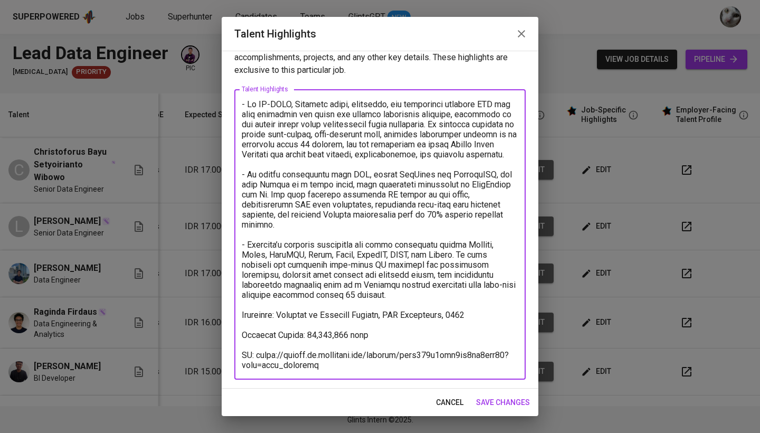
click at [353, 284] on textarea at bounding box center [380, 234] width 277 height 271
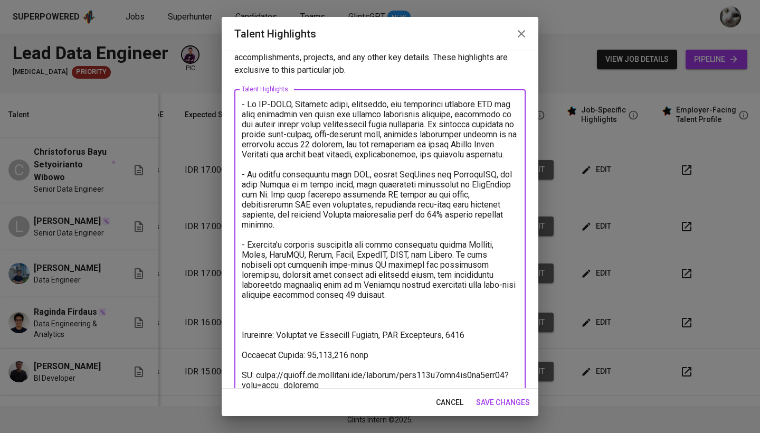
paste textarea "In addition, he also has a project where he Developed a Geospatial Intelligence…"
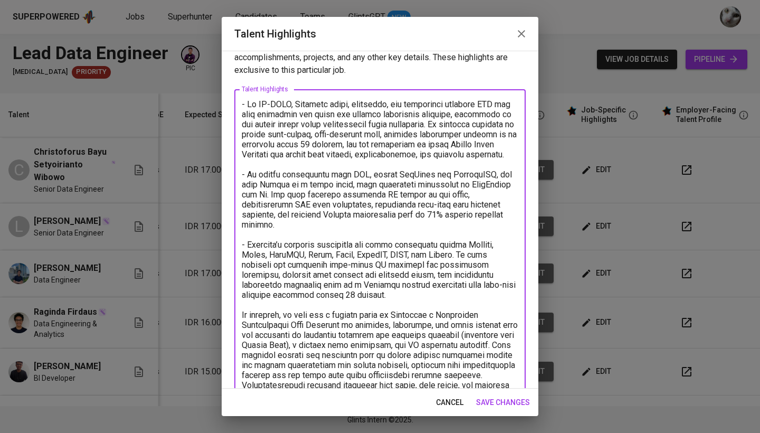
scroll to position [162, 0]
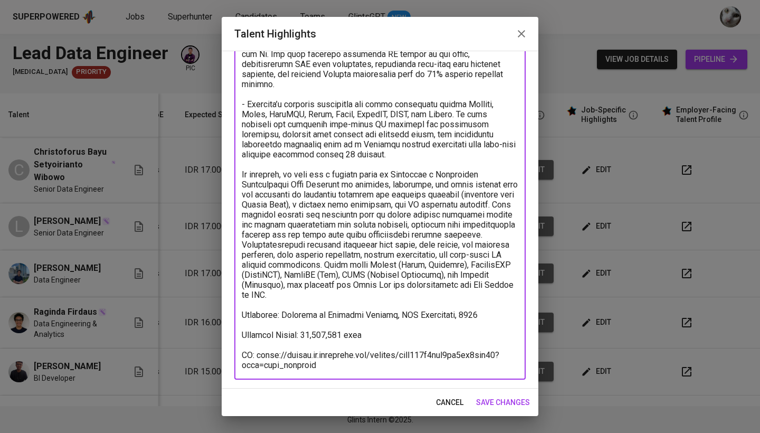
click at [241, 164] on div "x Talent Highlights" at bounding box center [379, 164] width 291 height 431
drag, startPoint x: 325, startPoint y: 284, endPoint x: 240, endPoint y: 166, distance: 146.0
click at [240, 166] on div "x Talent Highlights" at bounding box center [379, 164] width 291 height 431
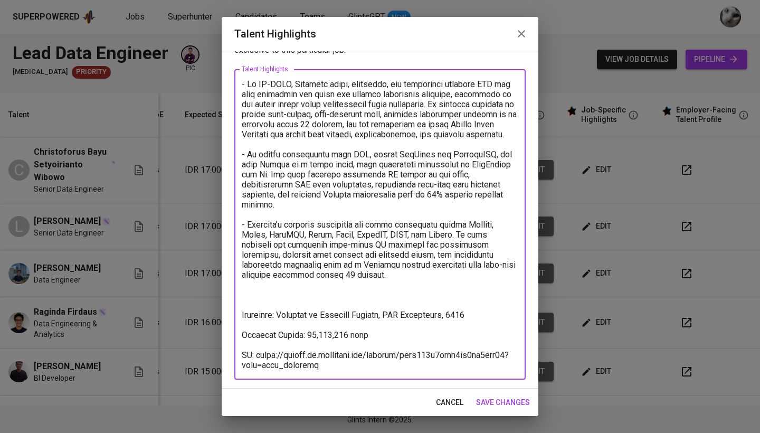
scroll to position [41, 0]
paste textarea "In addition, he developed a Geospatial Intelligence Data Platform that integrat…"
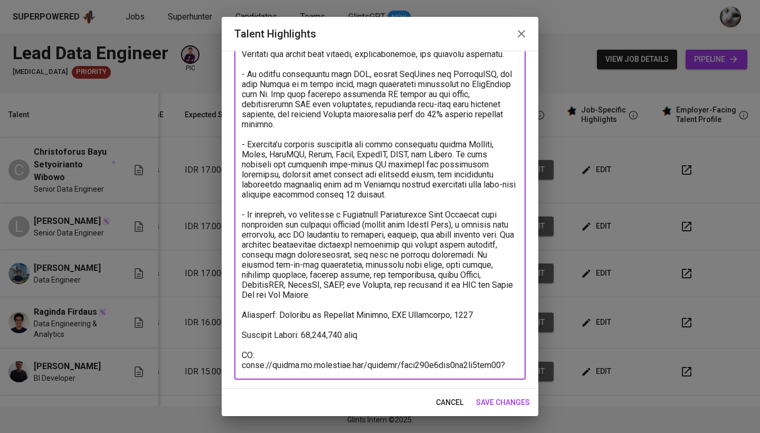
scroll to position [121, 0]
type textarea "- Lo IP-DOLO, Sitametc adipi, elitseddo, eiu temporinci utlabore ETD mag aliq e…"
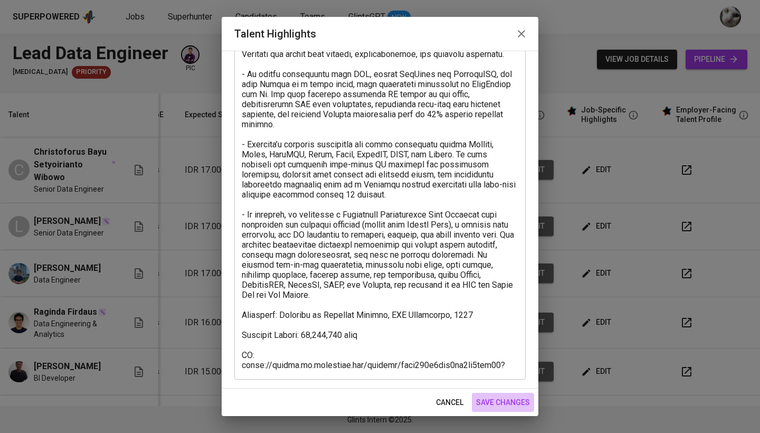
click at [497, 402] on span "save changes" at bounding box center [503, 402] width 54 height 13
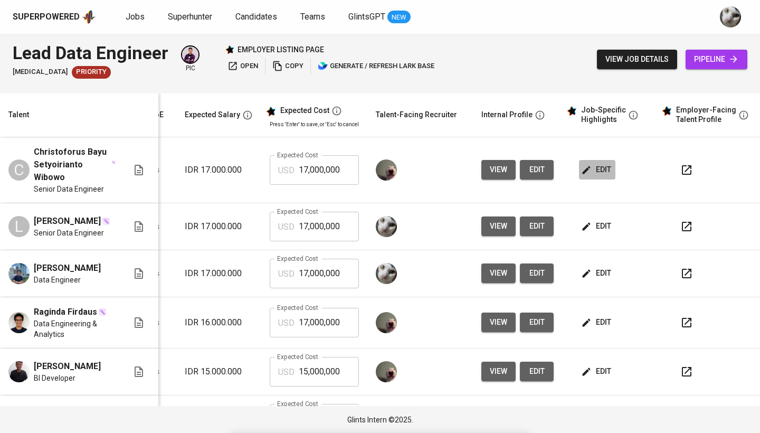
click at [595, 175] on span "edit" at bounding box center [597, 169] width 28 height 13
click at [606, 221] on span "edit" at bounding box center [597, 226] width 28 height 13
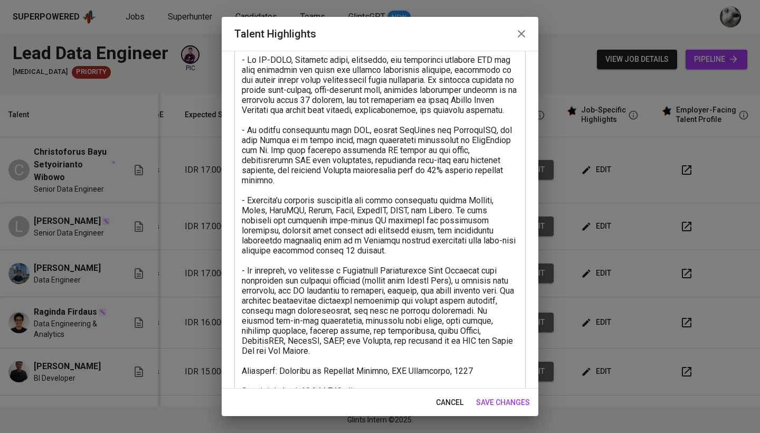
scroll to position [66, 0]
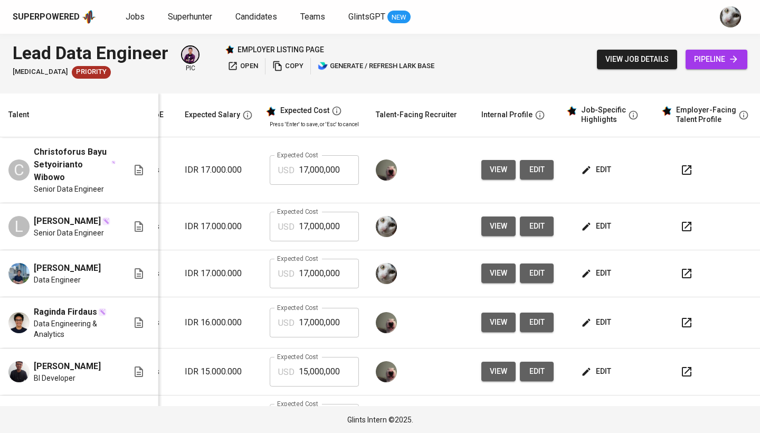
click at [592, 242] on td "edit" at bounding box center [609, 226] width 95 height 47
click at [590, 227] on span "edit" at bounding box center [597, 226] width 28 height 13
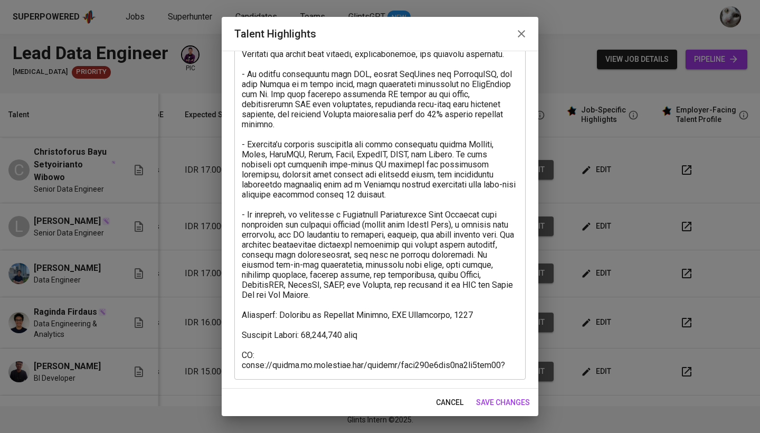
scroll to position [121, 0]
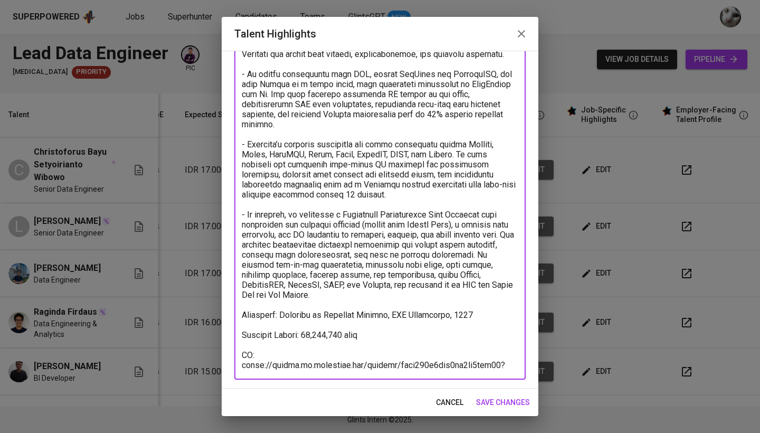
drag, startPoint x: 285, startPoint y: 204, endPoint x: 246, endPoint y: 203, distance: 38.6
click at [246, 203] on textarea at bounding box center [380, 184] width 277 height 371
click at [299, 206] on textarea at bounding box center [380, 184] width 277 height 371
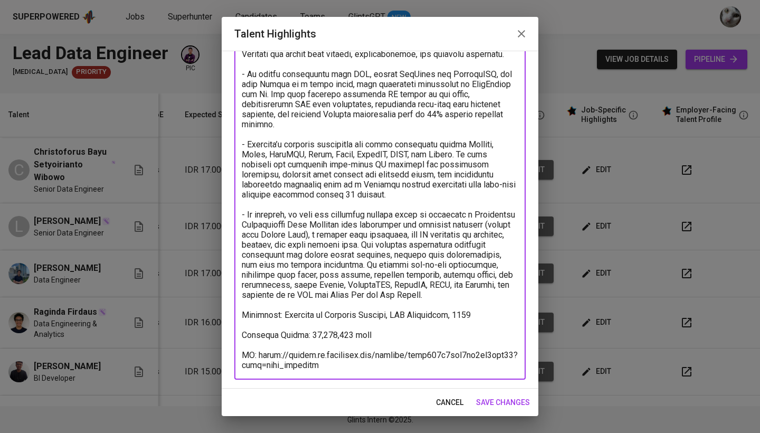
type textarea "- Lo IP-DOLO, Sitametc adipi, elitseddo, eiu temporinci utlabore ETD mag aliq e…"
click at [492, 403] on span "save changes" at bounding box center [503, 402] width 54 height 13
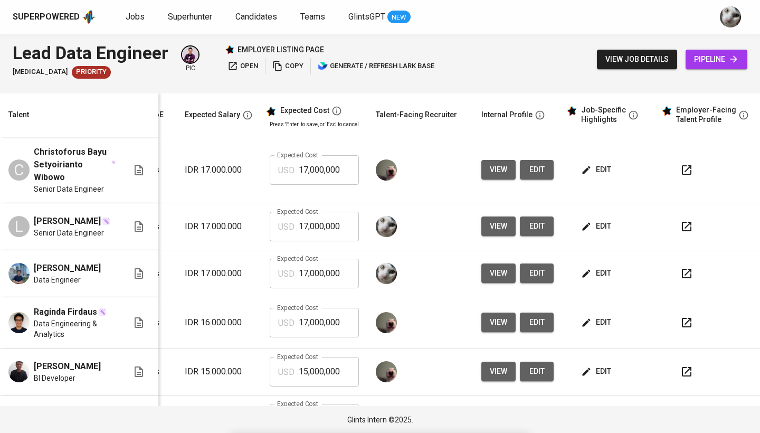
click at [589, 228] on span "edit" at bounding box center [597, 226] width 28 height 13
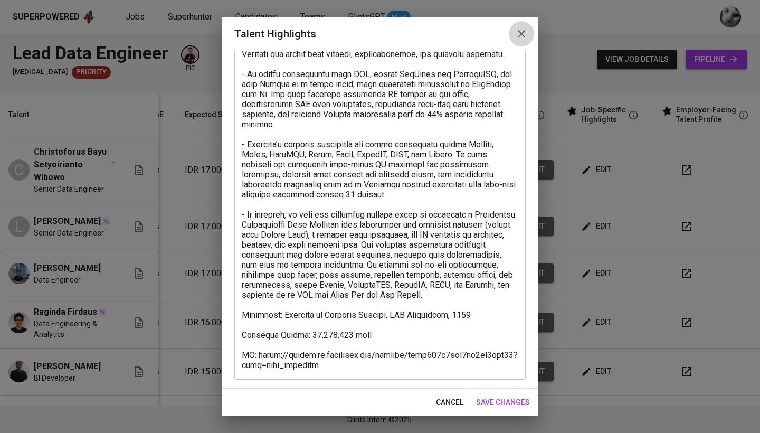
click at [522, 42] on button "button" at bounding box center [521, 33] width 25 height 25
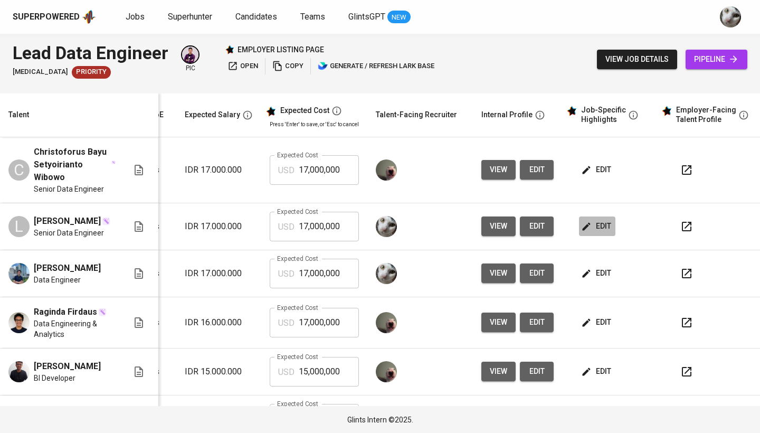
click at [607, 222] on span "edit" at bounding box center [597, 226] width 28 height 13
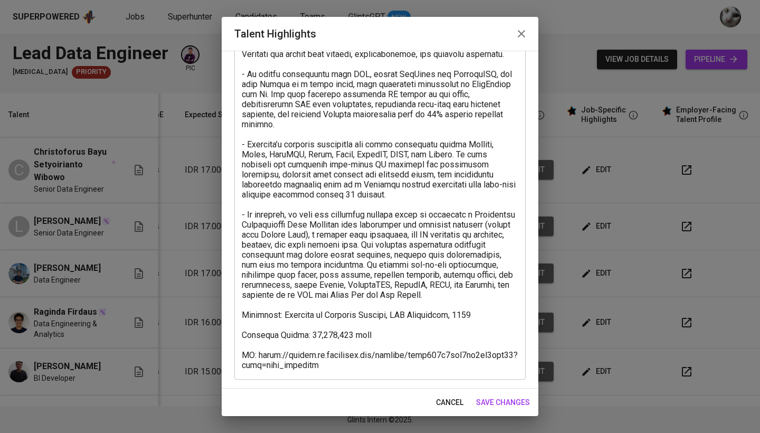
click at [489, 283] on textarea at bounding box center [380, 184] width 277 height 371
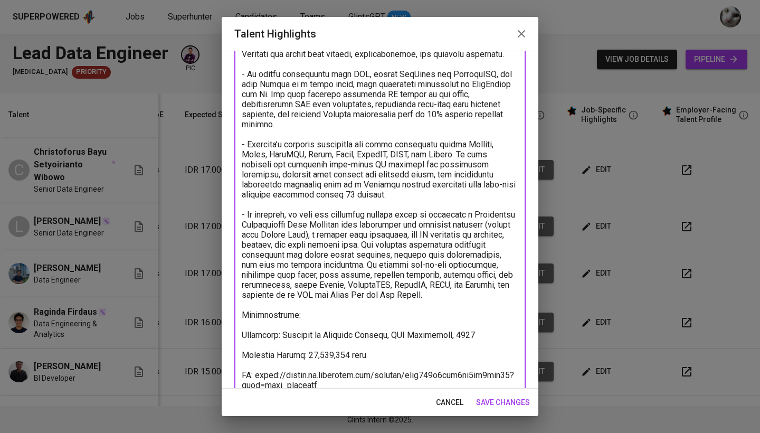
paste textarea "Google Cloud Professional Cloud Architect Jan 2023 - Jan 2025 Google Cloud Prof…"
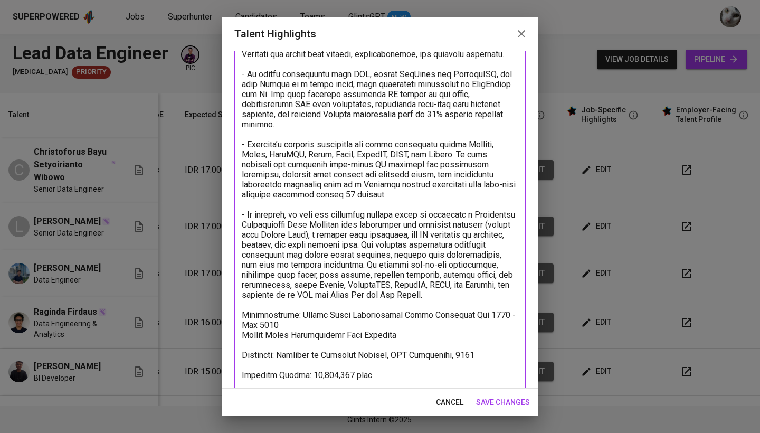
click at [293, 305] on textarea at bounding box center [380, 204] width 277 height 411
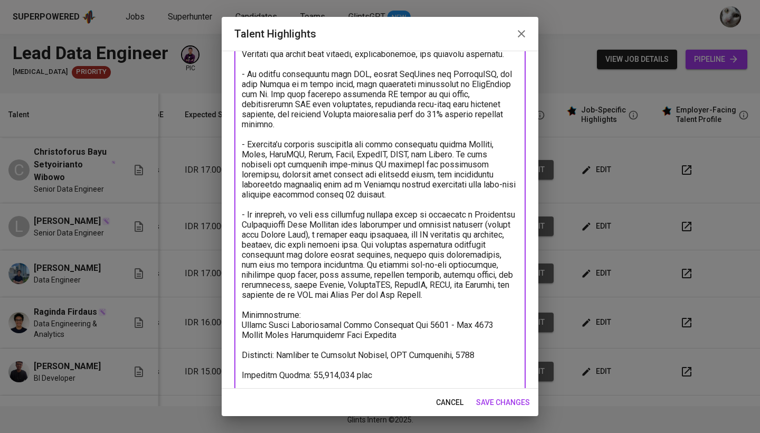
click at [407, 325] on textarea at bounding box center [380, 204] width 277 height 411
type textarea "- Lo IP-DOLO, Sitametc adipi, elitseddo, eiu temporinci utlabore ETD mag aliq e…"
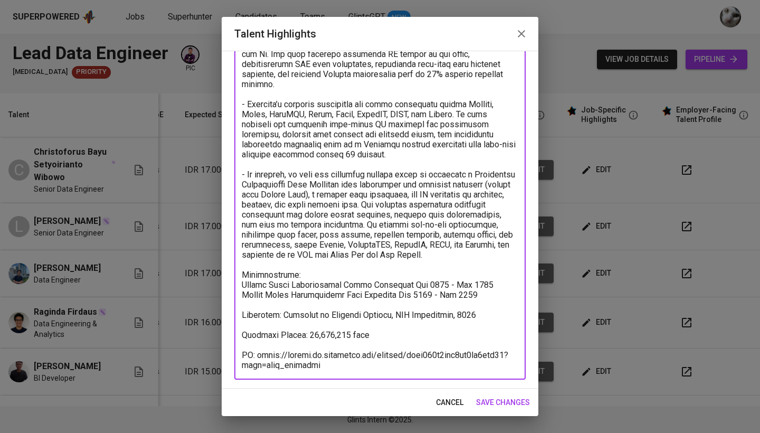
scroll to position [162, 0]
type textarea "- Lo IP-DOLO, Sitametc adipi, elitseddo, eiu temporinci utlabore ETD mag aliq e…"
click at [490, 403] on span "save changes" at bounding box center [503, 402] width 54 height 13
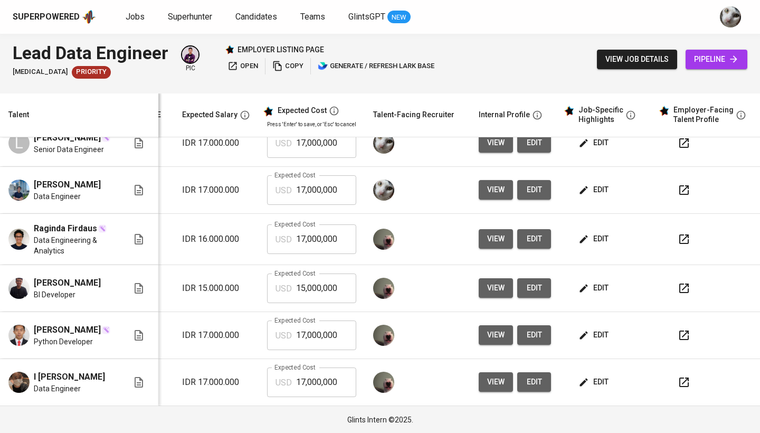
scroll to position [0, 160]
